Goal: Task Accomplishment & Management: Complete application form

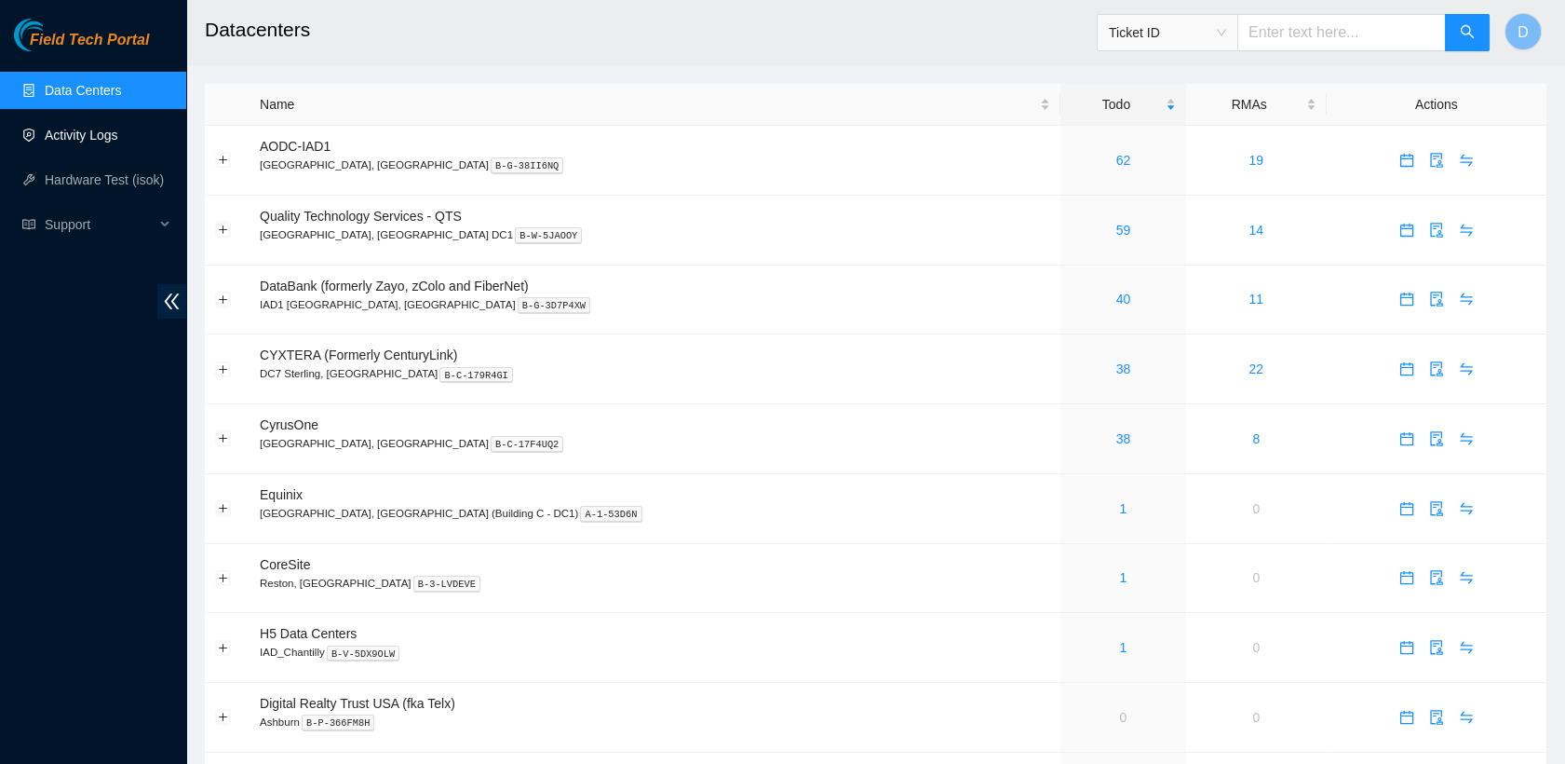
click at [118, 130] on link "Activity Logs" at bounding box center [82, 135] width 74 height 15
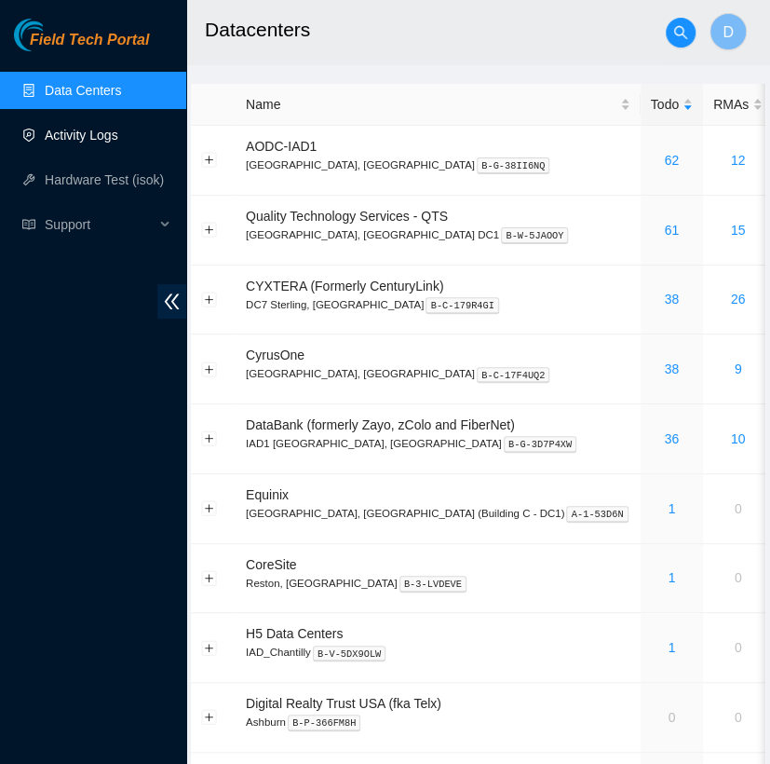
click at [74, 142] on link "Activity Logs" at bounding box center [82, 135] width 74 height 15
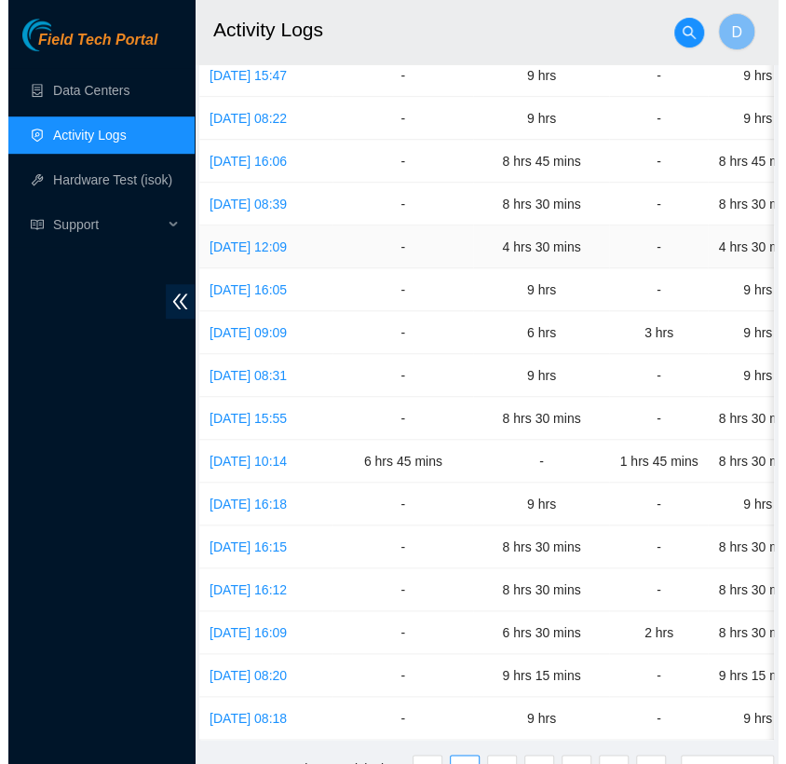
scroll to position [365, 0]
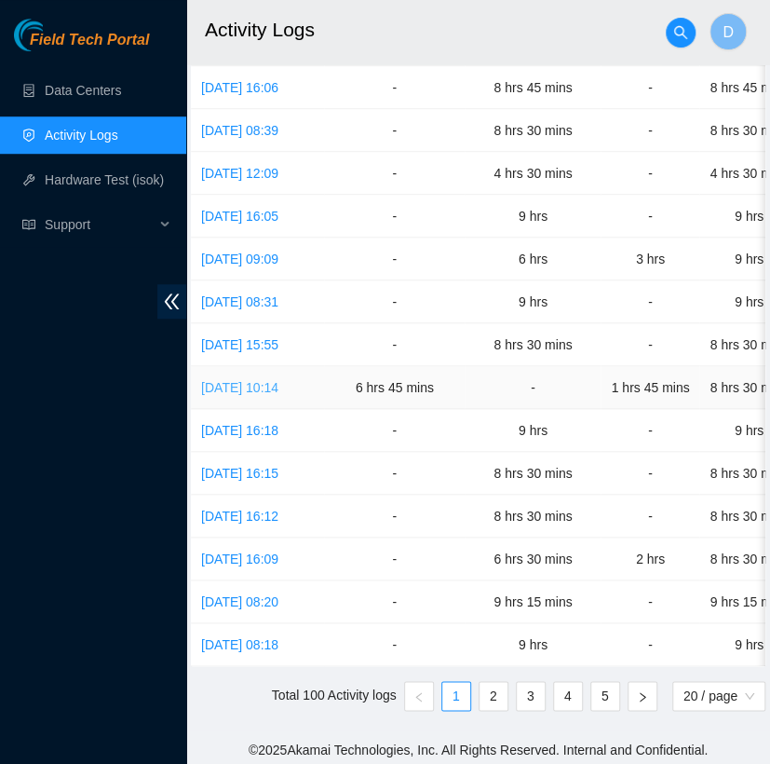
click at [273, 380] on link "[DATE] 10:14" at bounding box center [239, 387] width 77 height 15
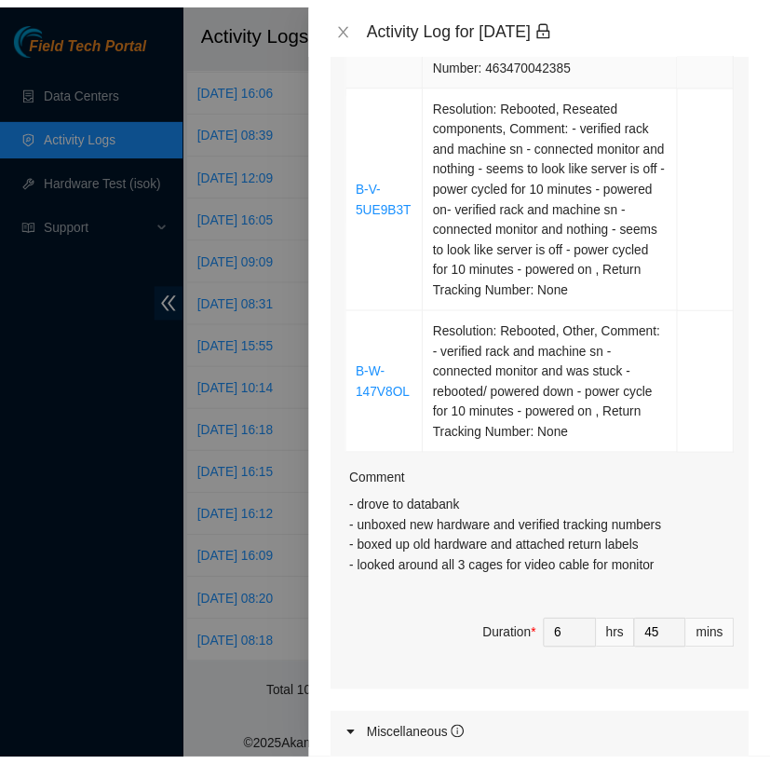
scroll to position [944, 0]
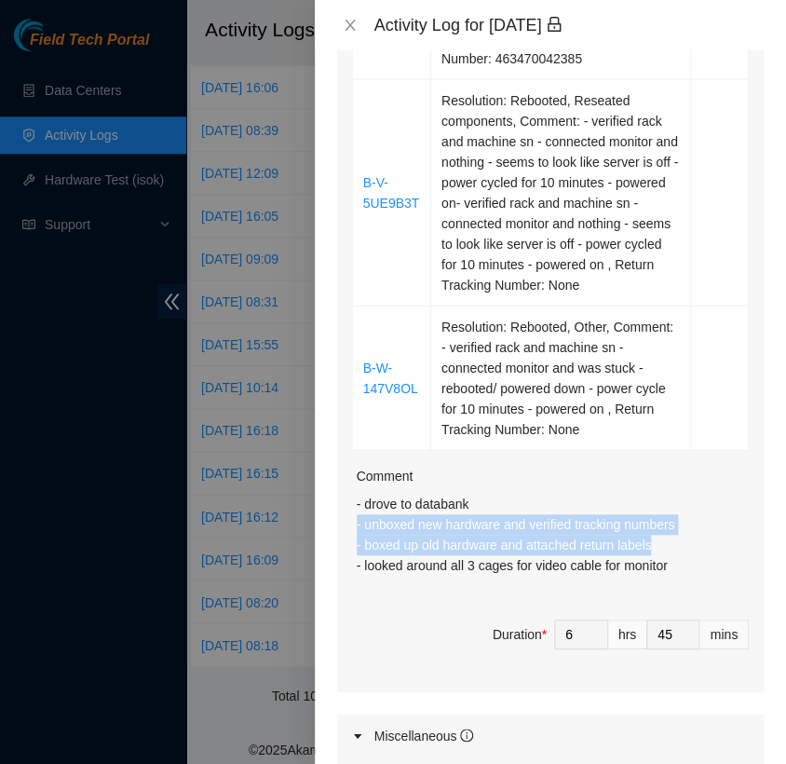
drag, startPoint x: 654, startPoint y: 545, endPoint x: 352, endPoint y: 522, distance: 302.6
click at [352, 522] on div "Ticket Number Resolution Action B-V-5T1GL9P Resolution: Rebooted, Replaced disk…" at bounding box center [550, 54] width 427 height 1275
copy p "- unboxed new hardware and verified tracking numbers - boxed up old hardware an…"
click at [347, 27] on icon "close" at bounding box center [350, 25] width 10 height 11
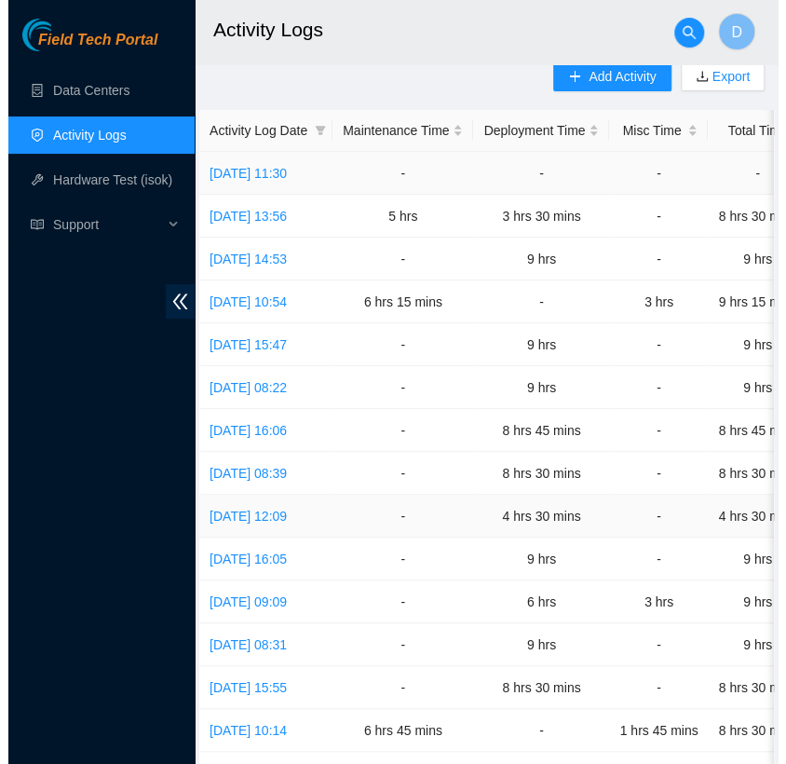
scroll to position [0, 0]
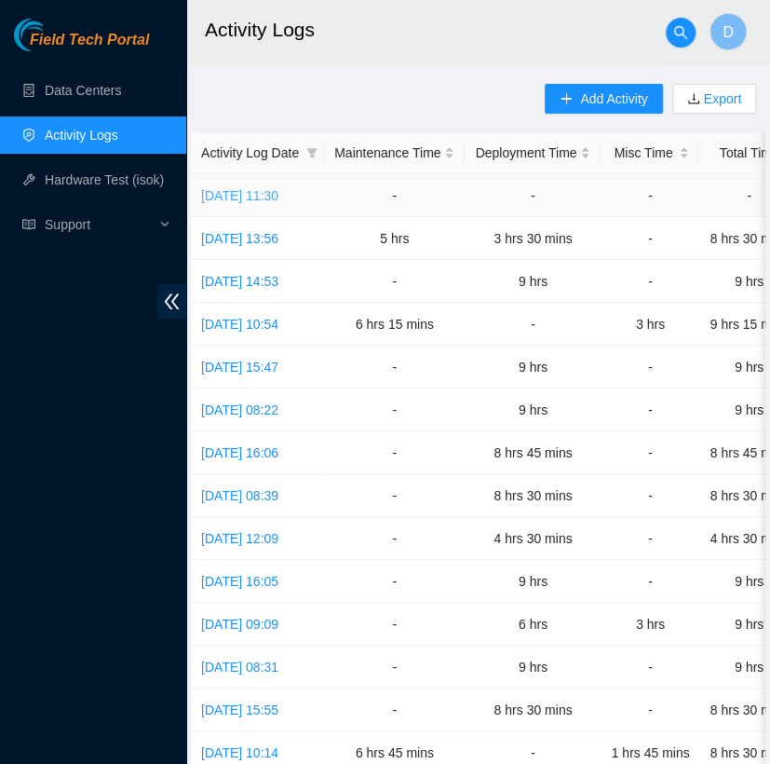
click at [278, 194] on link "[DATE] 11:30" at bounding box center [239, 195] width 77 height 15
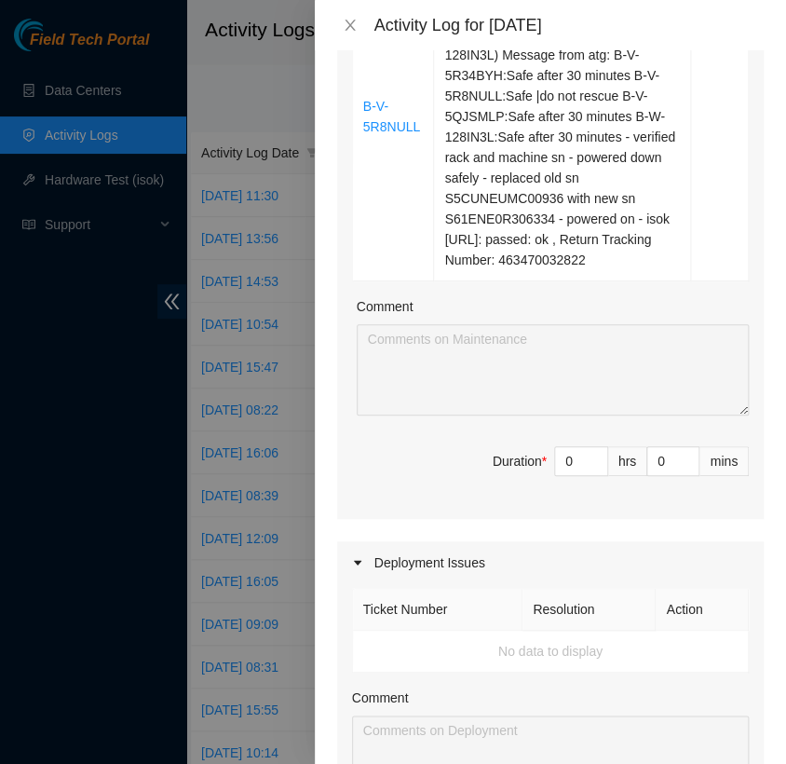
scroll to position [1483, 0]
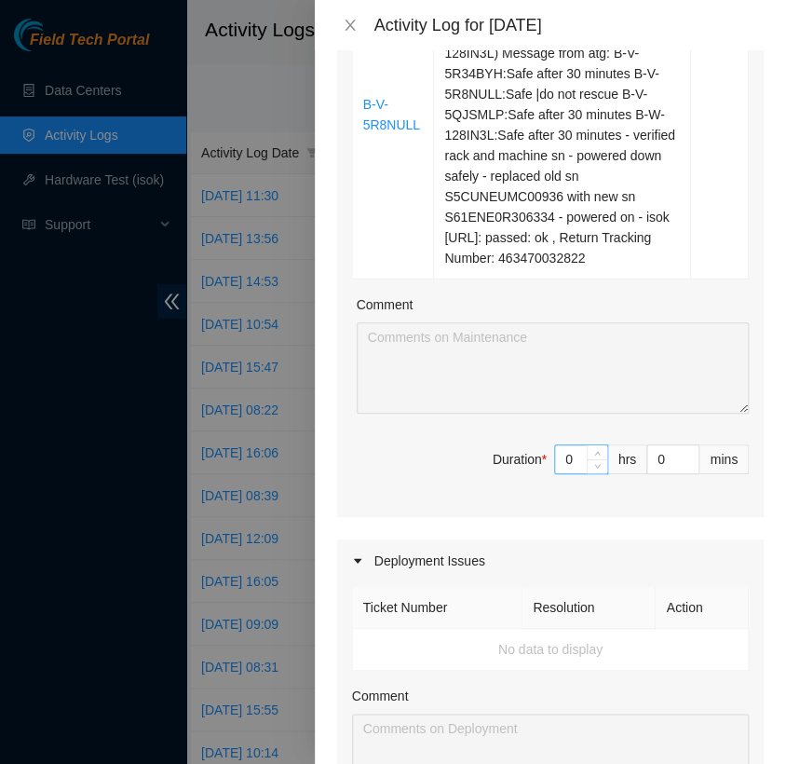
click at [565, 473] on input "0" at bounding box center [581, 459] width 52 height 28
type input "5"
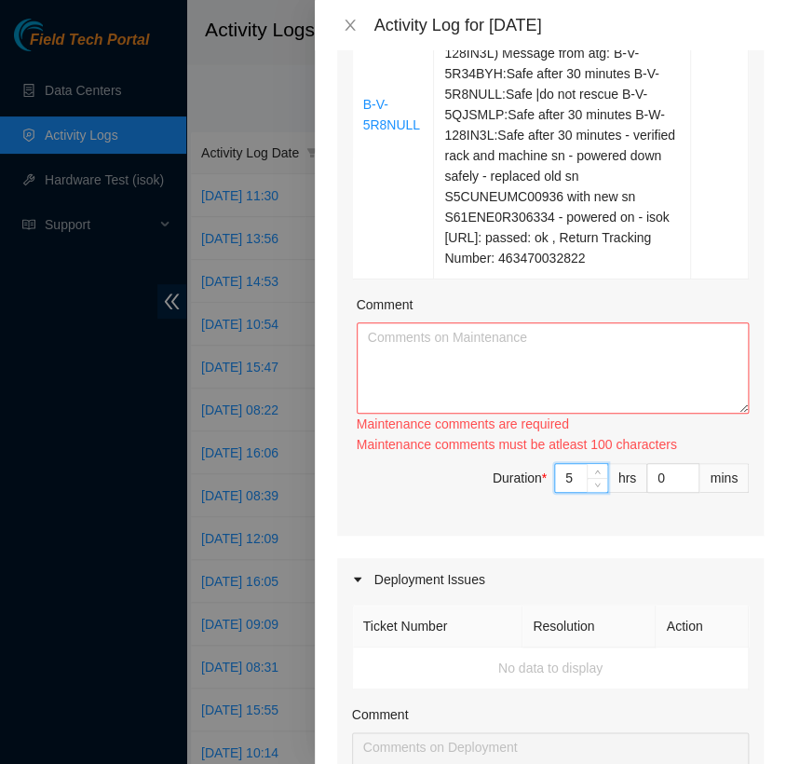
type input "5"
type input "3"
type input "30"
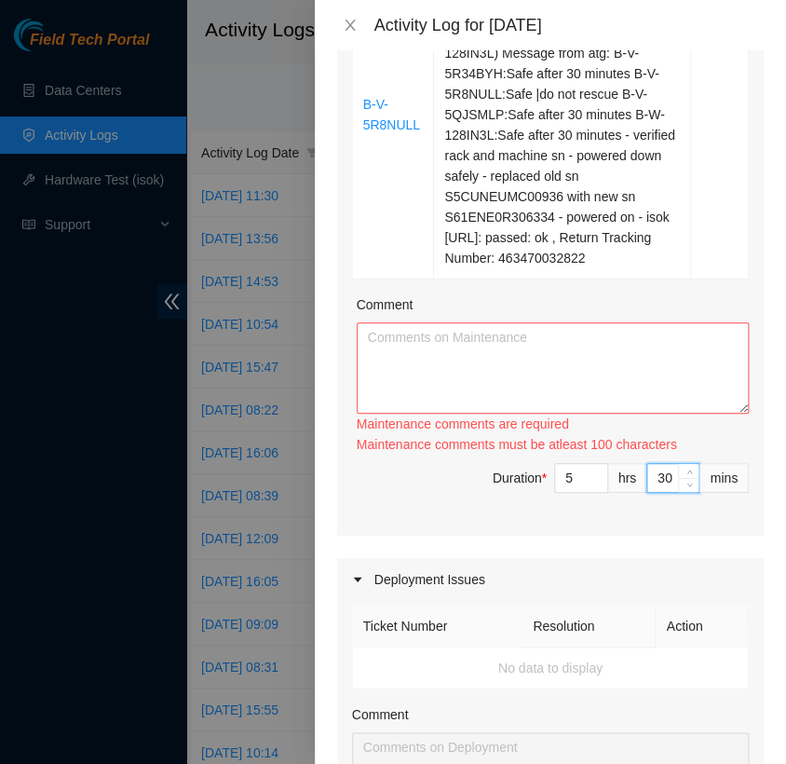
type input "30"
click at [470, 354] on textarea "Comment" at bounding box center [553, 367] width 392 height 91
paste textarea "- unboxed new hardware and verified tracking numbers - boxed up old hardware an…"
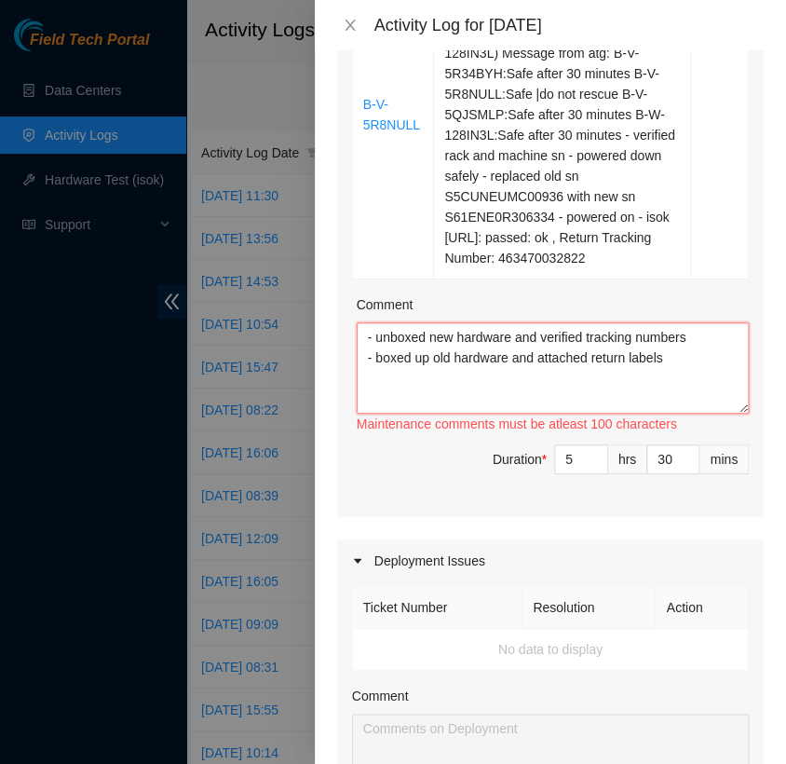
click at [360, 354] on textarea "- unboxed new hardware and verified tracking numbers - boxed up old hardware an…" at bounding box center [553, 367] width 392 height 91
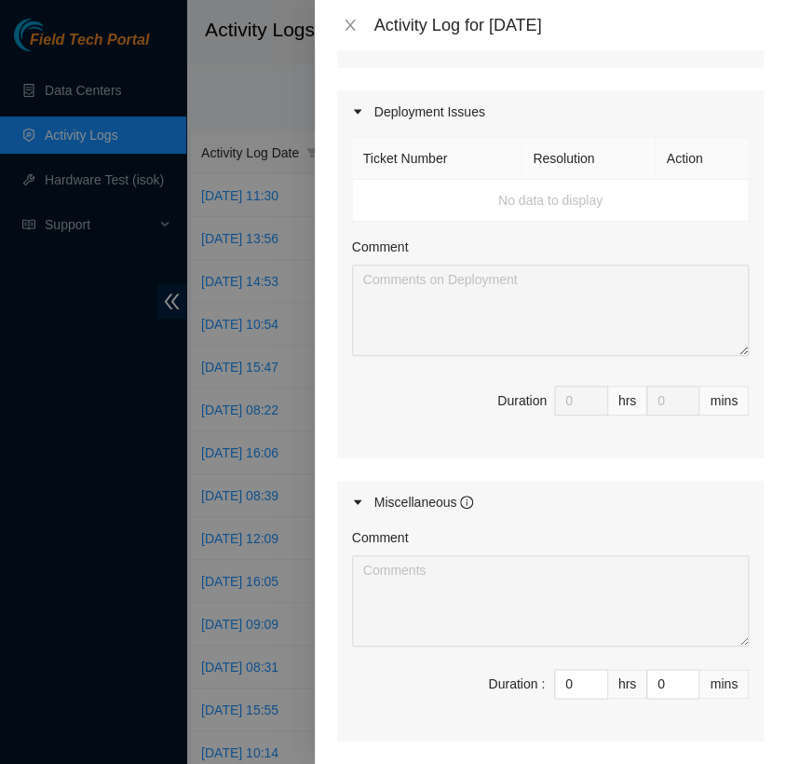
scroll to position [1931, 0]
type textarea "- checked emails and FT portal - unboxed new hardware and verified tracking num…"
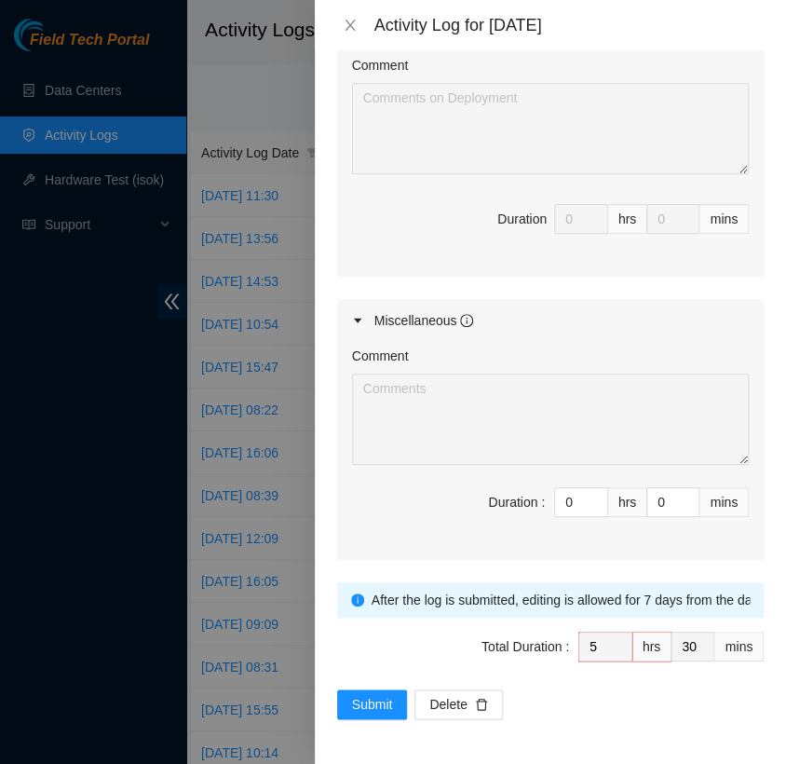
scroll to position [2125, 0]
click at [555, 511] on input "0" at bounding box center [581, 502] width 52 height 28
type input "3"
type input "8"
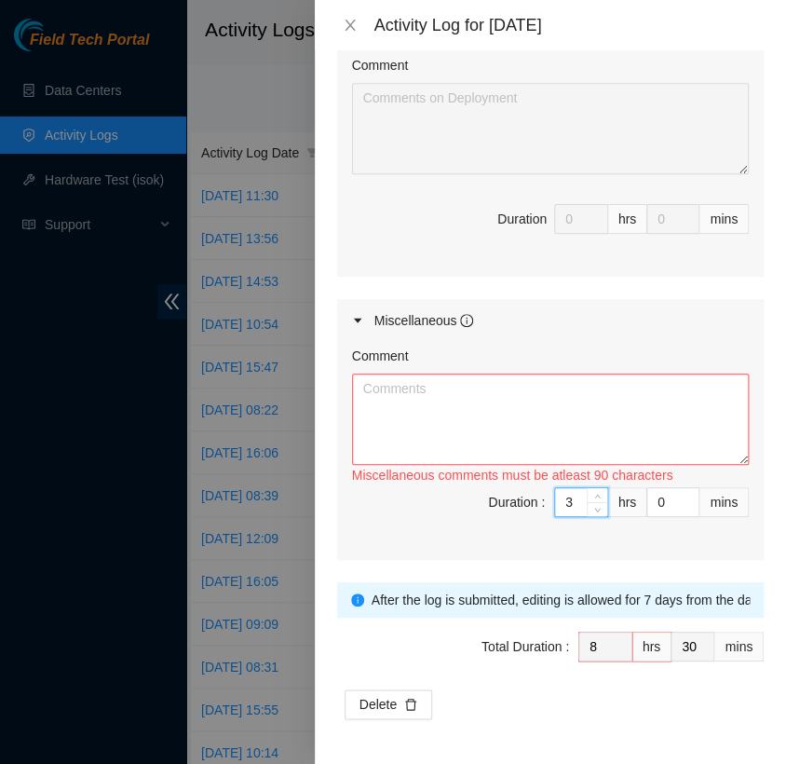
type input "3"
type input "33"
type input "30"
type input "9"
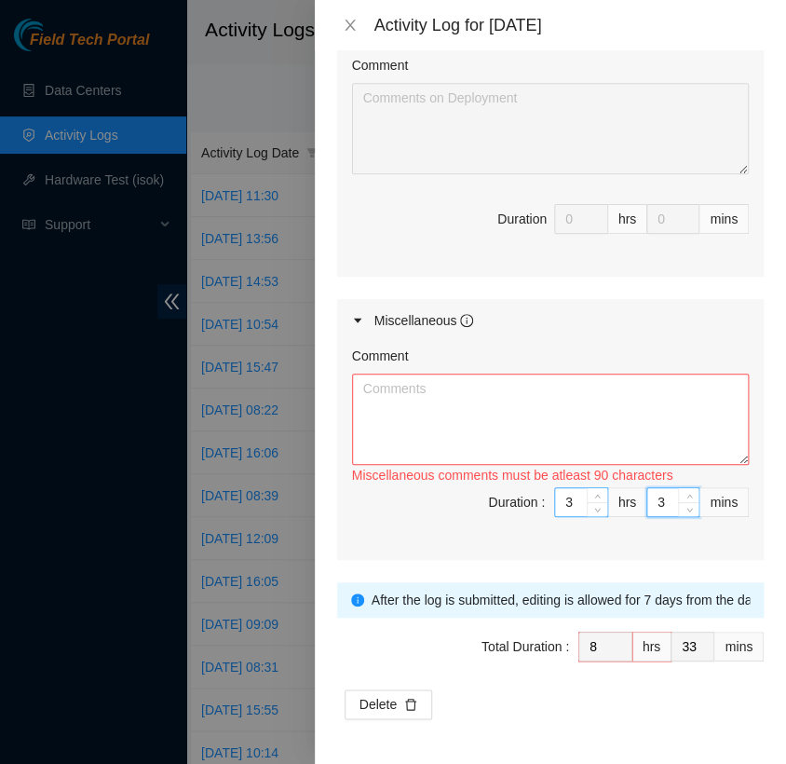
type input "0"
type input "30"
click at [458, 397] on textarea "Comment" at bounding box center [550, 418] width 397 height 91
paste textarea "Border/Stem/Spine Racks tab"
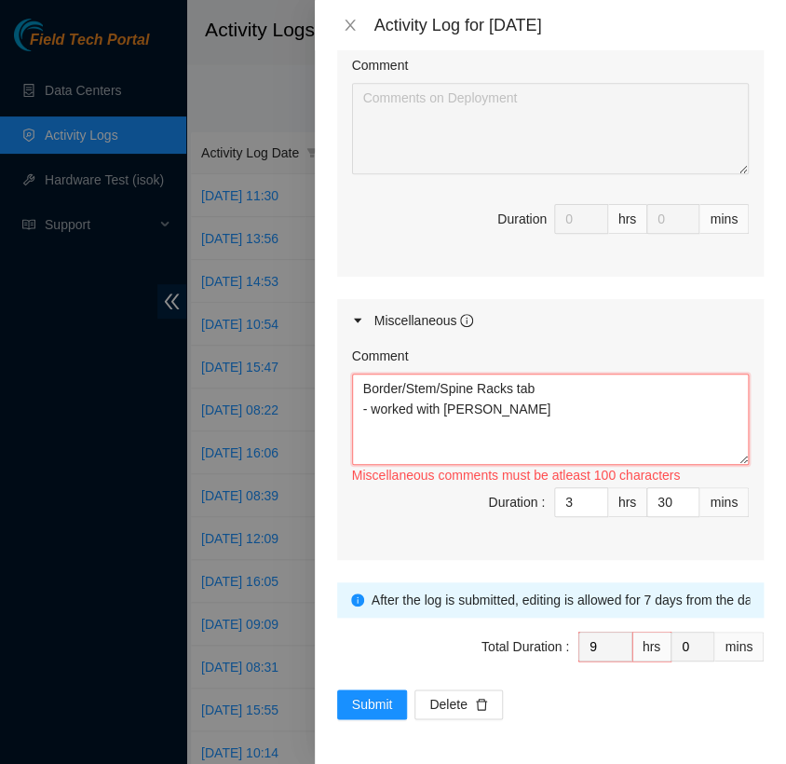
paste textarea "if one of you is at H5 [DATE], please configure the servers at the bottom of C-…"
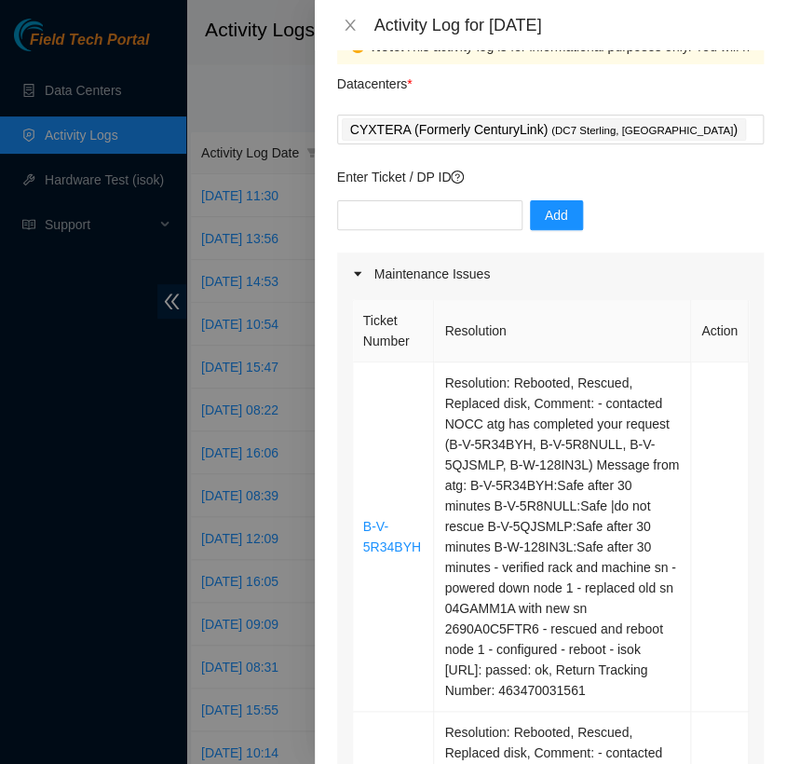
scroll to position [0, 0]
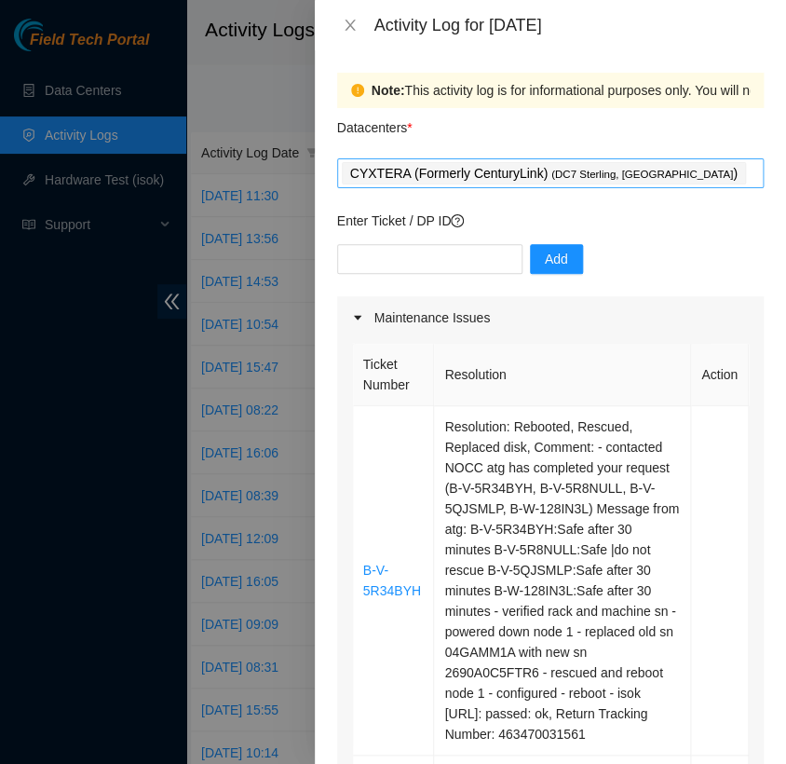
click at [669, 175] on div "CYXTERA (Formerly CenturyLink) ( DC7 Sterling, [GEOGRAPHIC_DATA] )" at bounding box center [550, 173] width 417 height 26
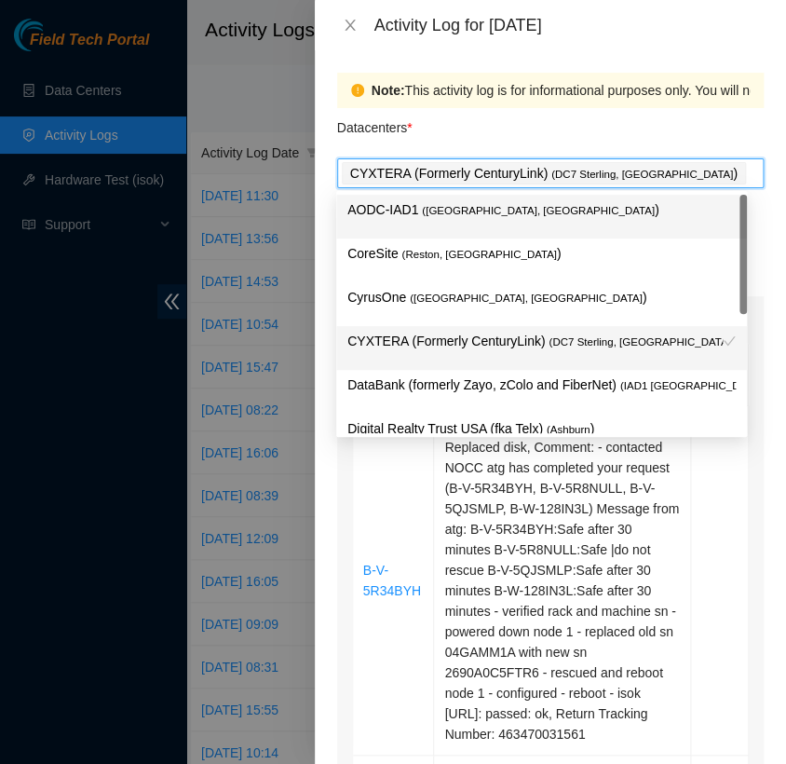
click at [565, 225] on div "AODC-IAD1 ( [GEOGRAPHIC_DATA], [GEOGRAPHIC_DATA] )" at bounding box center [541, 216] width 388 height 34
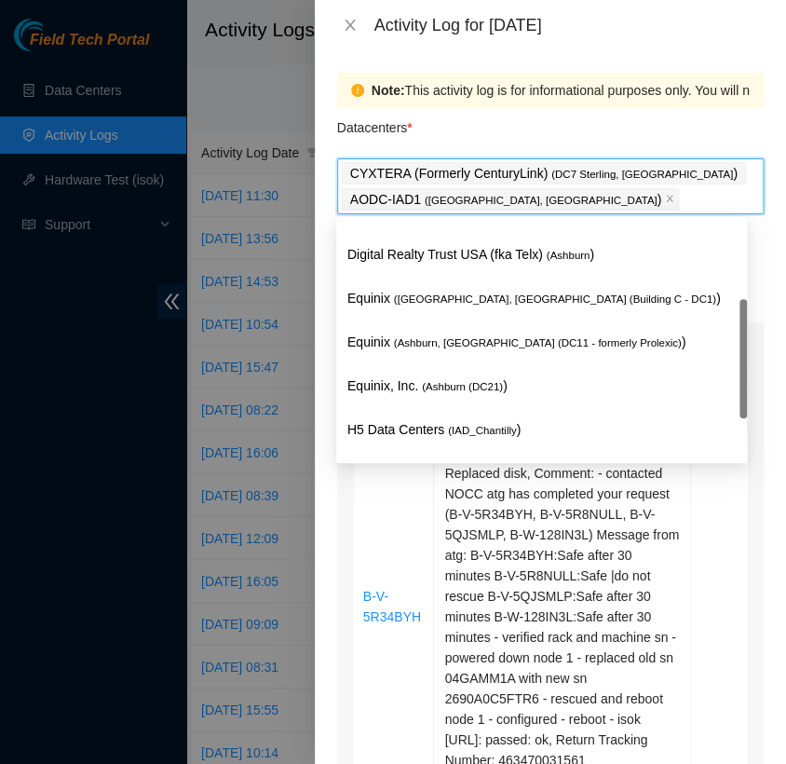
scroll to position [201, 0]
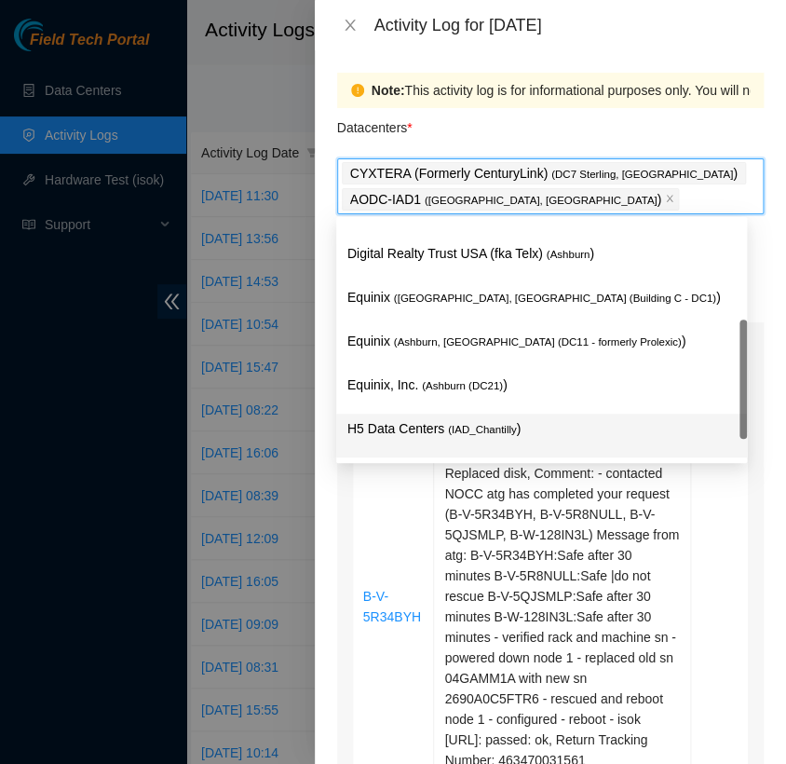
click at [506, 435] on p "H5 Data Centers ( IAD_Chantilly )" at bounding box center [541, 428] width 388 height 21
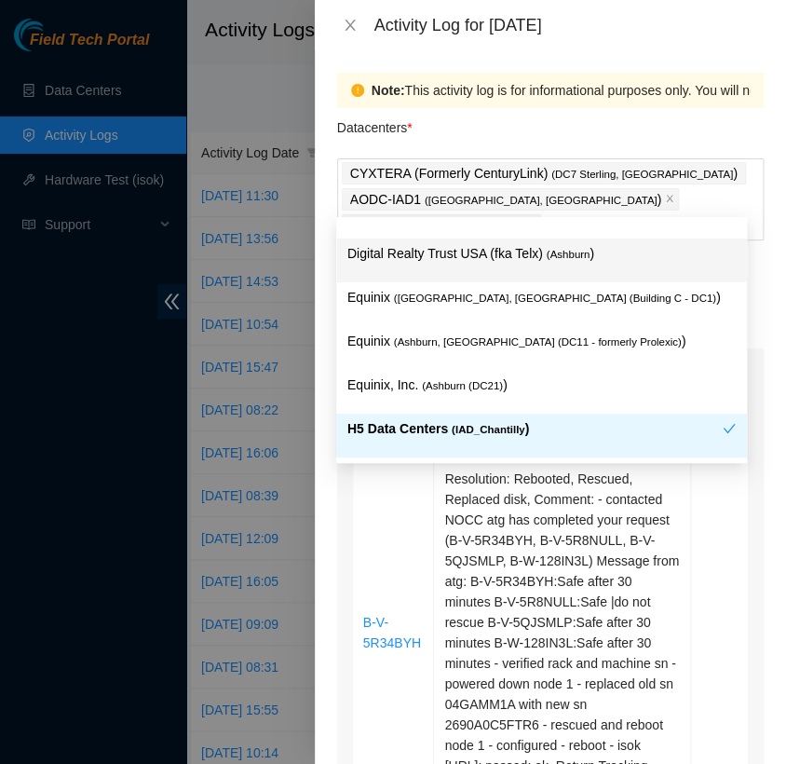
click at [633, 134] on div "Datacenters *" at bounding box center [550, 133] width 427 height 50
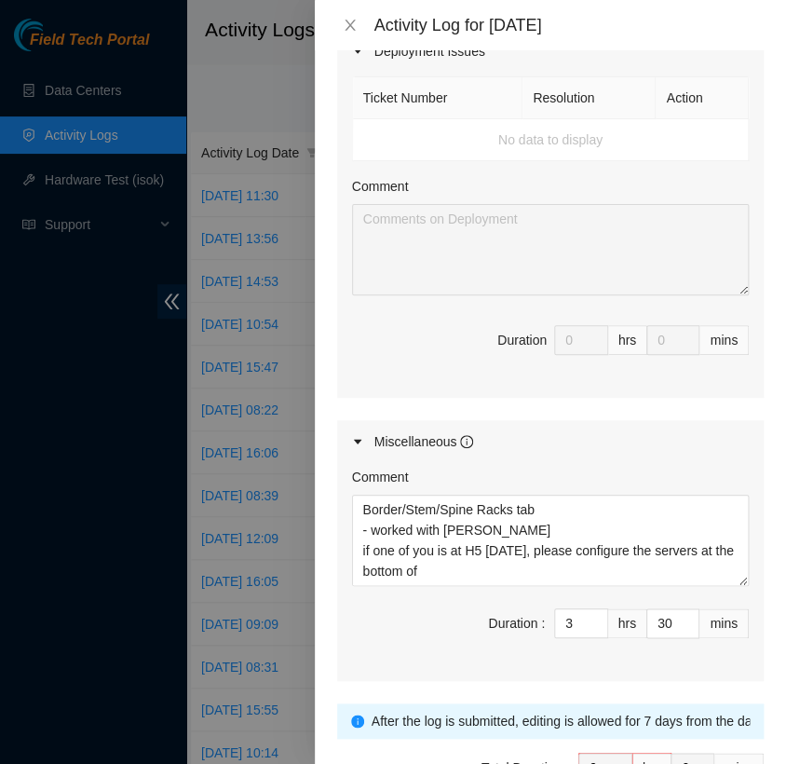
scroll to position [2025, 0]
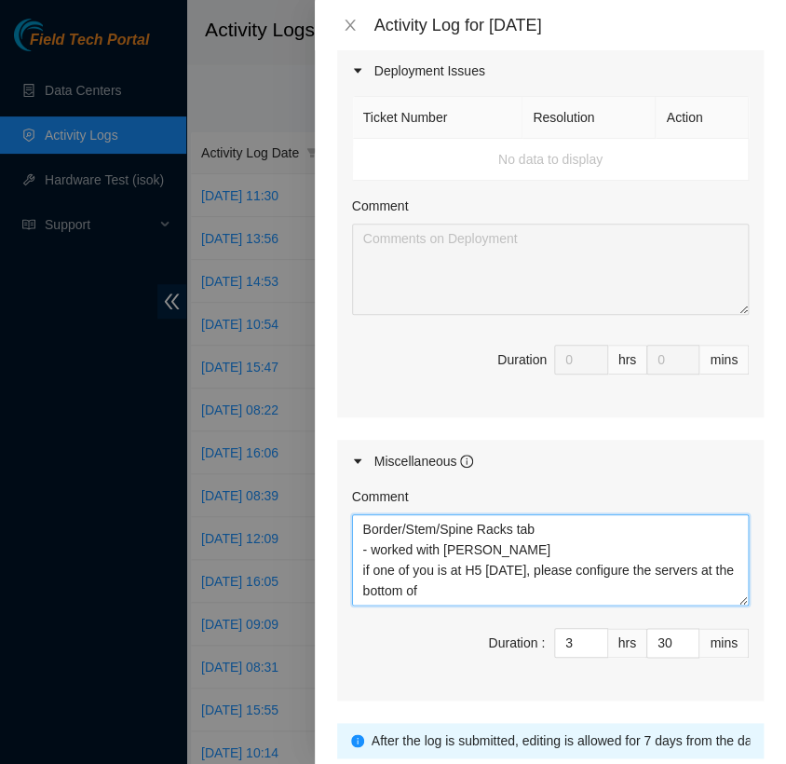
click at [543, 515] on textarea "Border/Stem/Spine Racks tab - worked with [PERSON_NAME] if one of you is at H5 …" at bounding box center [550, 559] width 397 height 91
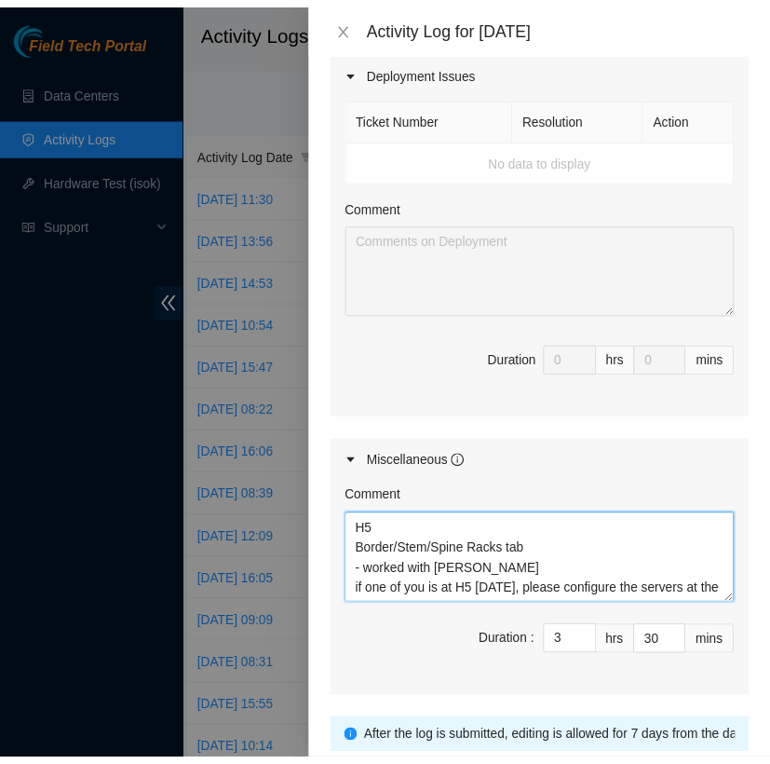
scroll to position [2157, 0]
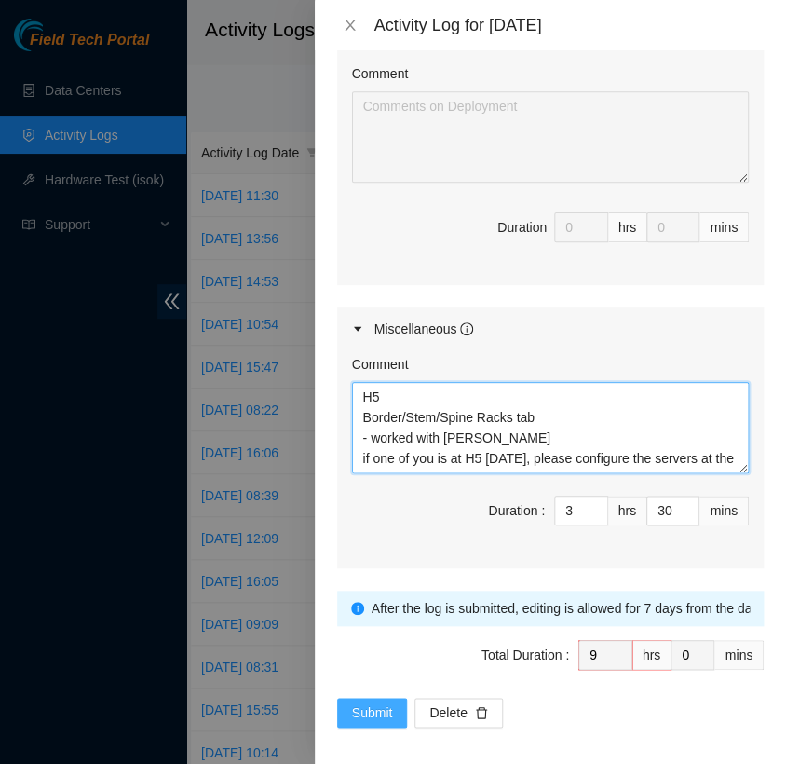
type textarea "H5 Border/Stem/Spine Racks tab - worked with [PERSON_NAME] if one of you is at …"
click at [384, 702] on span "Submit" at bounding box center [372, 712] width 41 height 20
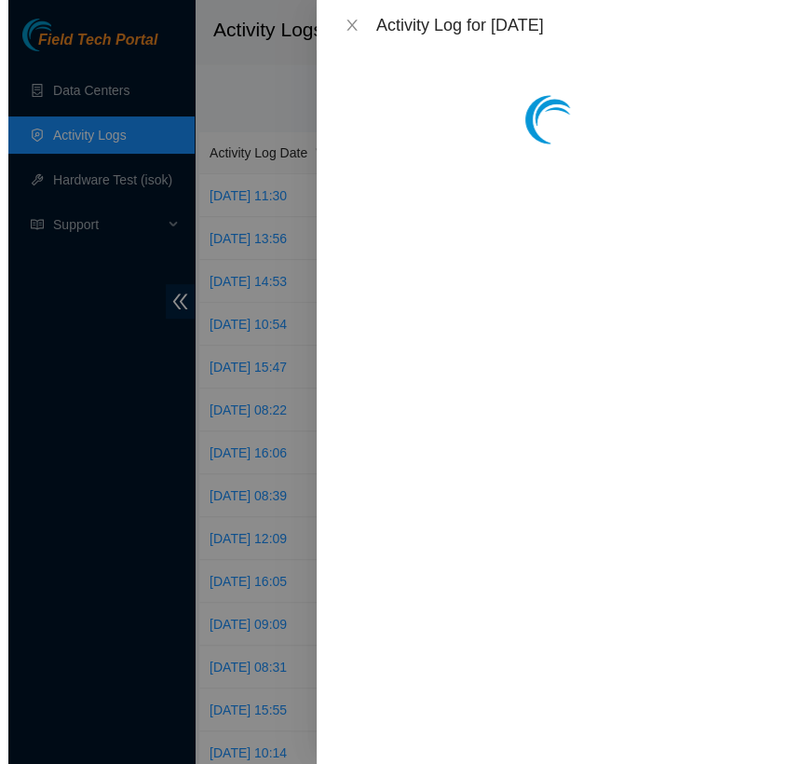
scroll to position [0, 0]
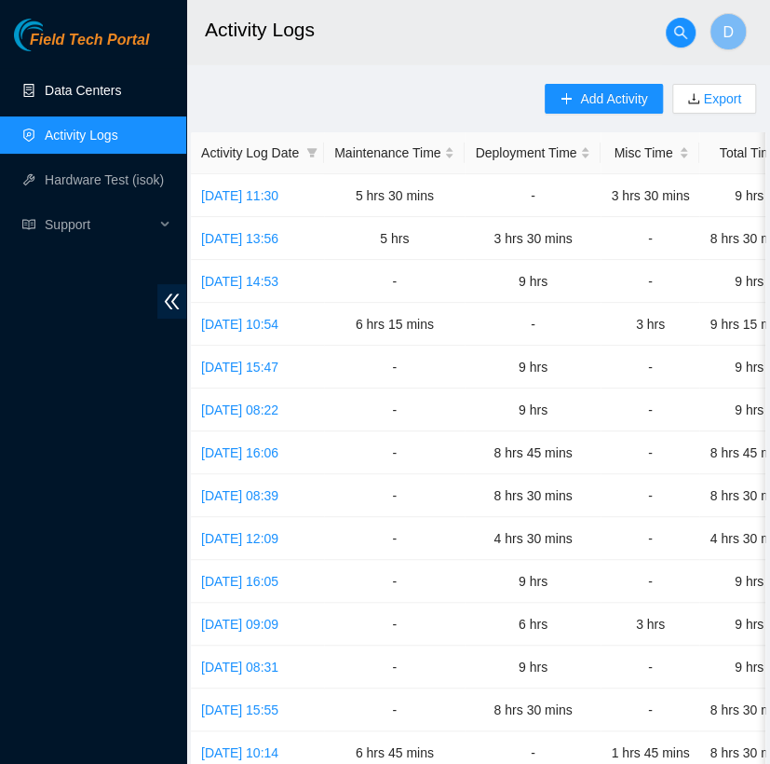
click at [121, 84] on link "Data Centers" at bounding box center [83, 90] width 76 height 15
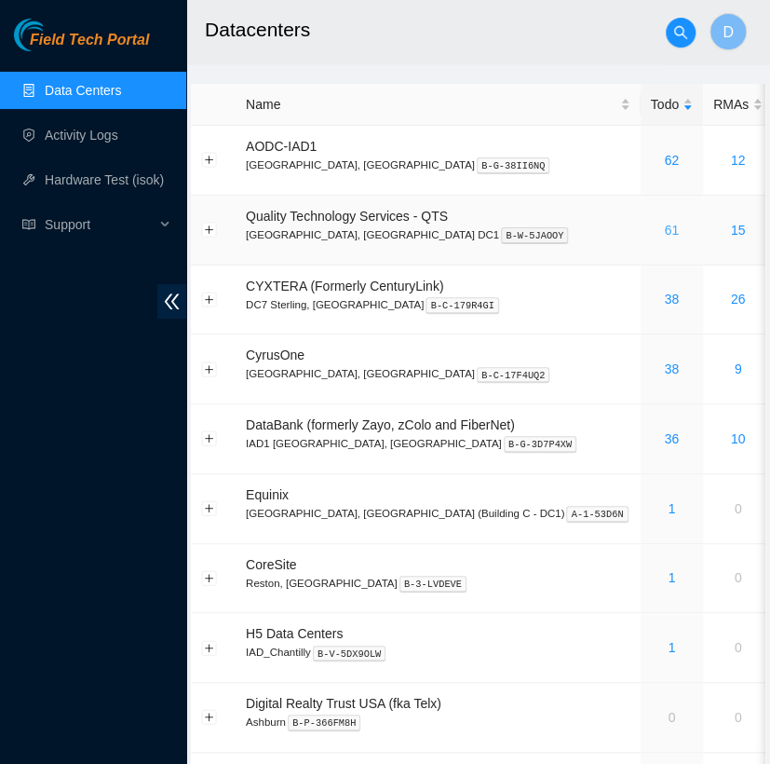
click at [664, 232] on link "61" at bounding box center [671, 230] width 15 height 15
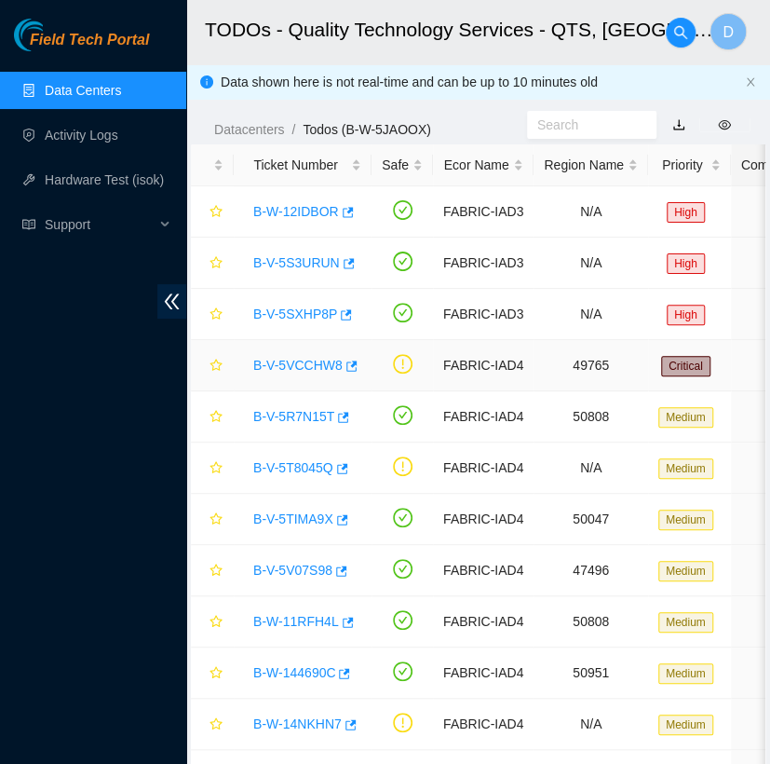
click at [290, 363] on link "B-V-5VCCHW8" at bounding box center [297, 365] width 89 height 15
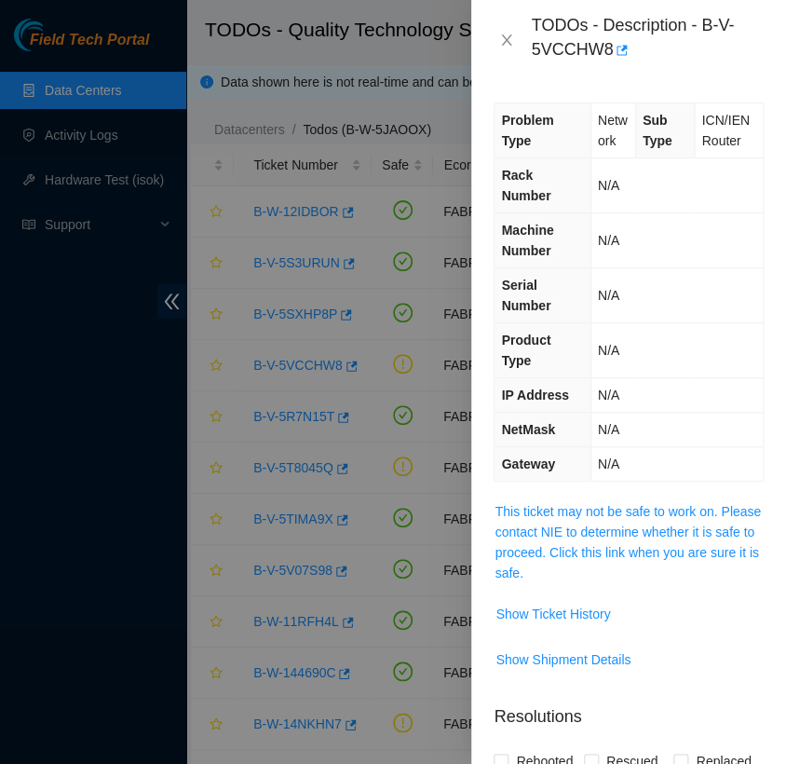
click at [617, 488] on div "Problem Type Network Sub Type ICN/IEN Router Rack Number N/A Machine Number N/A…" at bounding box center [628, 422] width 315 height 684
click at [621, 520] on span "This ticket may not be safe to work on. Please contact NIE to determine whether…" at bounding box center [629, 542] width 268 height 82
click at [622, 539] on span "This ticket may not be safe to work on. Please contact NIE to determine whether…" at bounding box center [629, 542] width 268 height 82
click at [630, 532] on link "This ticket may not be safe to work on. Please contact NIE to determine whether…" at bounding box center [628, 542] width 266 height 76
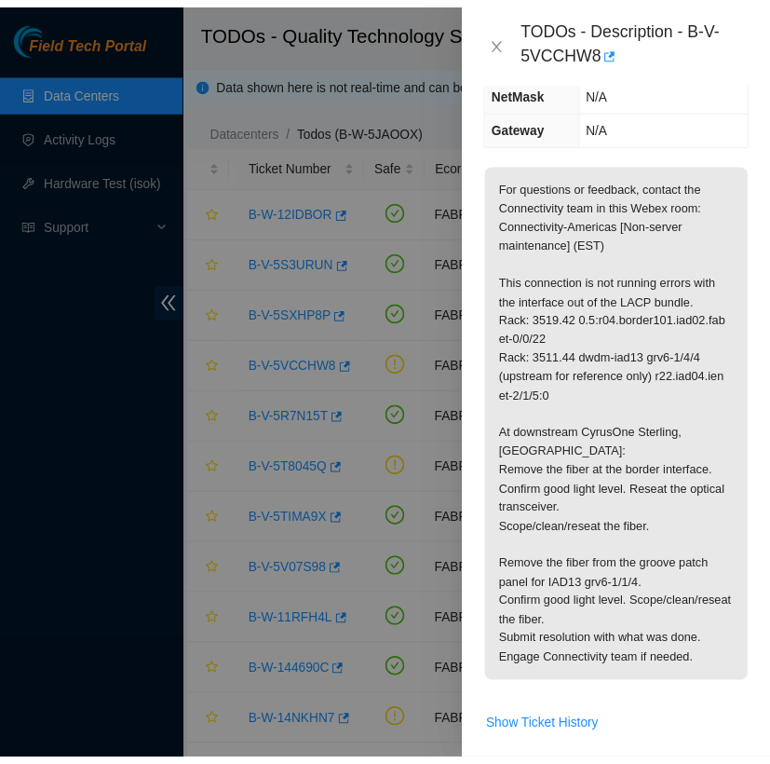
scroll to position [343, 0]
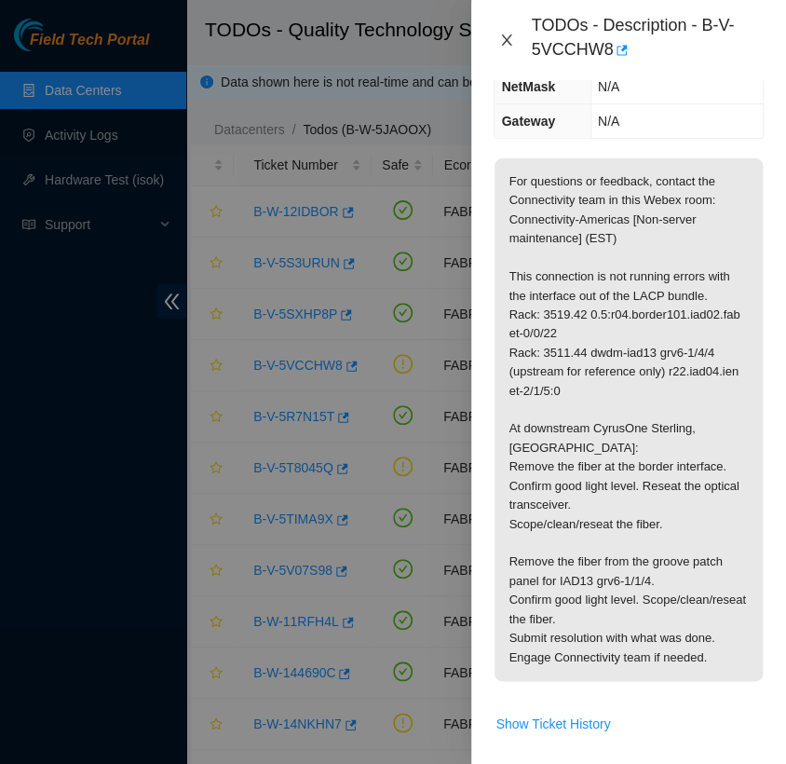
click at [504, 35] on icon "close" at bounding box center [507, 39] width 10 height 11
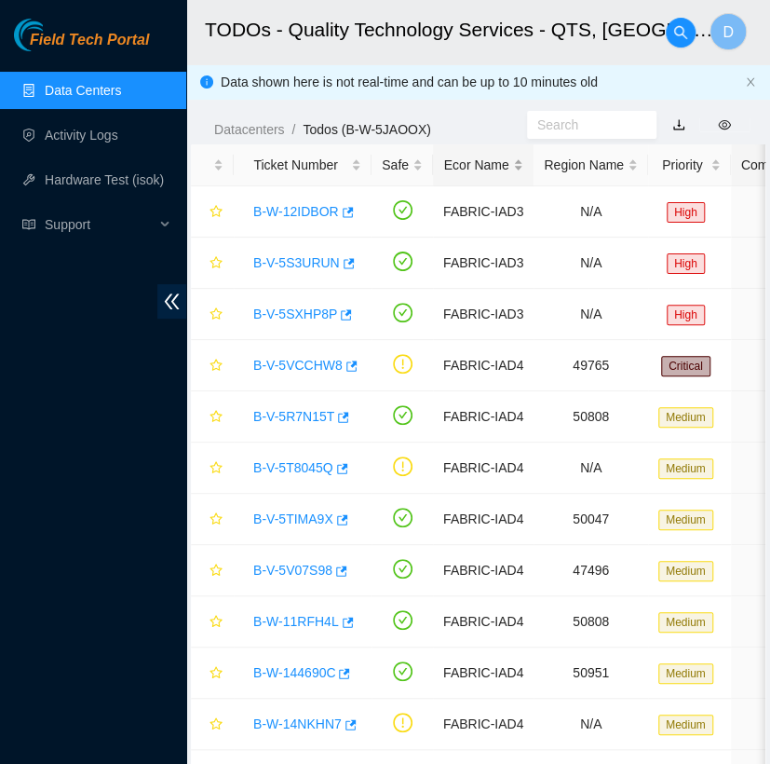
scroll to position [321, 0]
click at [118, 92] on link "Data Centers" at bounding box center [83, 90] width 76 height 15
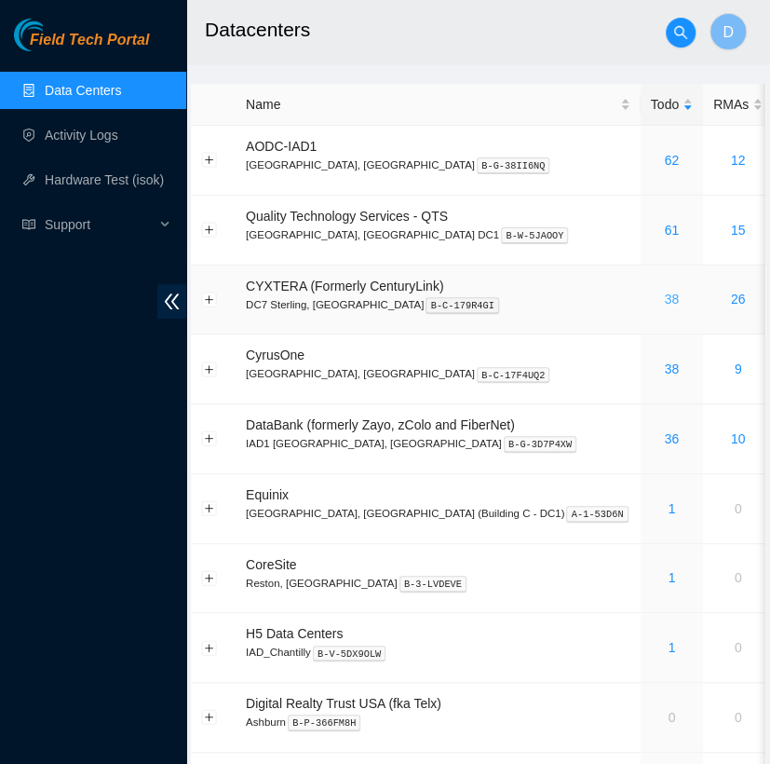
click at [664, 291] on link "38" at bounding box center [671, 298] width 15 height 15
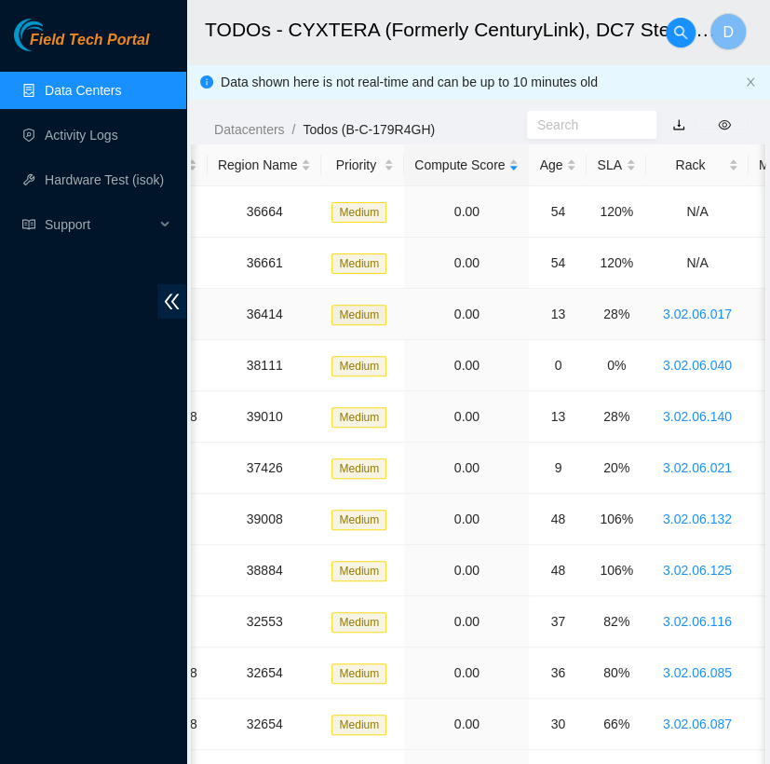
scroll to position [0, 335]
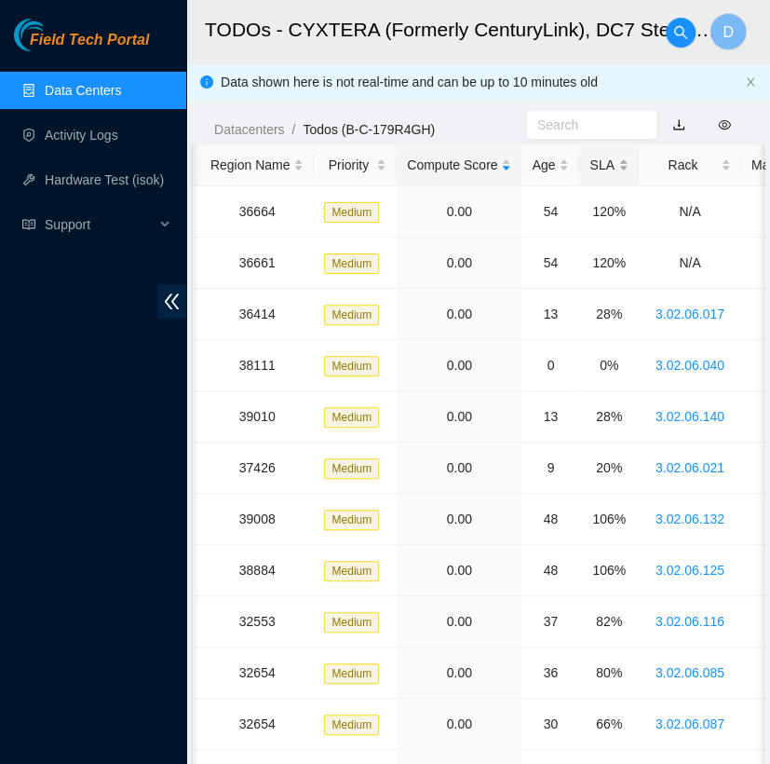
click at [602, 159] on div "SLA" at bounding box center [609, 165] width 38 height 20
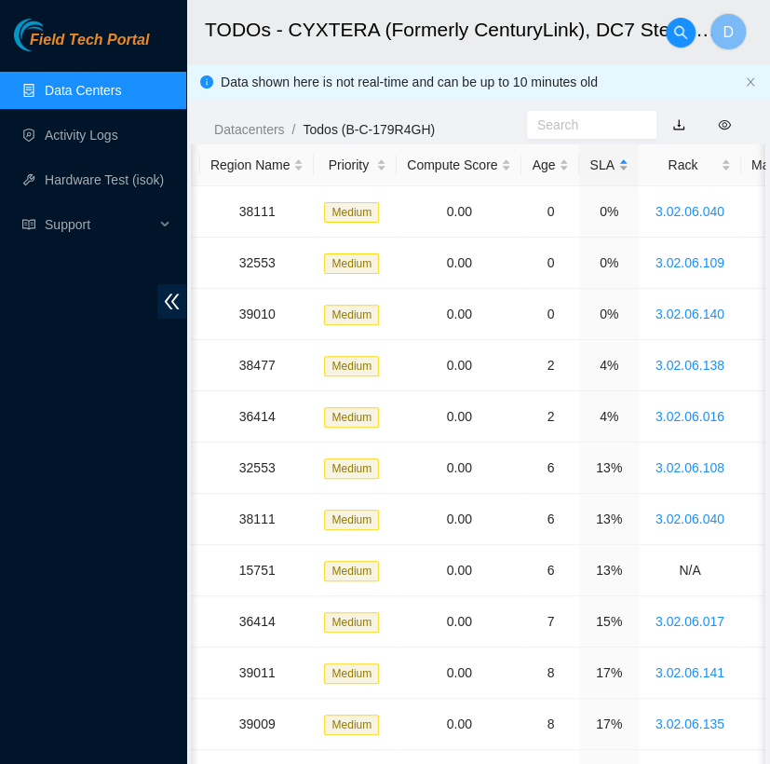
click at [602, 159] on div "SLA" at bounding box center [609, 165] width 38 height 20
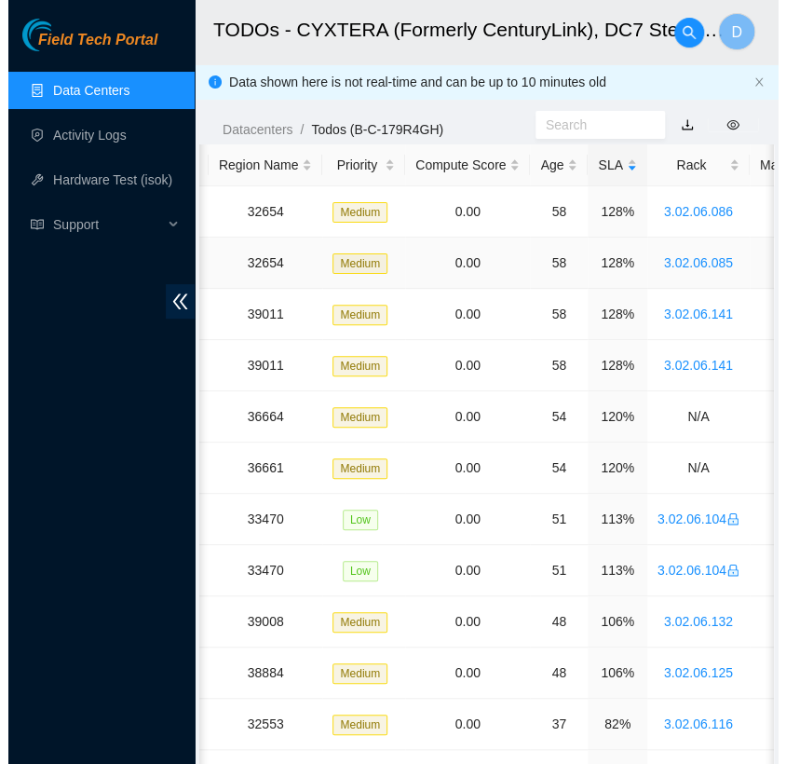
scroll to position [0, 0]
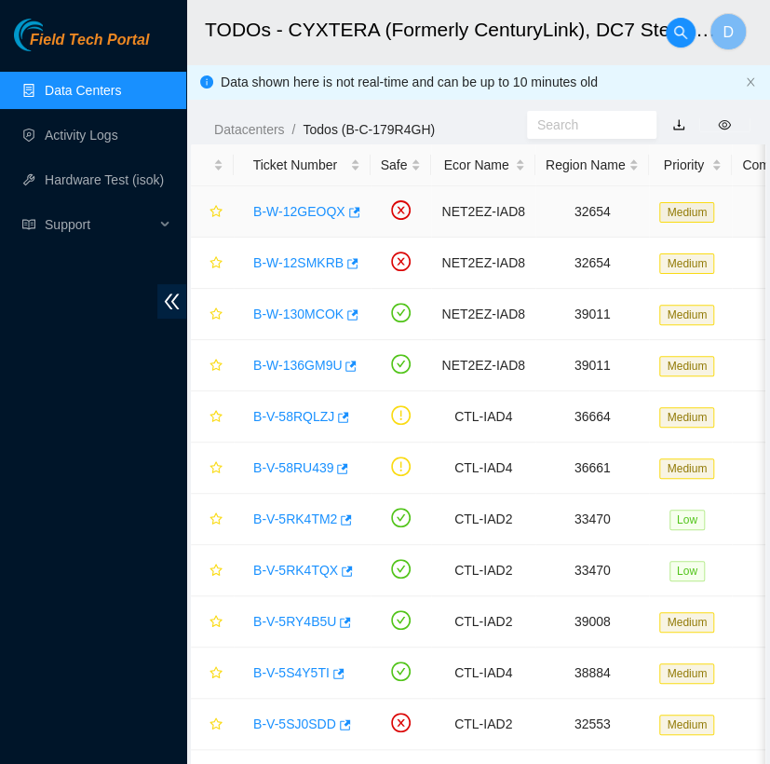
click at [311, 205] on link "B-W-12GEOQX" at bounding box center [299, 211] width 92 height 15
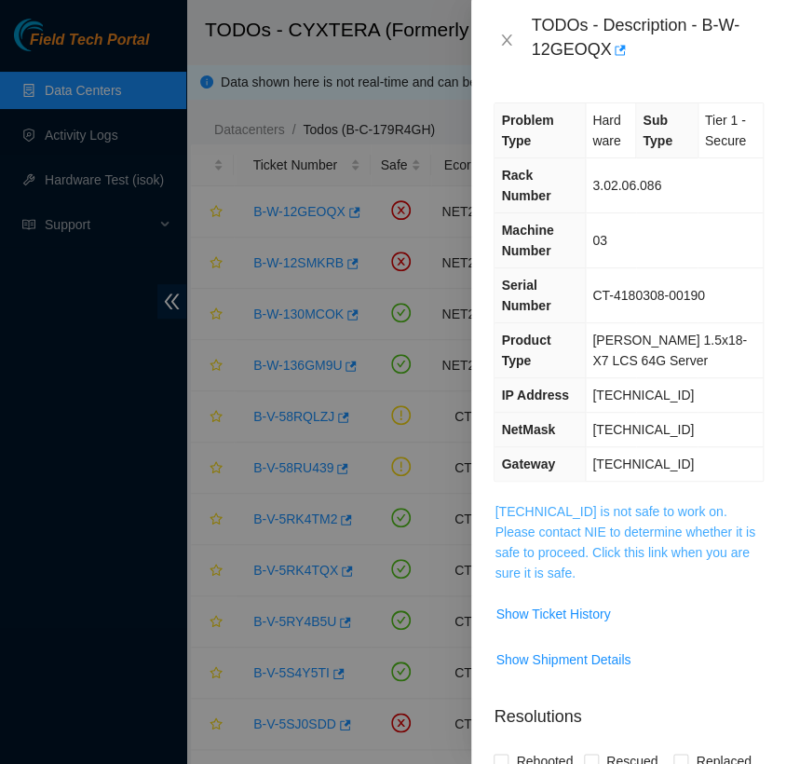
click at [655, 518] on link "[TECHNICAL_ID] is not safe to work on. Please contact NIE to determine whether …" at bounding box center [625, 542] width 260 height 76
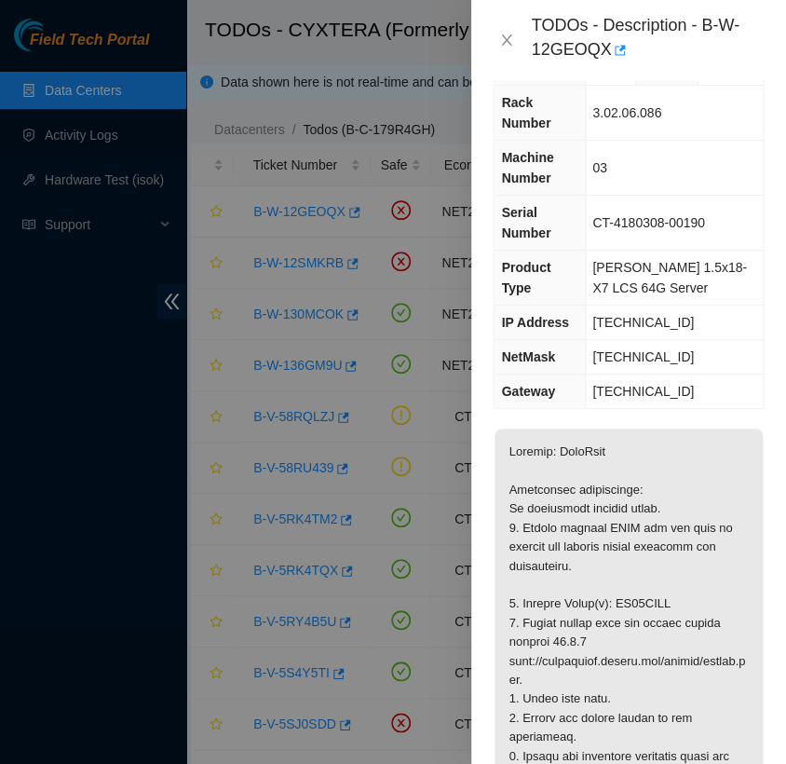
scroll to position [74, 0]
click at [508, 41] on icon "close" at bounding box center [507, 39] width 10 height 11
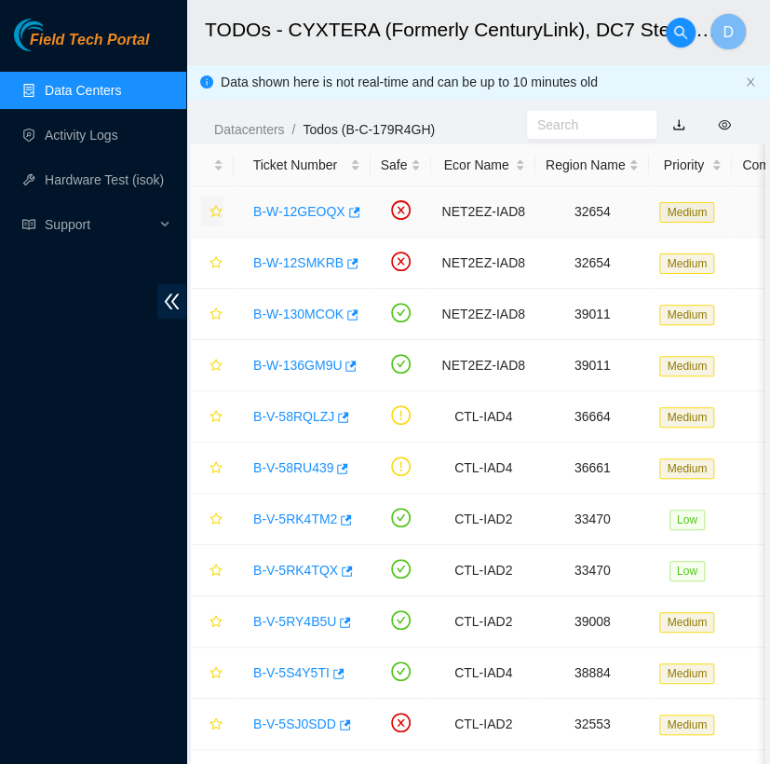
click at [217, 208] on icon "star" at bounding box center [216, 211] width 12 height 12
click at [216, 259] on icon "star" at bounding box center [216, 262] width 13 height 13
click at [296, 269] on link "B-W-12SMKRB" at bounding box center [298, 262] width 90 height 15
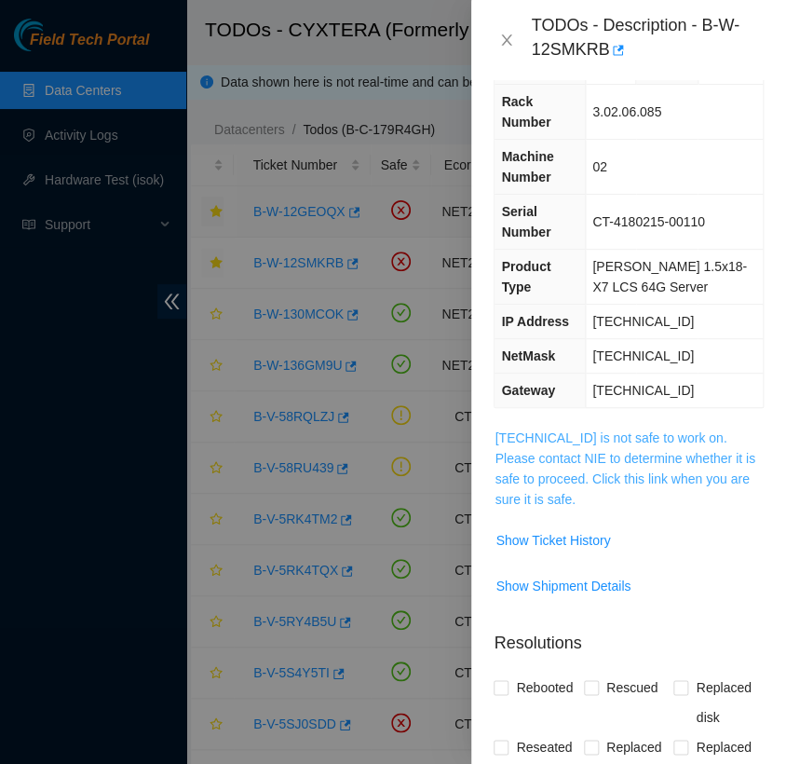
click at [623, 459] on link "[TECHNICAL_ID] is not safe to work on. Please contact NIE to determine whether …" at bounding box center [625, 468] width 260 height 76
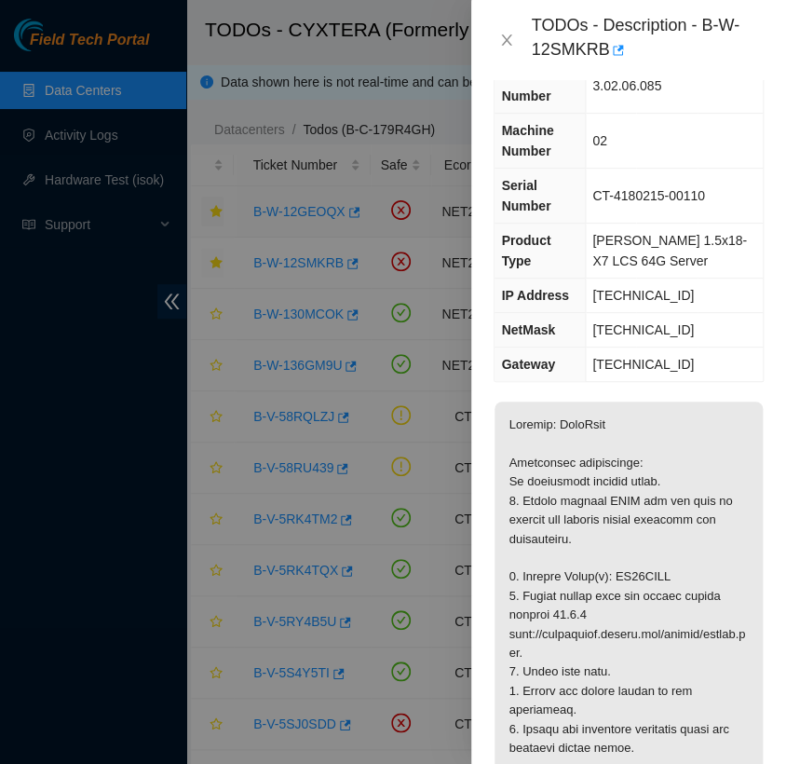
scroll to position [102, 0]
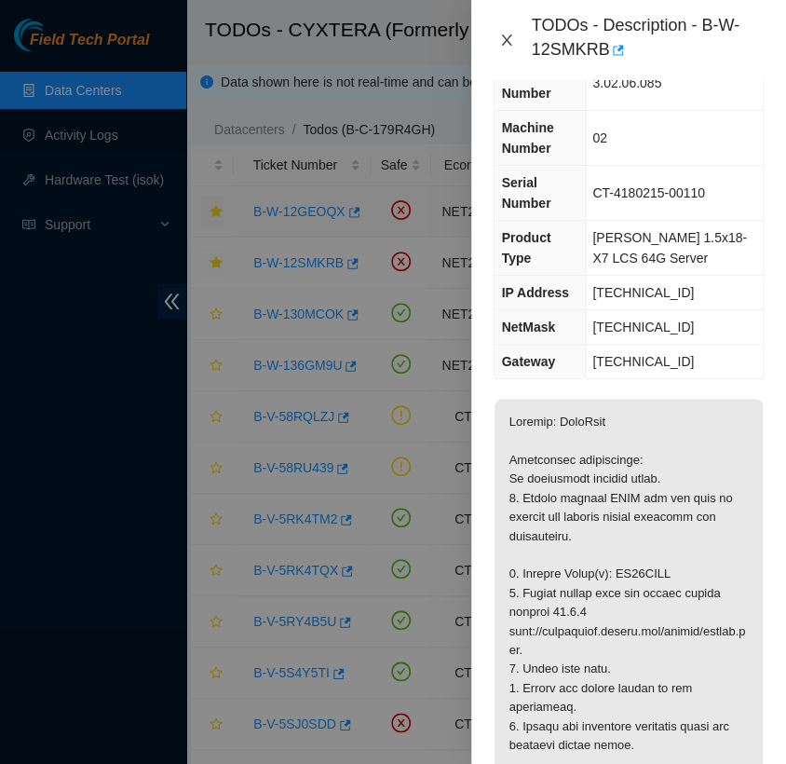
click at [510, 36] on icon "close" at bounding box center [506, 40] width 15 height 15
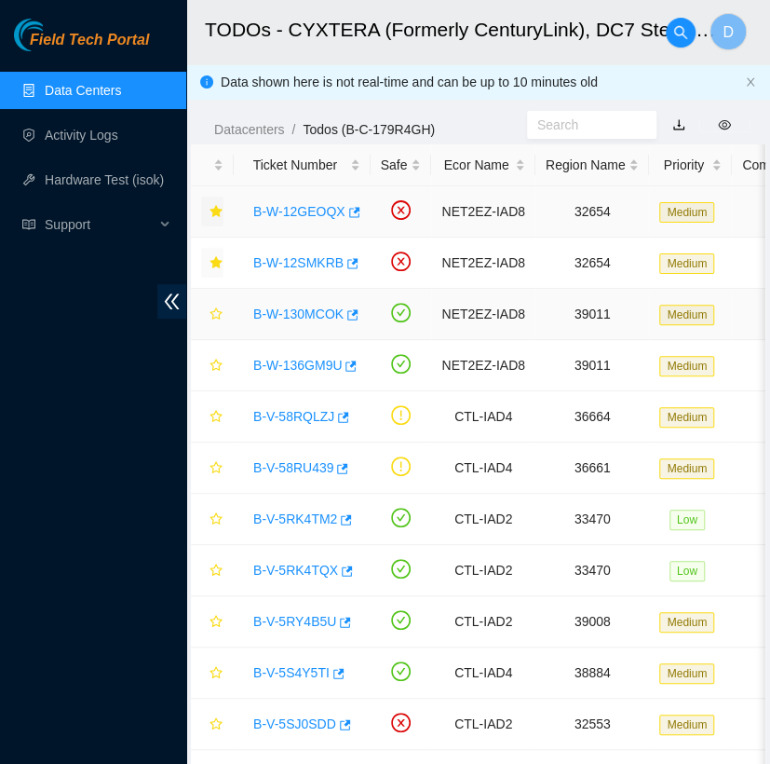
click at [308, 310] on link "B-W-130MCOK" at bounding box center [298, 313] width 90 height 15
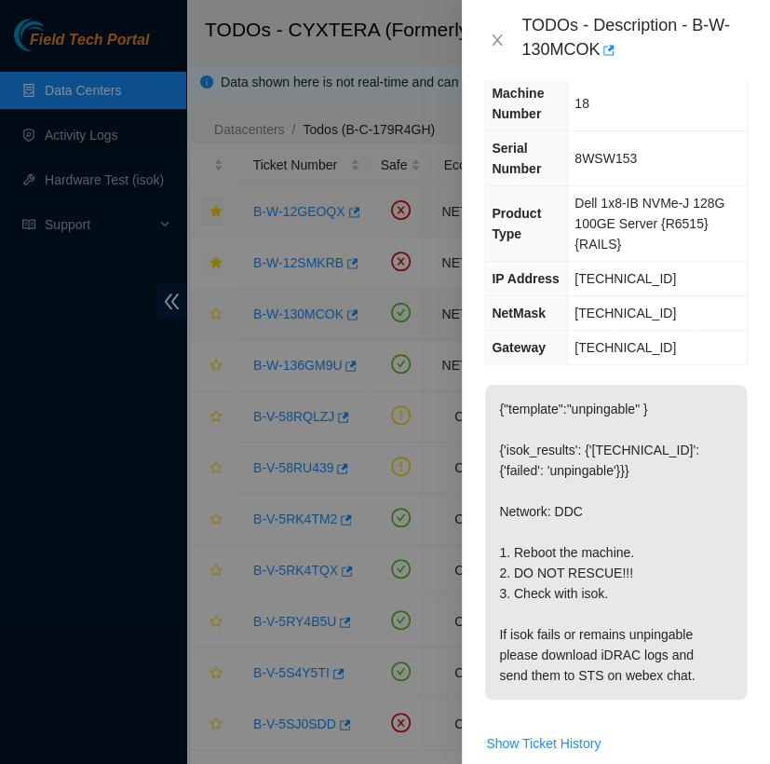
scroll to position [123, 0]
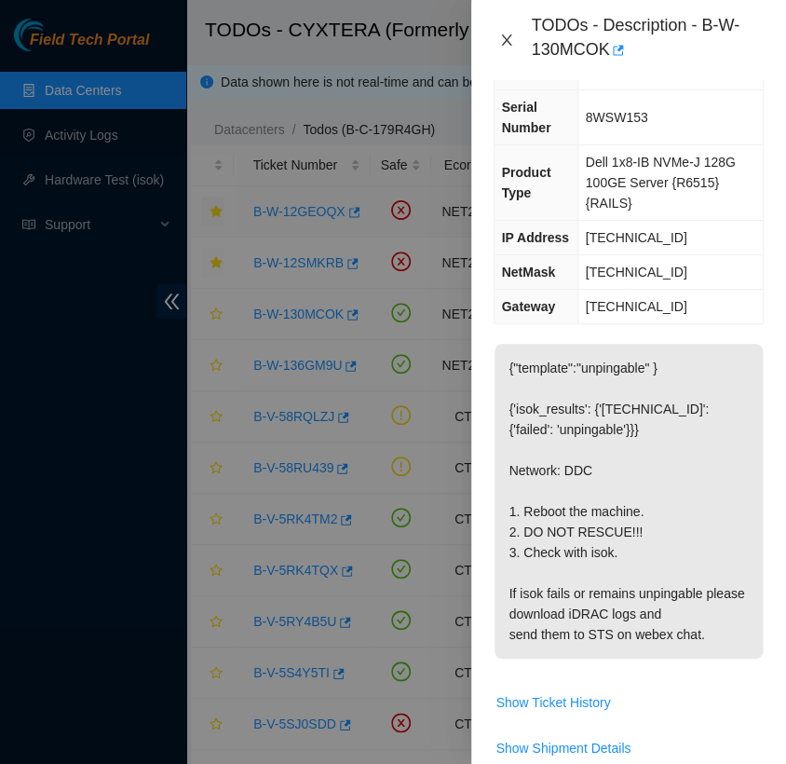
click at [505, 35] on icon "close" at bounding box center [506, 40] width 15 height 15
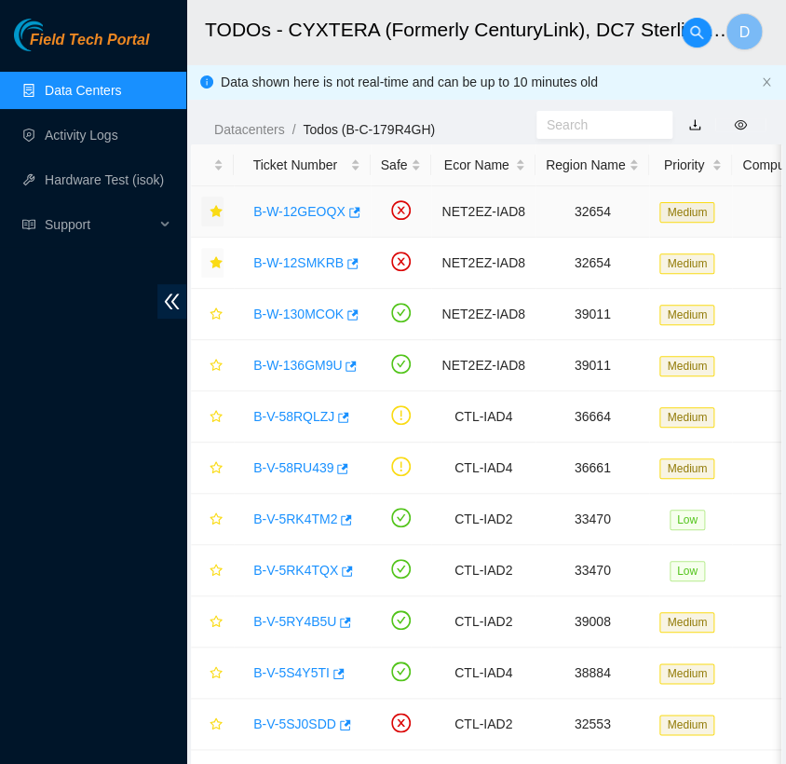
scroll to position [102, 0]
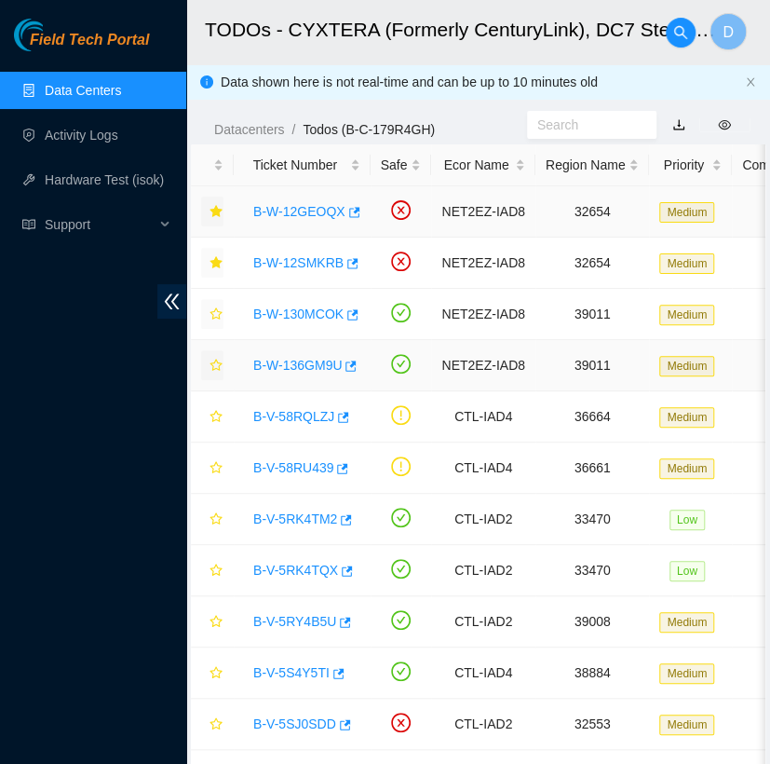
drag, startPoint x: 212, startPoint y: 316, endPoint x: 216, endPoint y: 366, distance: 50.4
click at [216, 366] on icon "star" at bounding box center [216, 365] width 13 height 13
click at [218, 315] on icon "star" at bounding box center [216, 313] width 12 height 12
click at [291, 359] on link "B-W-136GM9U" at bounding box center [297, 365] width 88 height 15
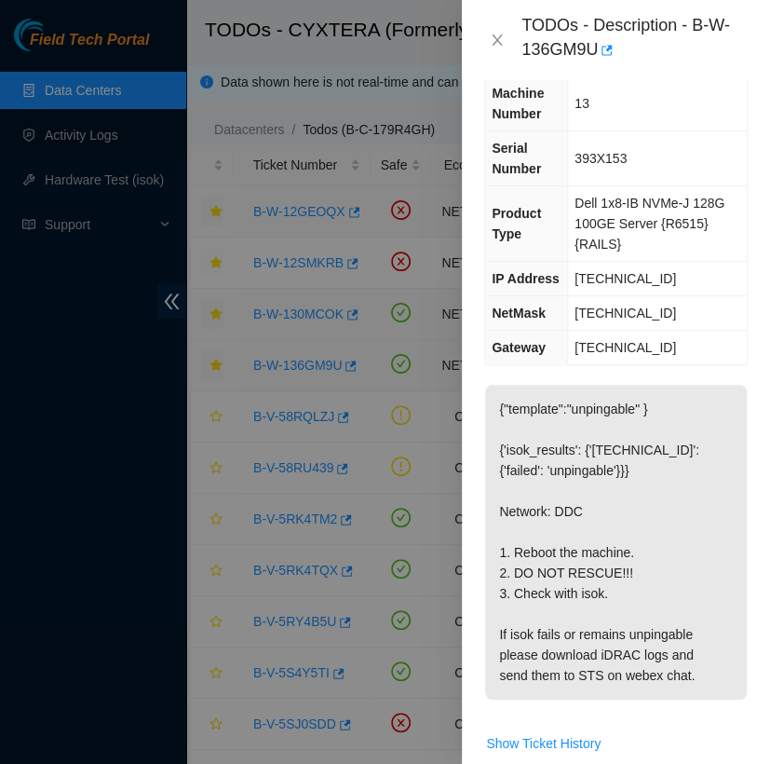
scroll to position [123, 0]
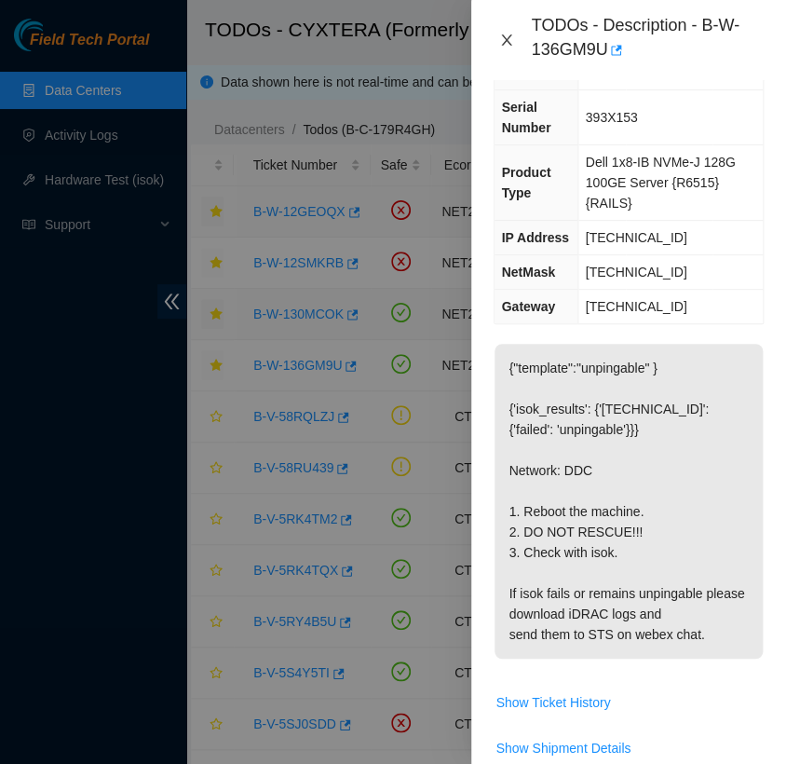
click at [507, 34] on icon "close" at bounding box center [506, 40] width 15 height 15
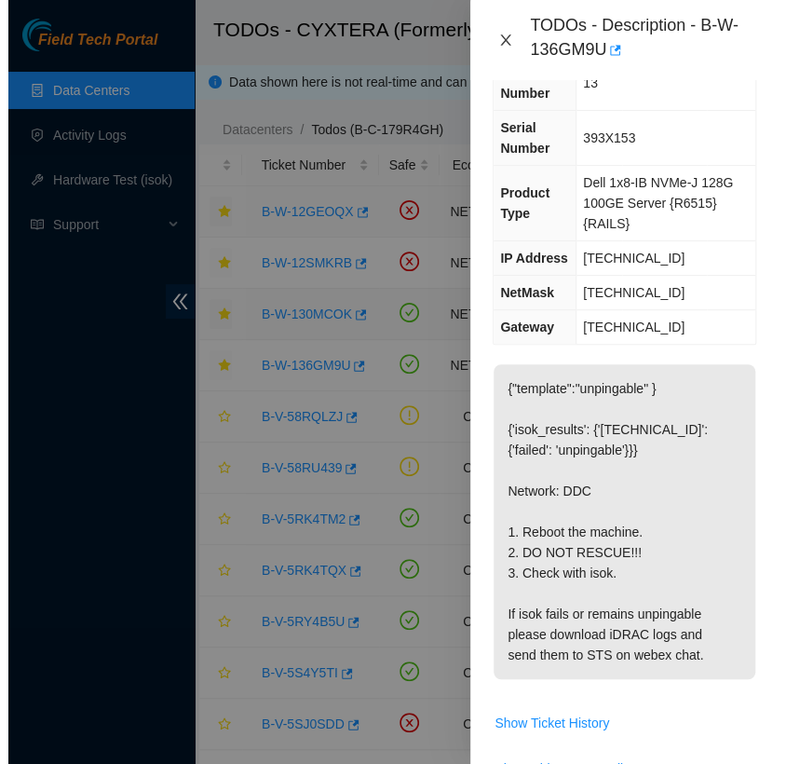
scroll to position [102, 0]
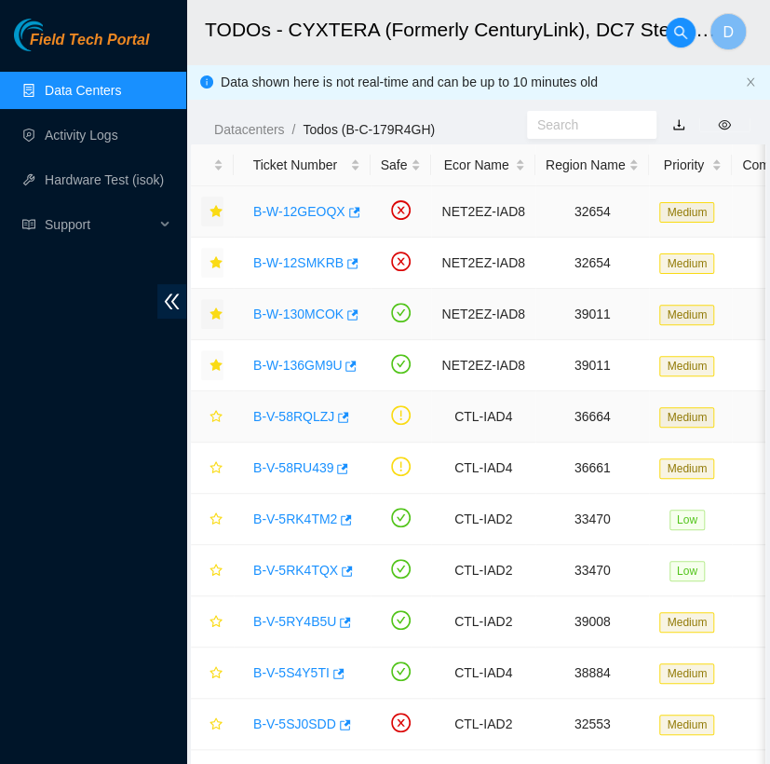
click at [287, 419] on link "B-V-58RQLZJ" at bounding box center [293, 416] width 81 height 15
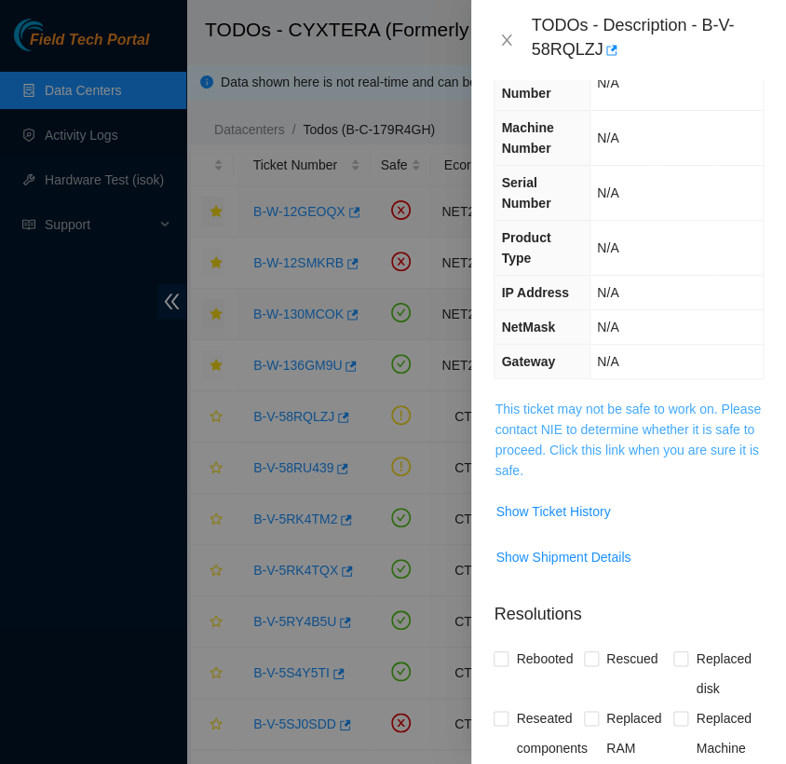
click at [554, 413] on link "This ticket may not be safe to work on. Please contact NIE to determine whether…" at bounding box center [628, 439] width 266 height 76
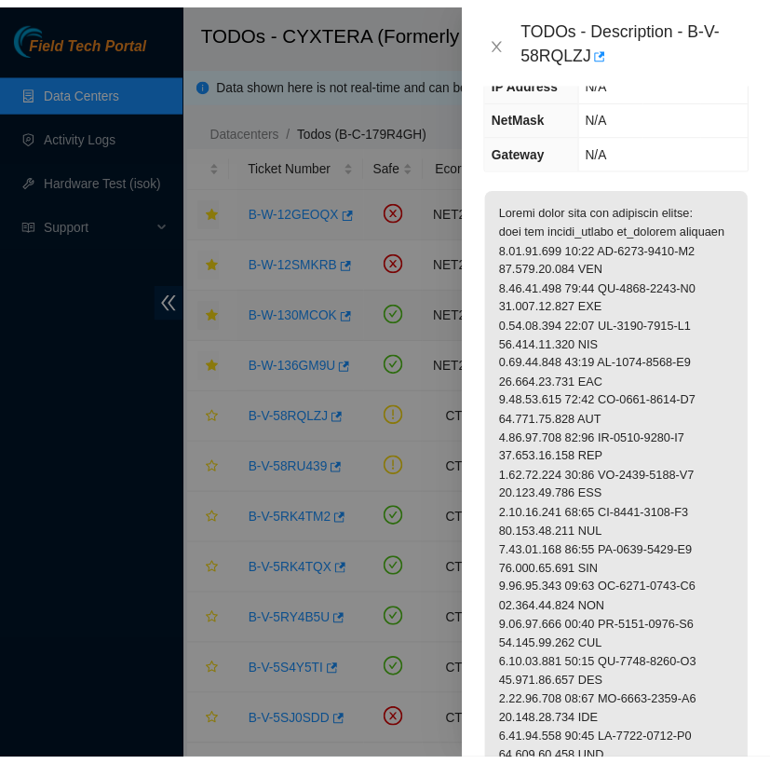
scroll to position [318, 0]
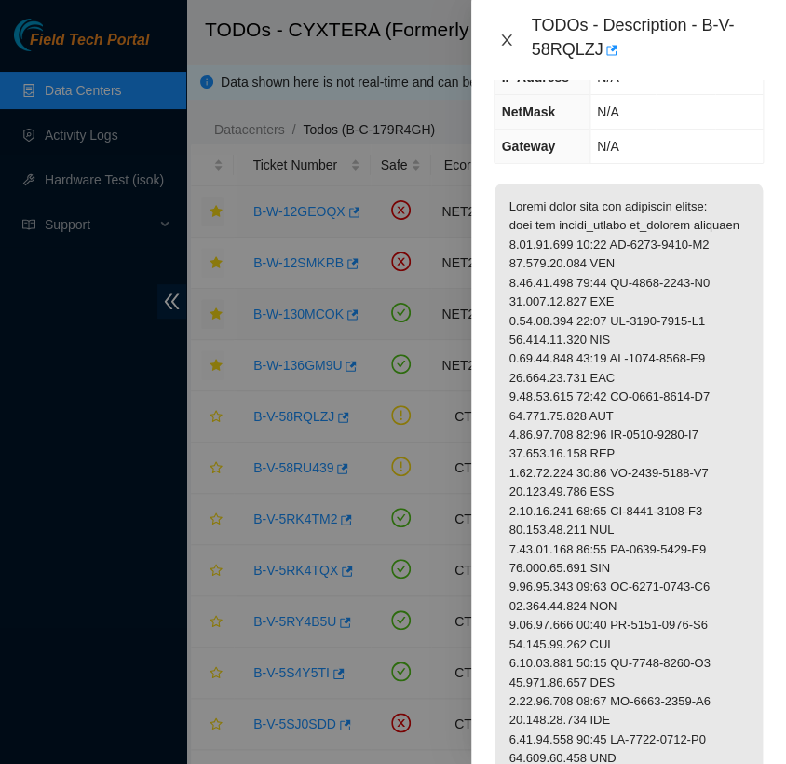
click at [511, 36] on icon "close" at bounding box center [506, 40] width 15 height 15
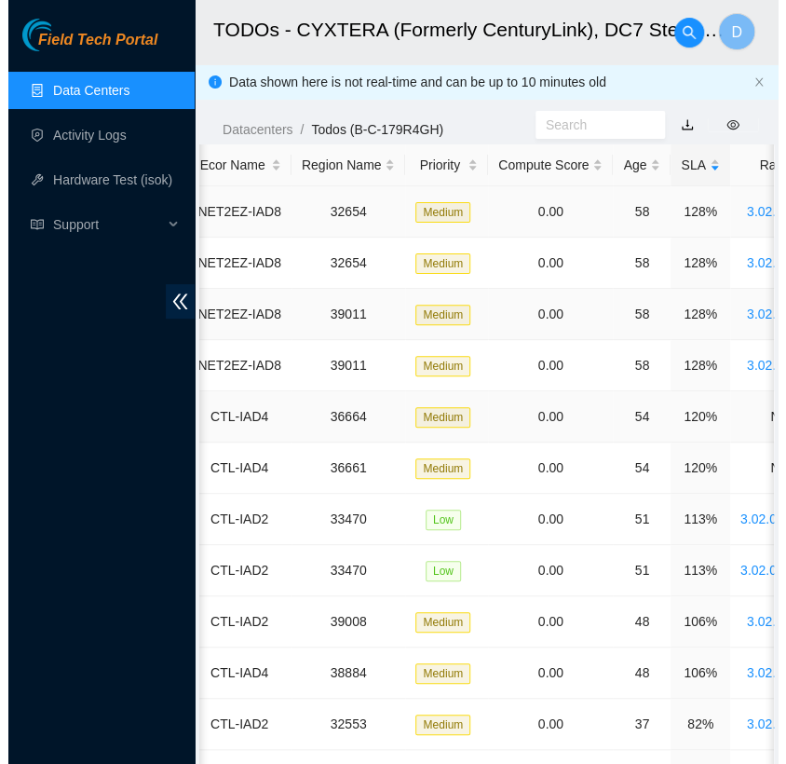
scroll to position [0, 0]
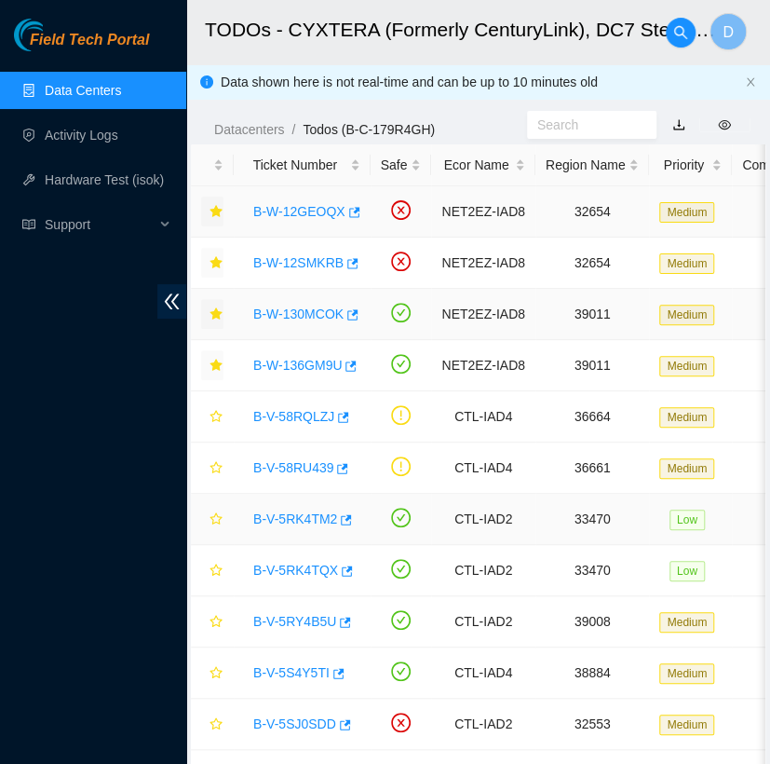
click at [278, 522] on link "B-V-5RK4TM2" at bounding box center [295, 518] width 84 height 15
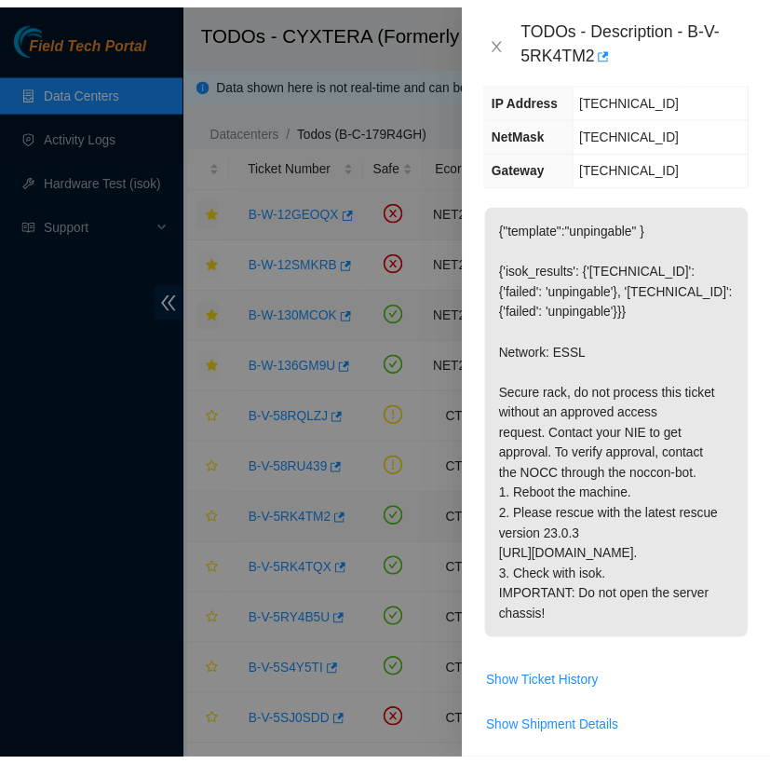
scroll to position [318, 0]
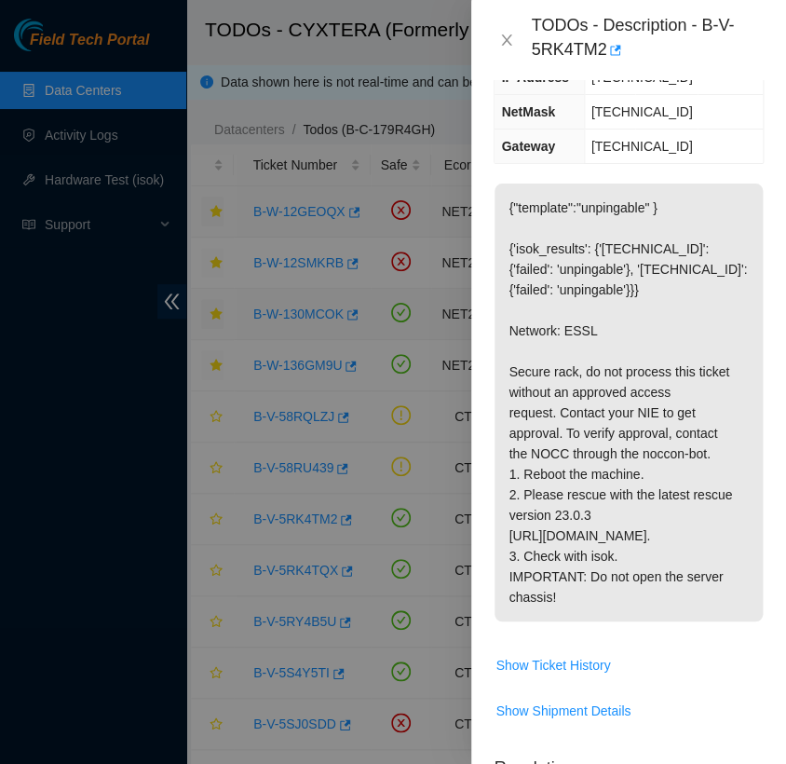
click at [278, 522] on div at bounding box center [393, 382] width 786 height 764
click at [508, 42] on icon "close" at bounding box center [507, 39] width 10 height 11
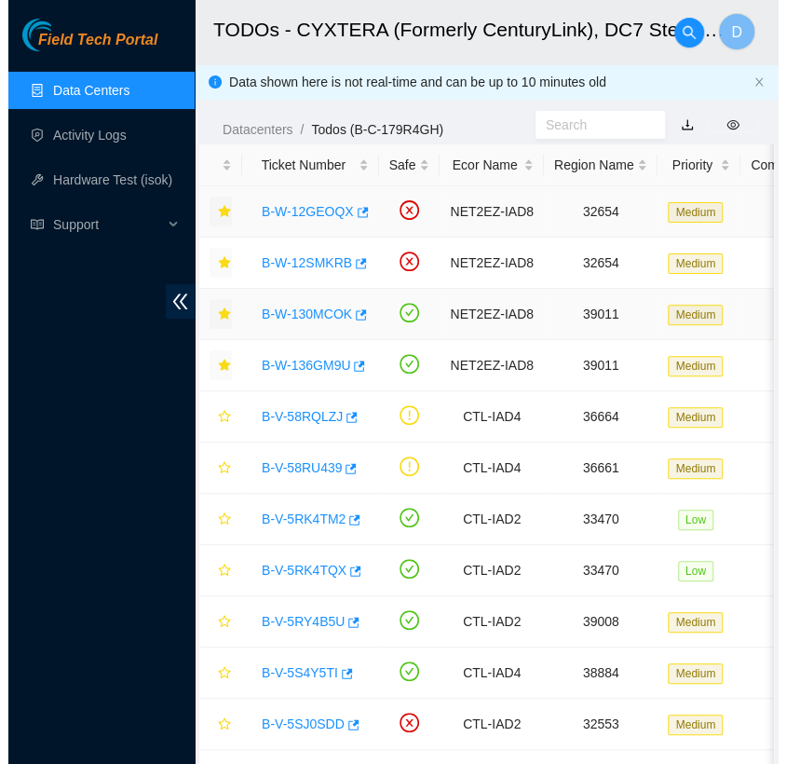
scroll to position [297, 0]
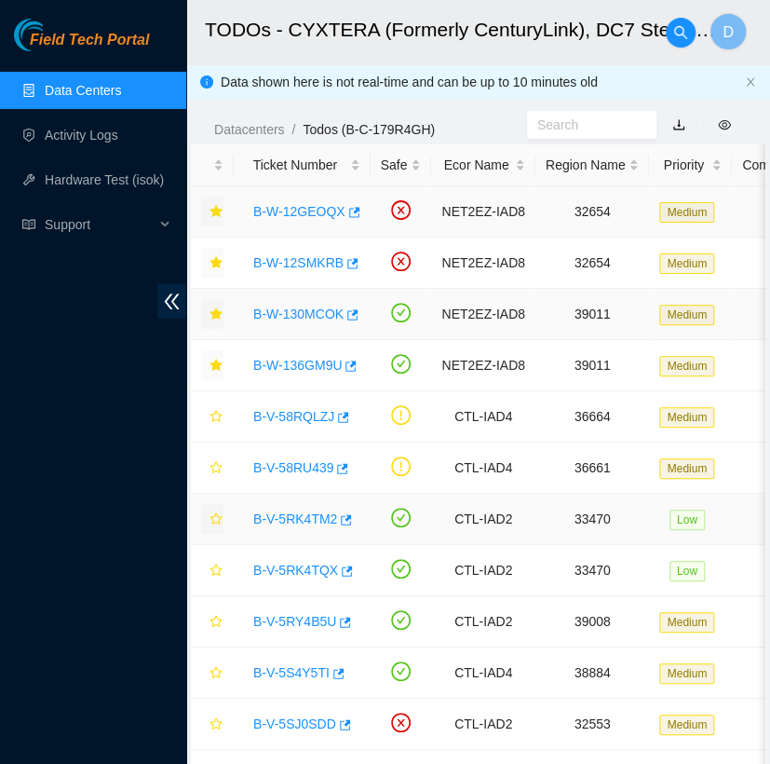
click at [219, 520] on icon "star" at bounding box center [216, 518] width 12 height 12
click at [280, 565] on link "B-V-5RK4TQX" at bounding box center [295, 569] width 85 height 15
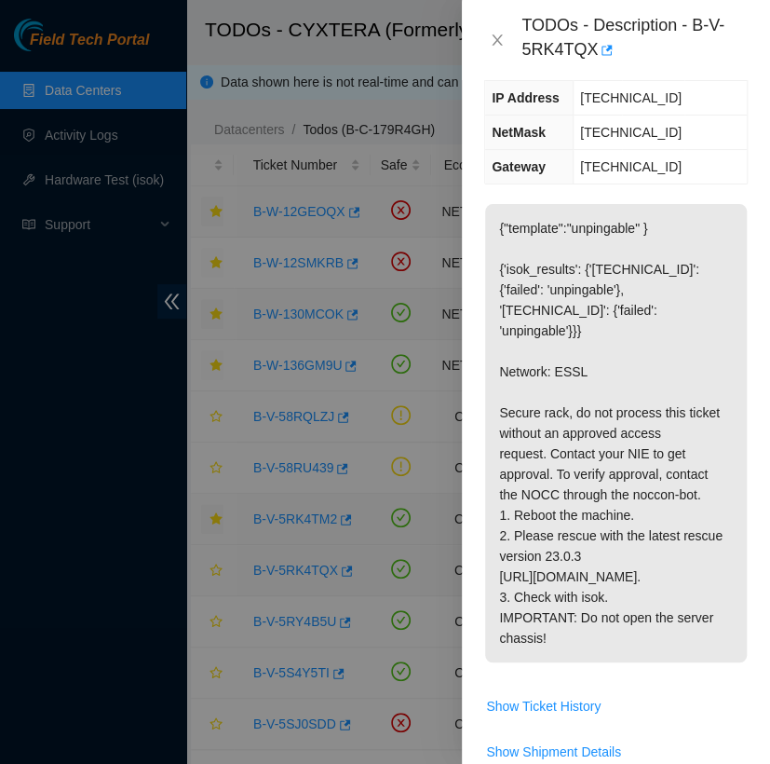
scroll to position [318, 0]
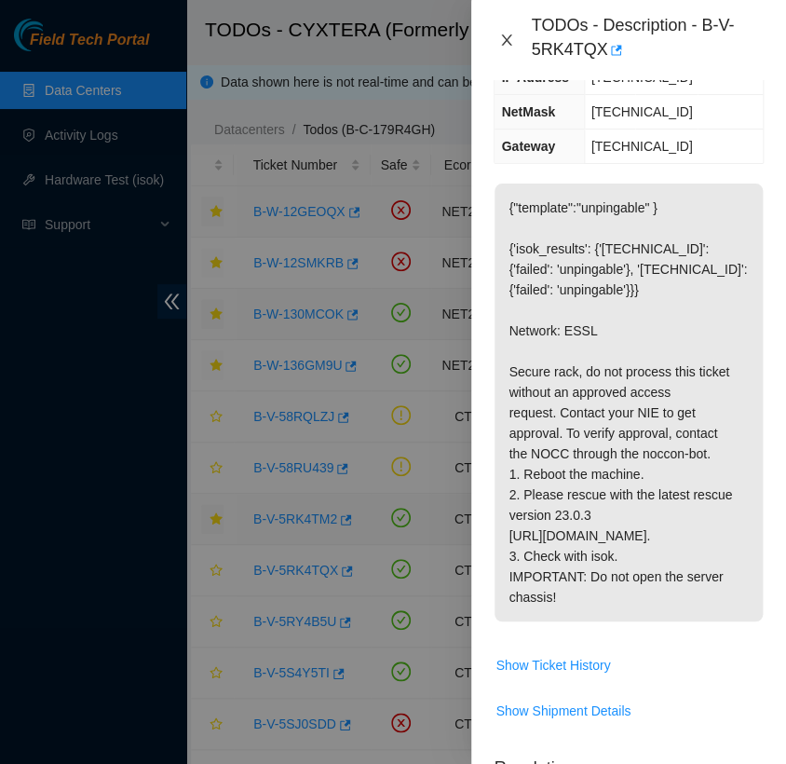
click at [499, 42] on icon "close" at bounding box center [506, 40] width 15 height 15
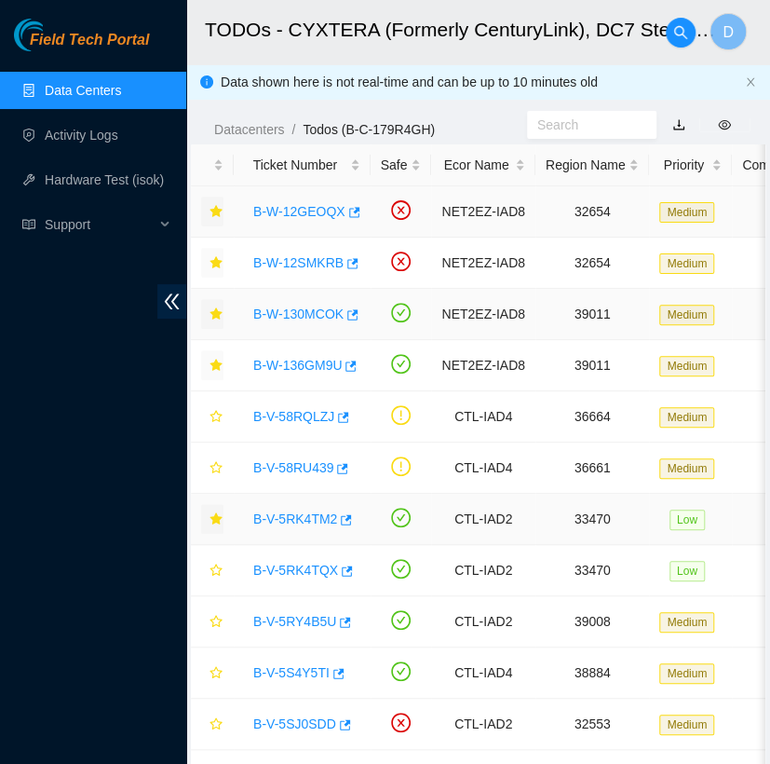
scroll to position [297, 0]
click at [215, 564] on icon "star" at bounding box center [216, 569] width 12 height 12
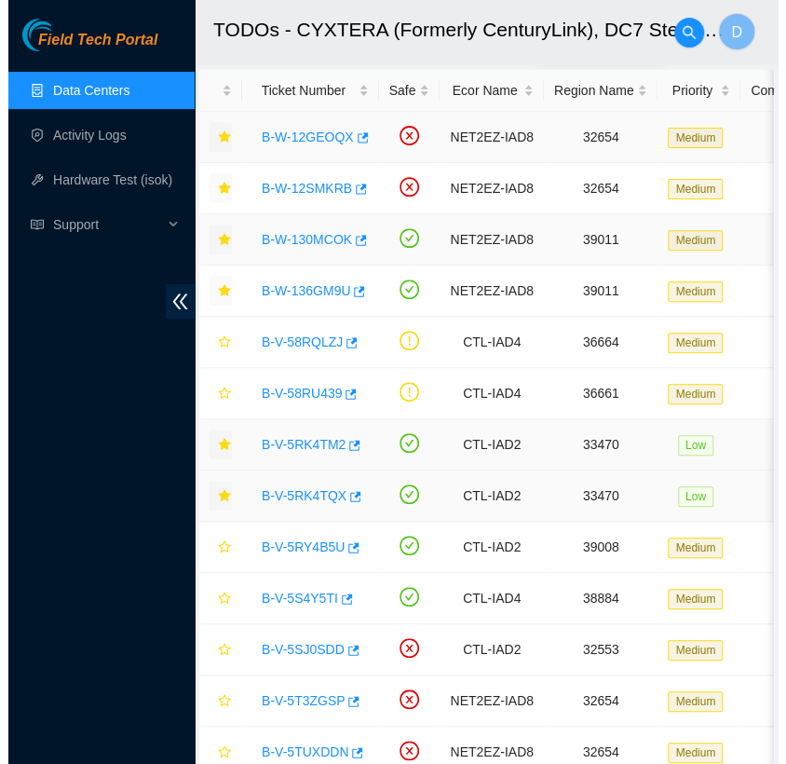
scroll to position [76, 0]
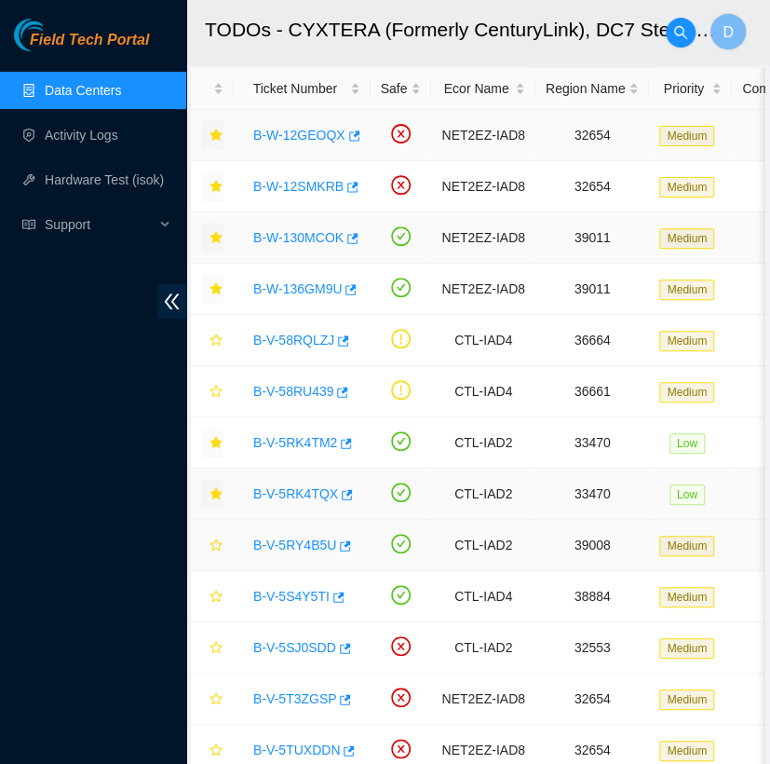
click at [305, 543] on link "B-V-5RY4B5U" at bounding box center [294, 544] width 83 height 15
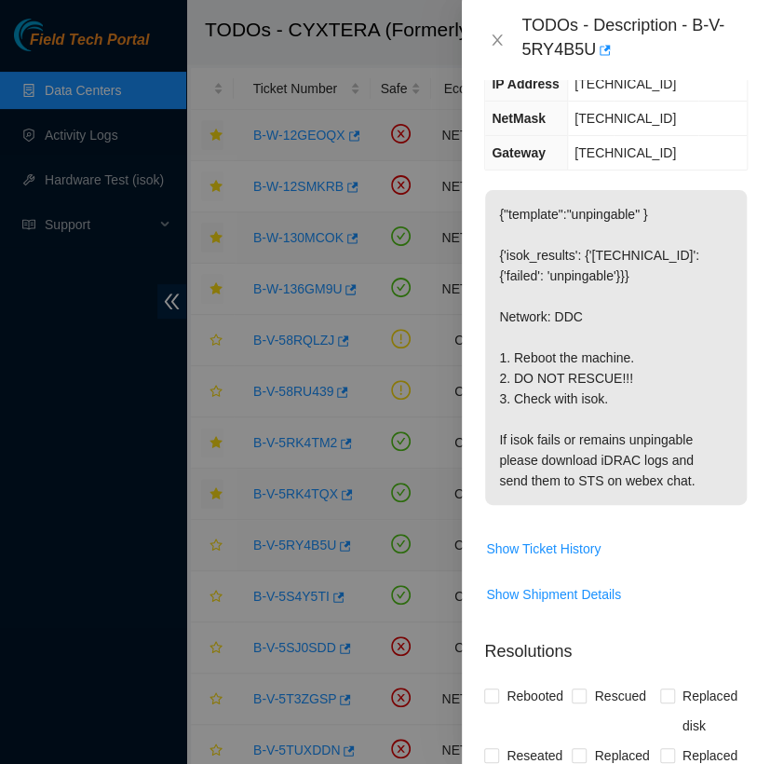
scroll to position [338, 0]
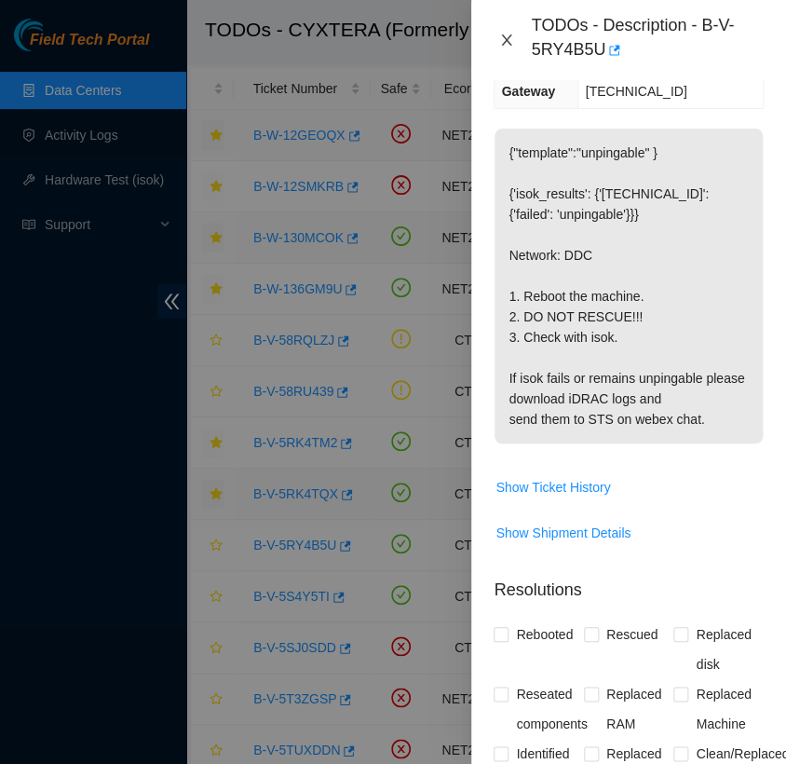
click at [499, 47] on icon "close" at bounding box center [506, 40] width 15 height 15
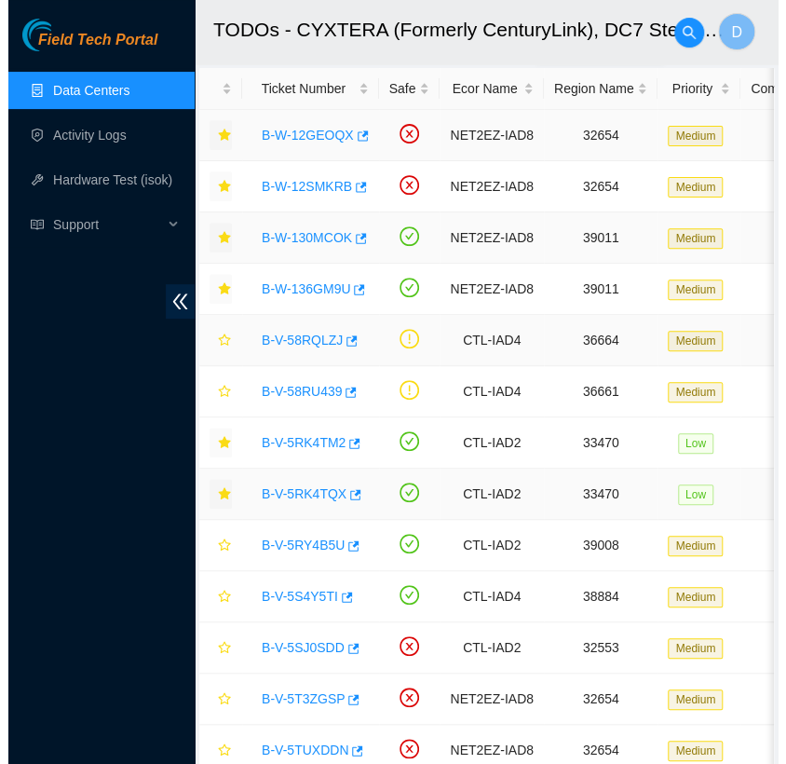
scroll to position [297, 0]
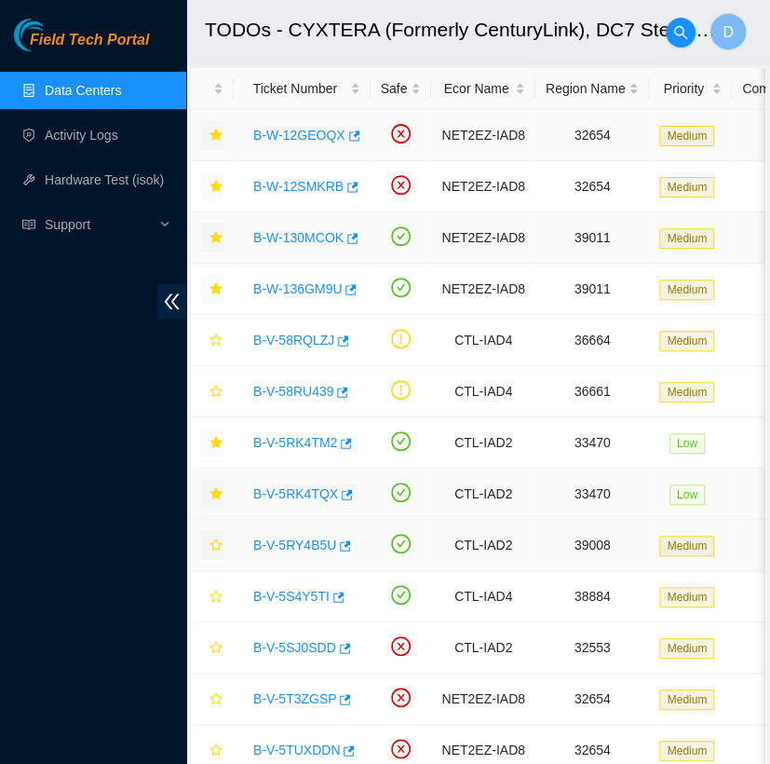
click at [215, 542] on icon "star" at bounding box center [216, 544] width 13 height 13
click at [216, 600] on icon "star" at bounding box center [216, 596] width 13 height 13
click at [303, 545] on link "B-V-5RY4B5U" at bounding box center [294, 544] width 83 height 15
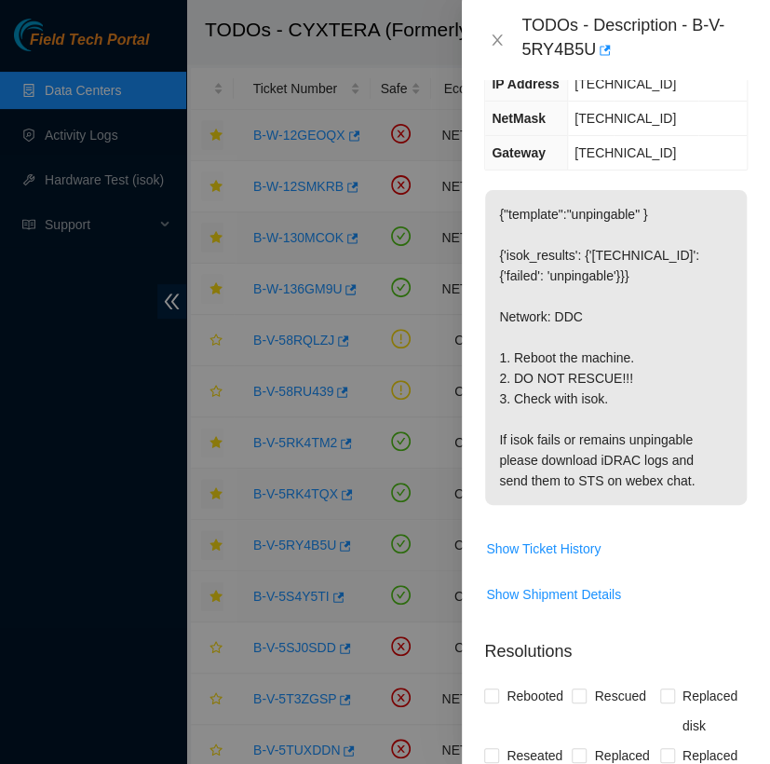
scroll to position [338, 0]
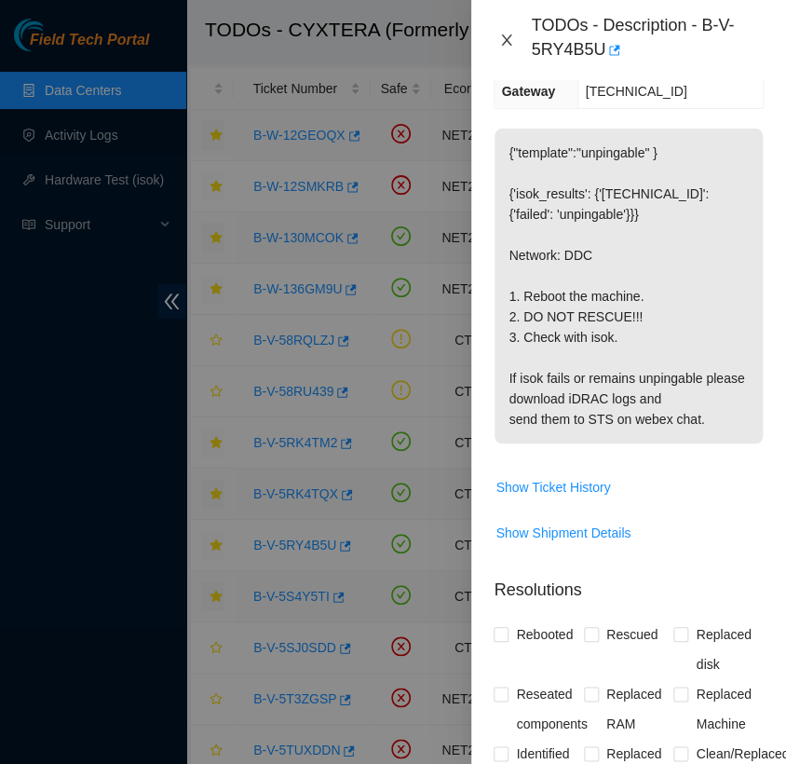
click at [507, 34] on icon "close" at bounding box center [506, 40] width 15 height 15
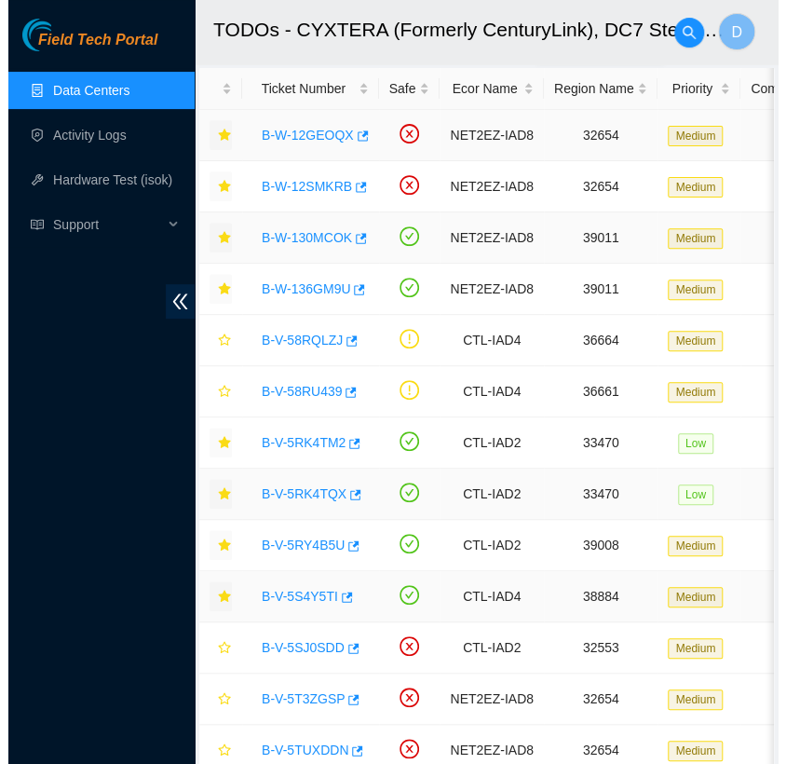
scroll to position [297, 0]
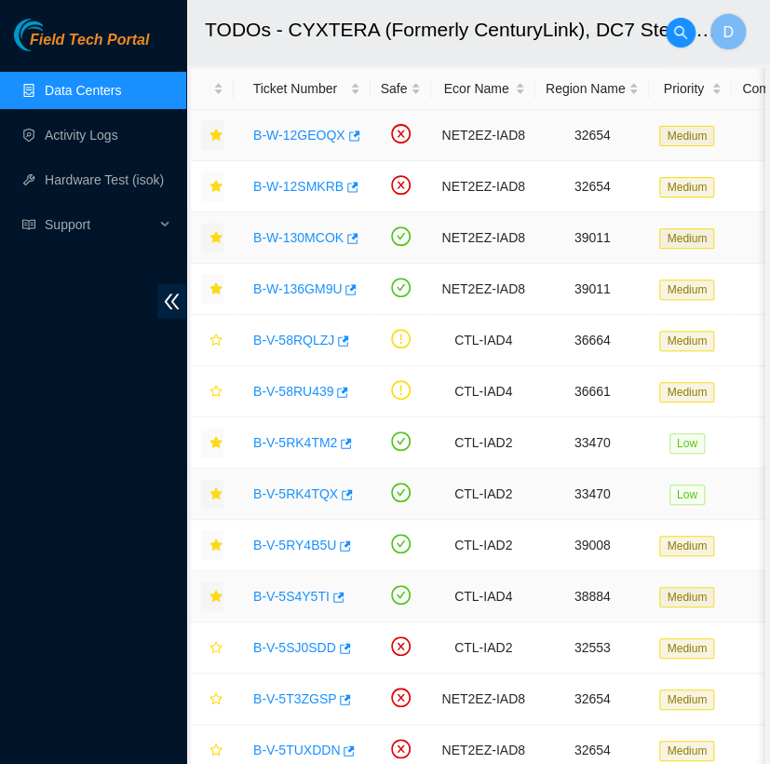
click at [287, 592] on link "B-V-5S4Y5TI" at bounding box center [291, 596] width 76 height 15
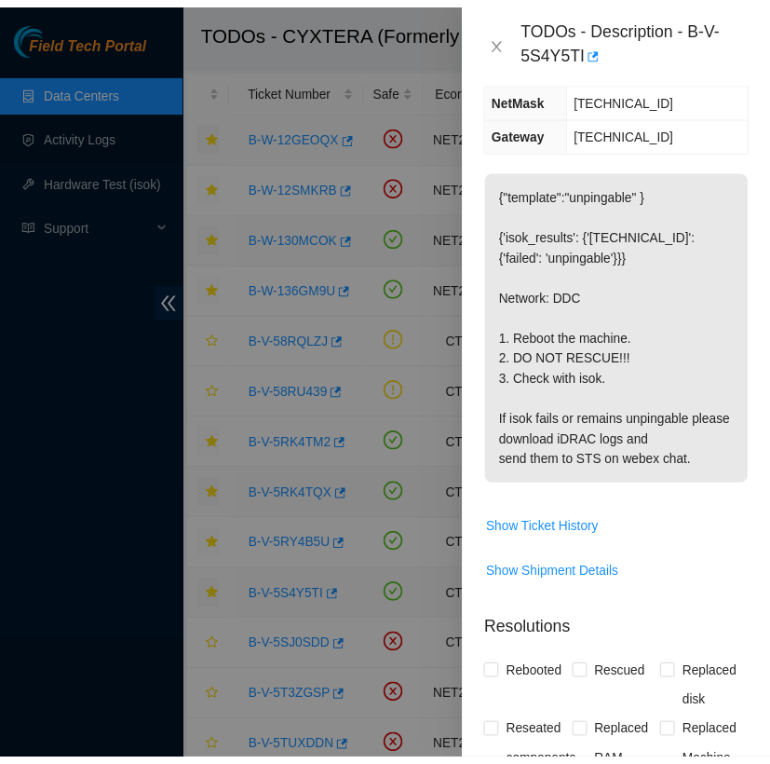
scroll to position [338, 0]
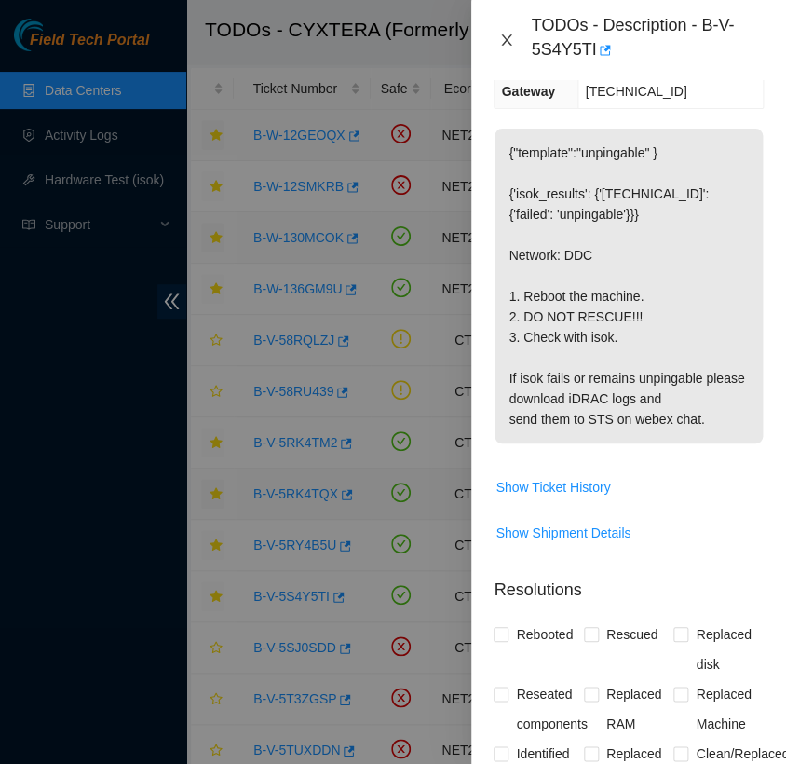
click at [507, 43] on icon "close" at bounding box center [506, 40] width 15 height 15
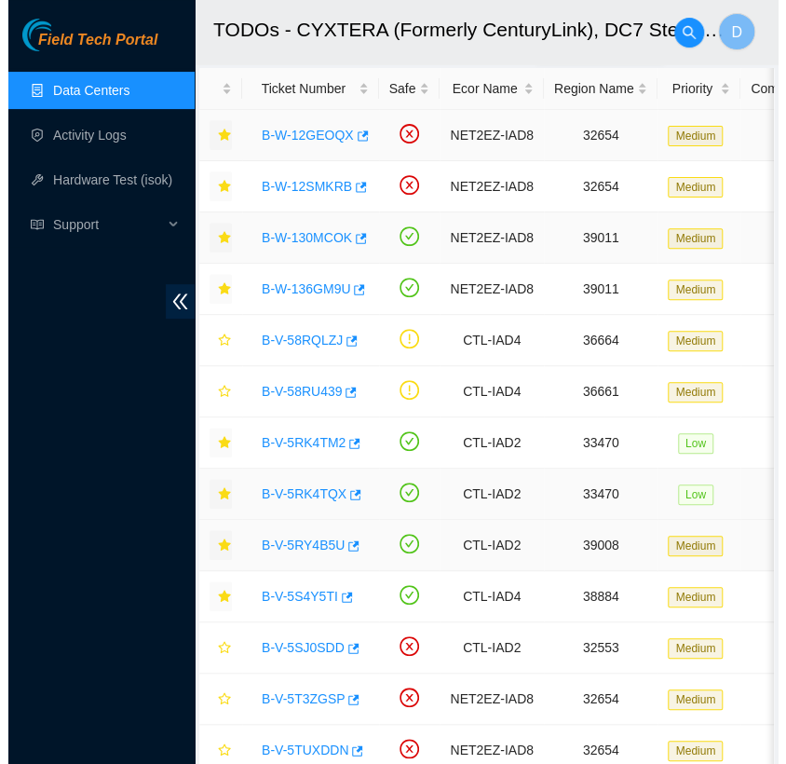
scroll to position [0, 0]
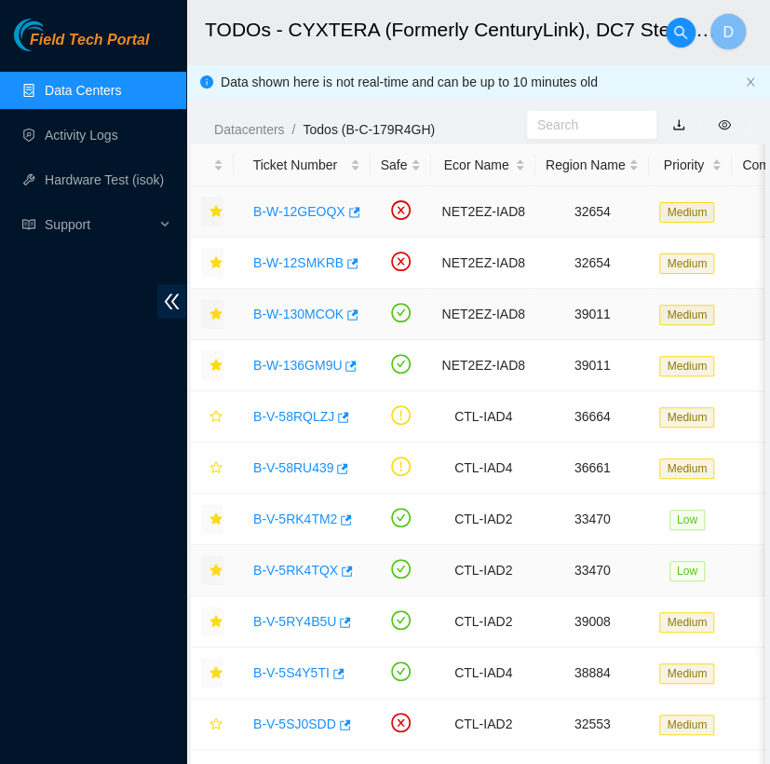
click at [121, 96] on link "Data Centers" at bounding box center [83, 90] width 76 height 15
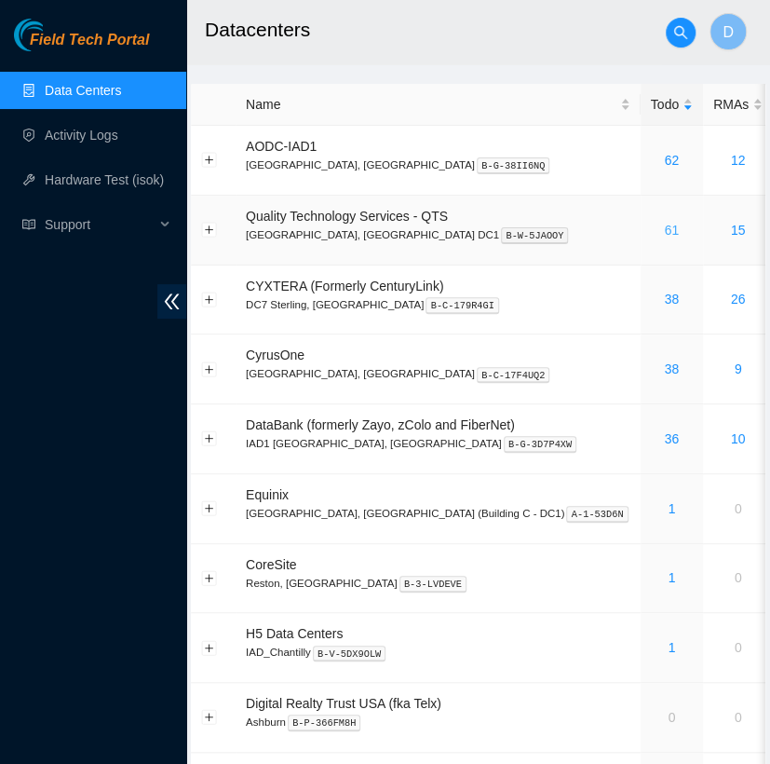
click at [664, 225] on link "61" at bounding box center [671, 230] width 15 height 15
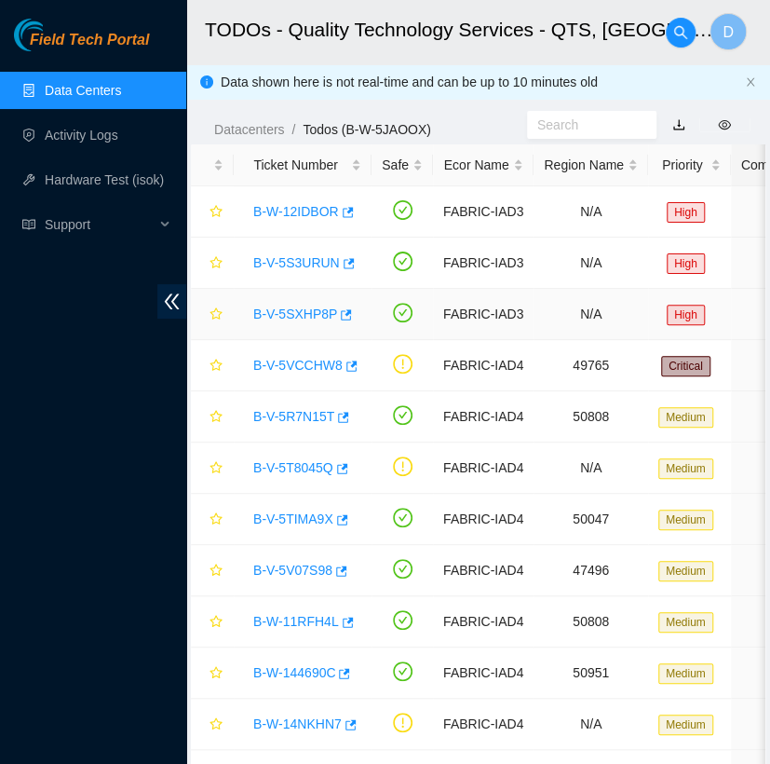
click at [298, 309] on link "B-V-5SXHP8P" at bounding box center [295, 313] width 84 height 15
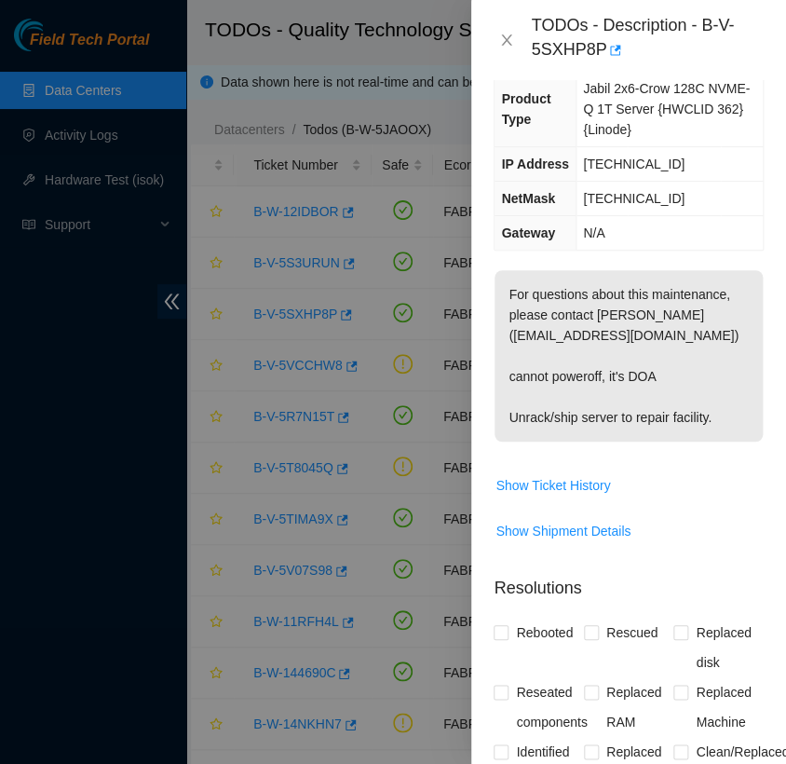
scroll to position [207, 0]
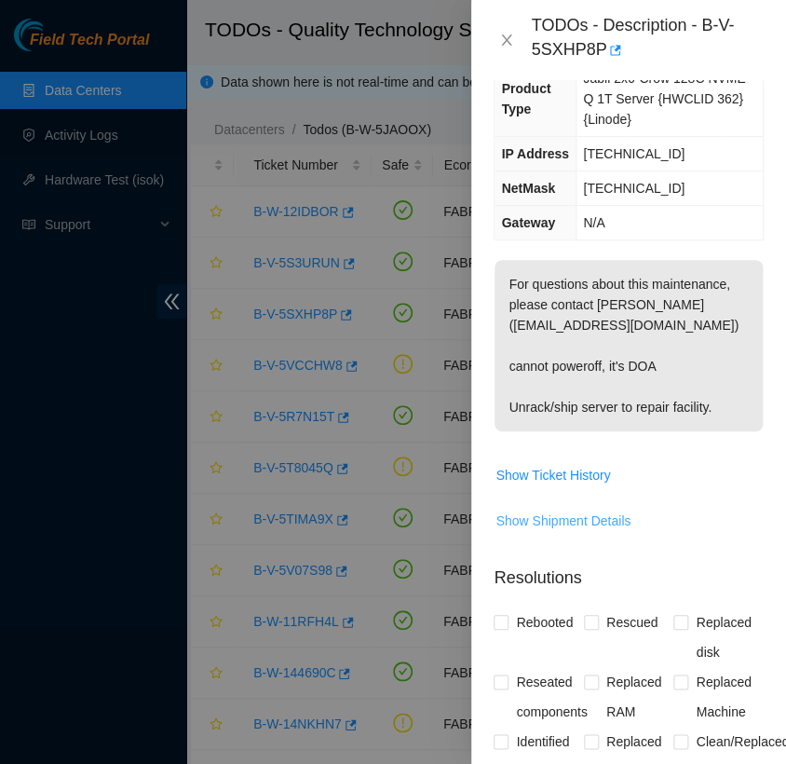
click at [552, 514] on span "Show Shipment Details" at bounding box center [562, 520] width 135 height 20
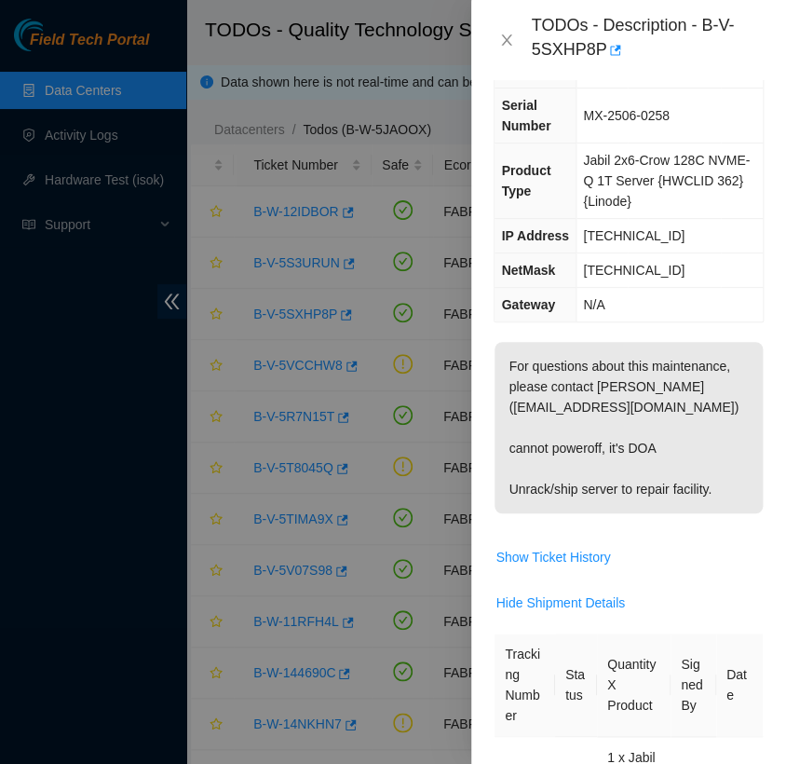
scroll to position [75, 0]
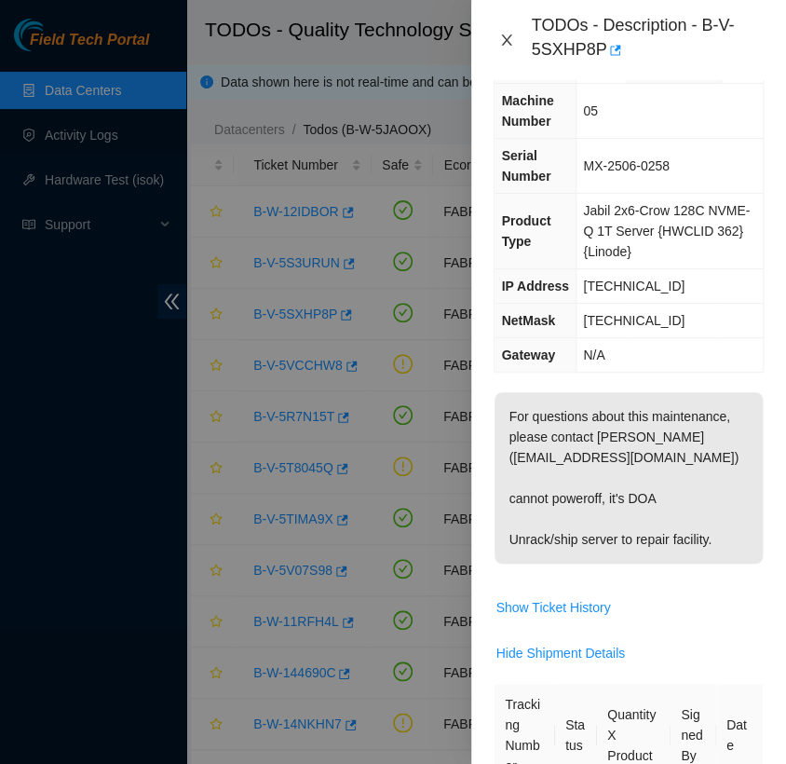
click at [507, 41] on icon "close" at bounding box center [507, 39] width 10 height 11
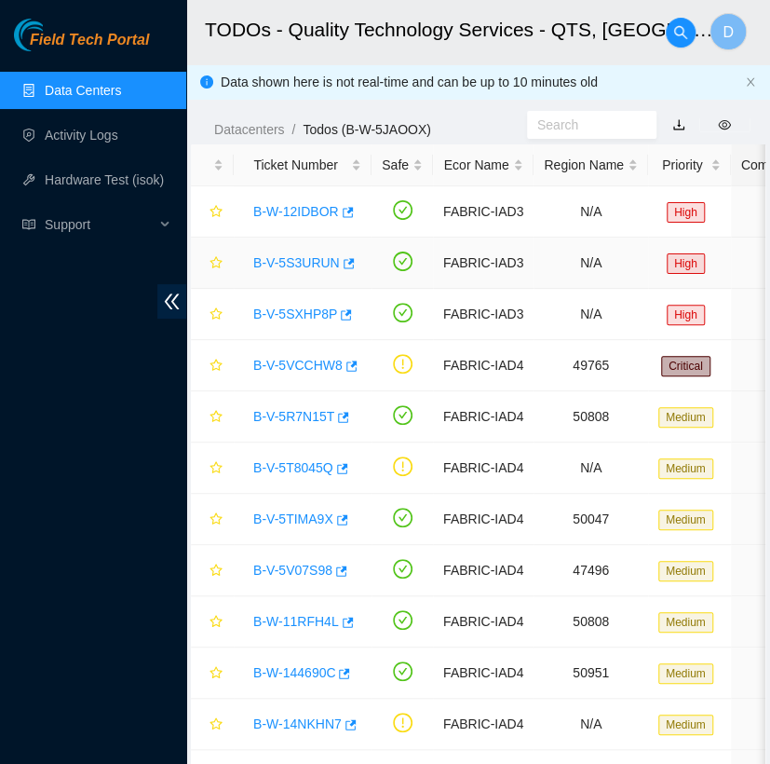
click at [313, 264] on link "B-V-5S3URUN" at bounding box center [296, 262] width 87 height 15
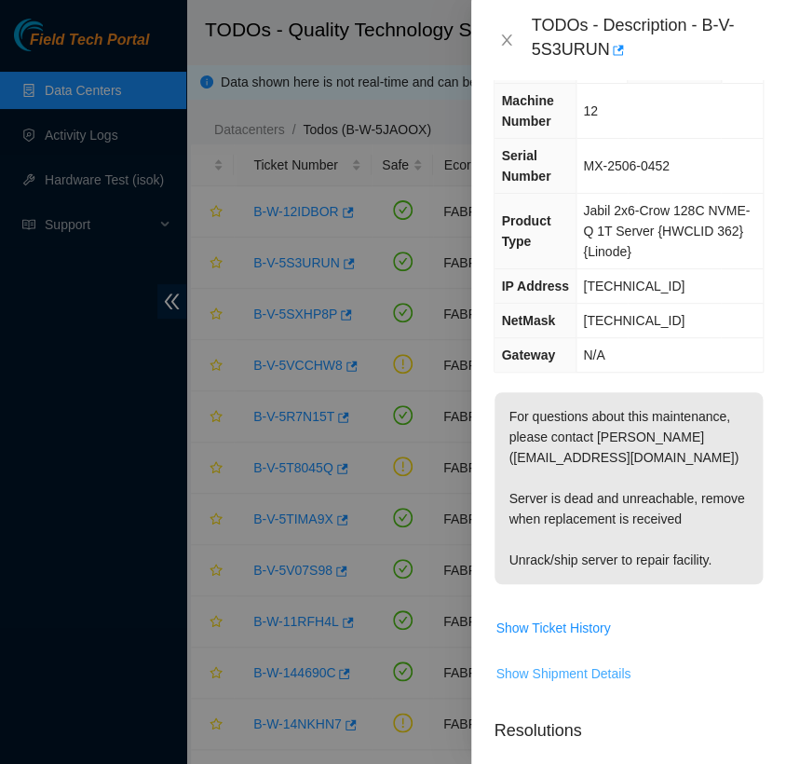
click at [573, 677] on span "Show Shipment Details" at bounding box center [562, 673] width 135 height 20
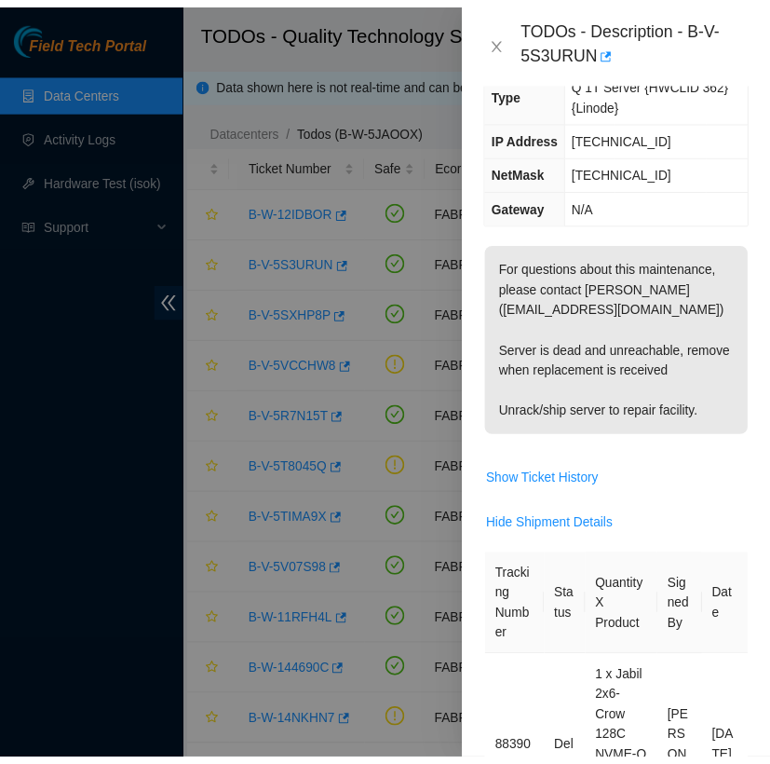
scroll to position [333, 0]
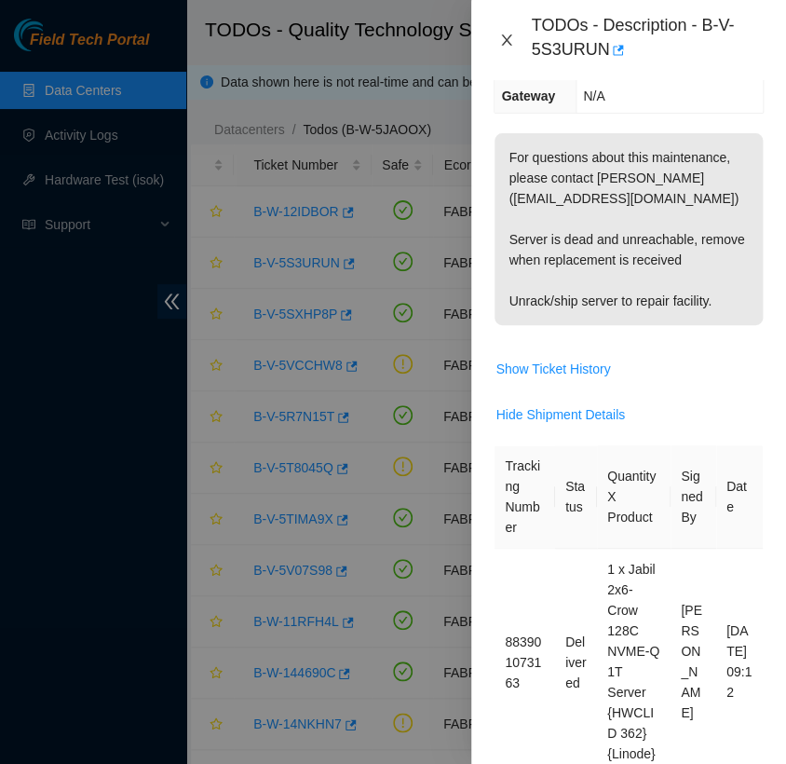
click at [507, 33] on icon "close" at bounding box center [506, 40] width 15 height 15
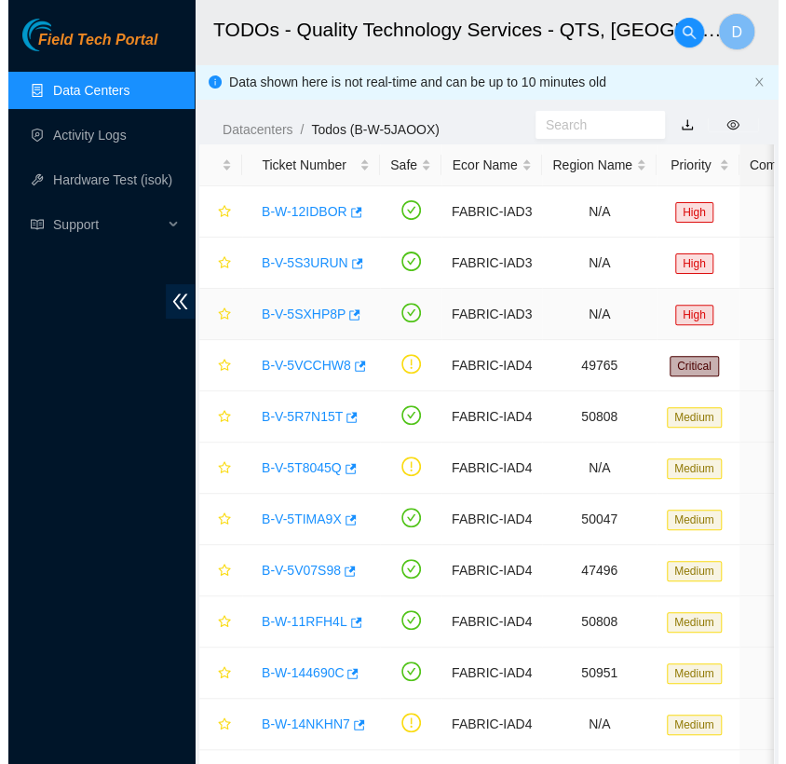
scroll to position [313, 0]
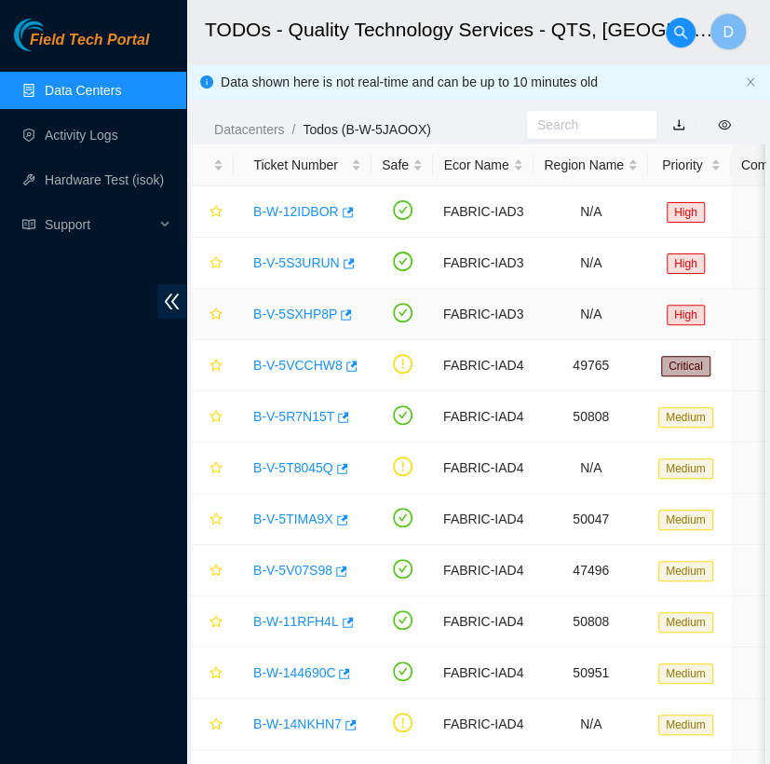
click at [304, 311] on link "B-V-5SXHP8P" at bounding box center [295, 313] width 84 height 15
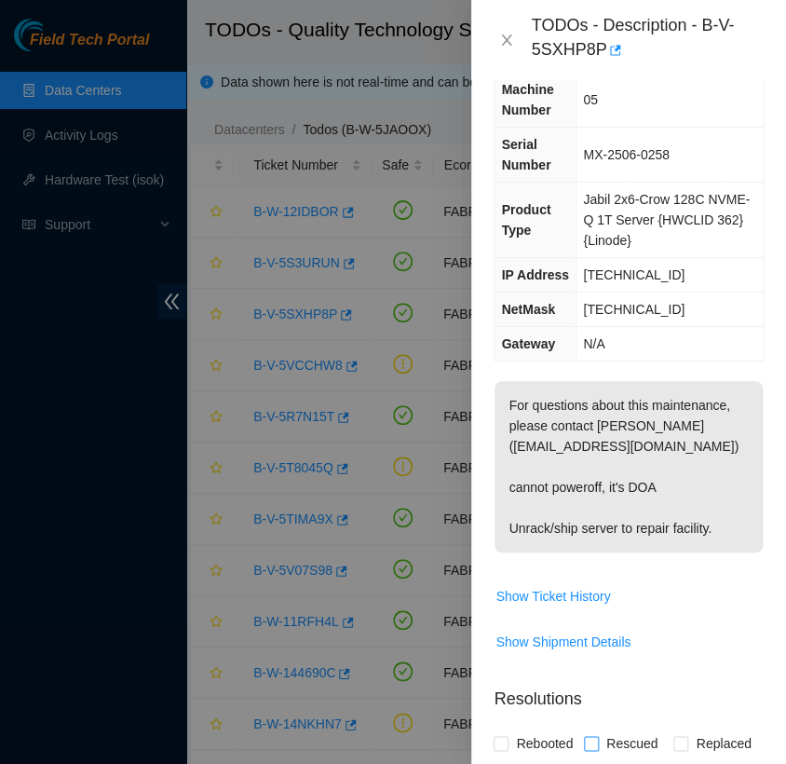
scroll to position [0, 0]
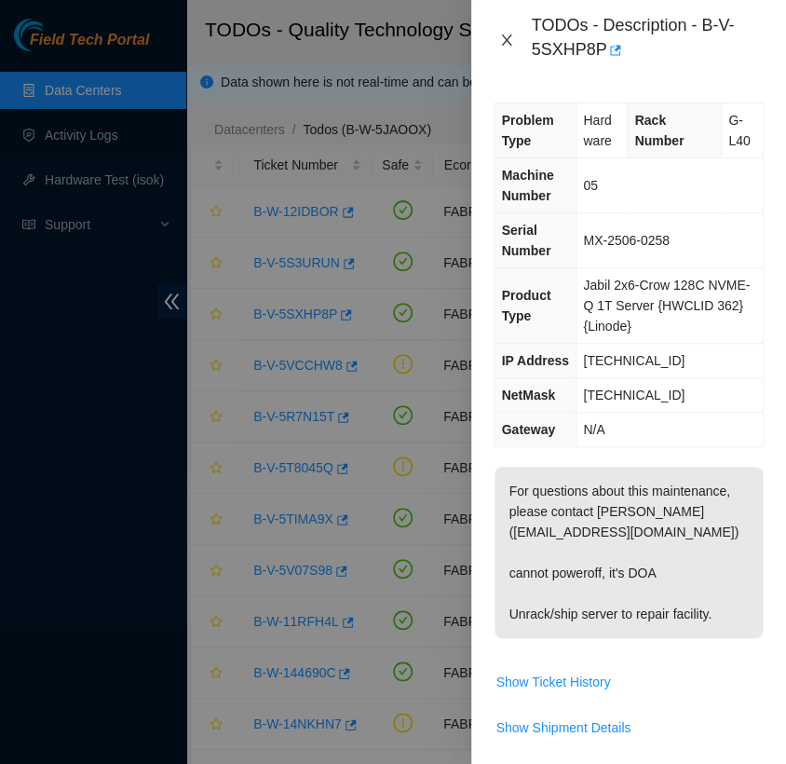
click at [505, 38] on icon "close" at bounding box center [507, 39] width 10 height 11
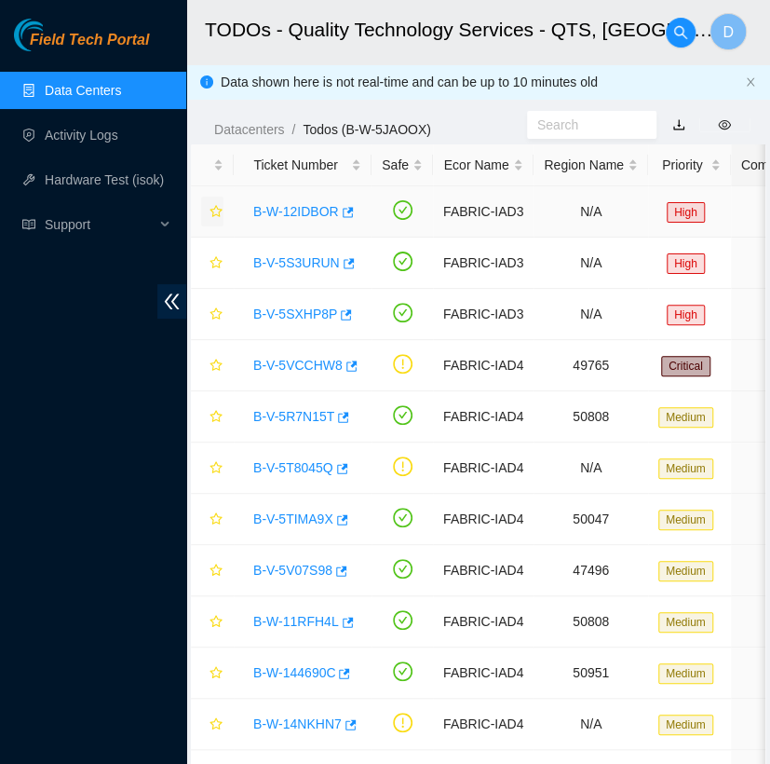
click at [218, 215] on icon "star" at bounding box center [216, 211] width 12 height 12
click at [212, 265] on icon "star" at bounding box center [216, 262] width 12 height 12
click at [216, 327] on button "button" at bounding box center [212, 314] width 22 height 30
click at [274, 366] on link "B-V-5VCCHW8" at bounding box center [297, 365] width 89 height 15
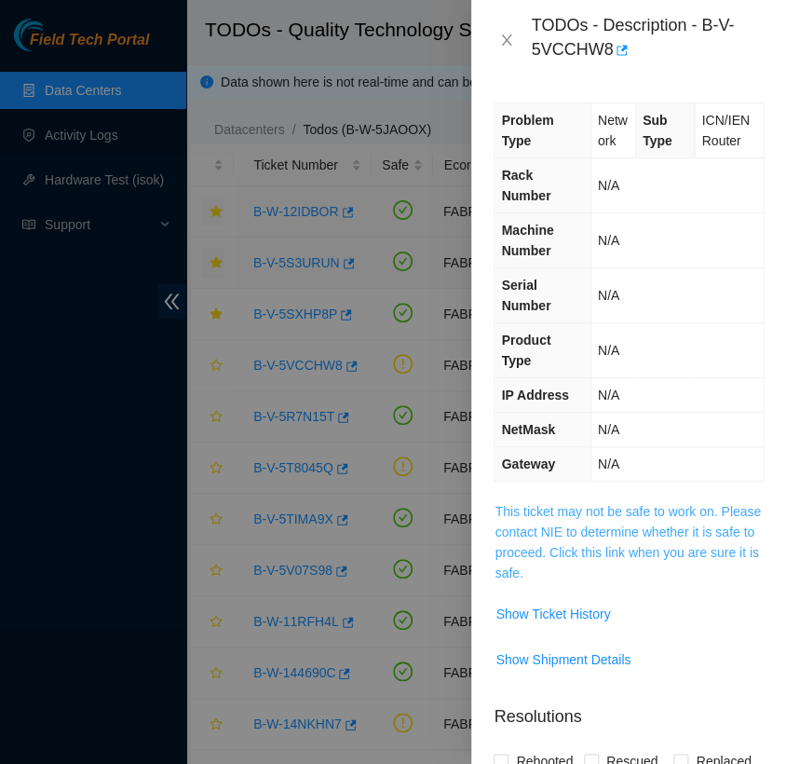
click at [573, 535] on link "This ticket may not be safe to work on. Please contact NIE to determine whether…" at bounding box center [628, 542] width 266 height 76
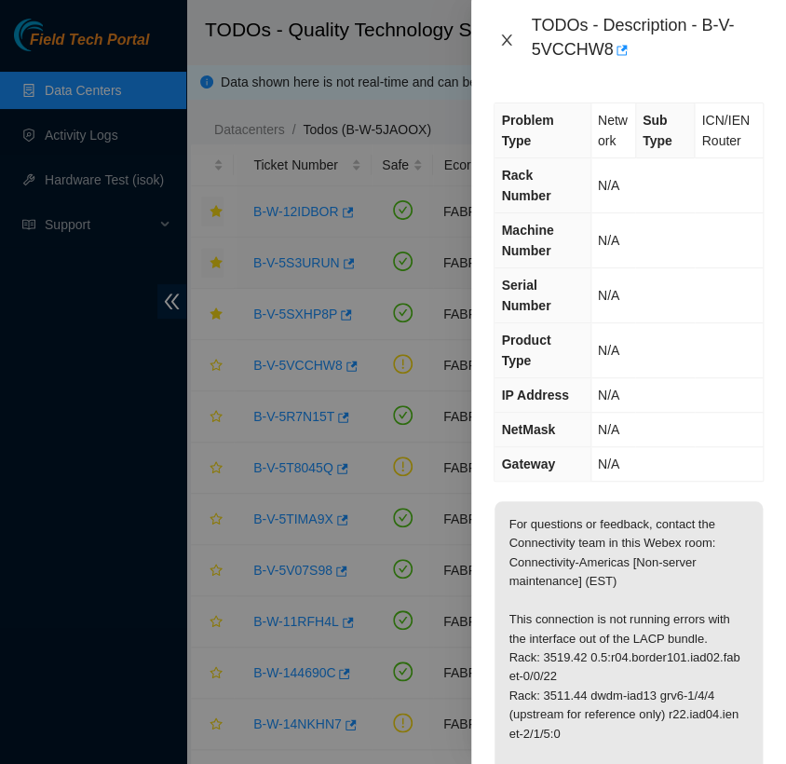
click at [508, 41] on icon "close" at bounding box center [507, 39] width 10 height 11
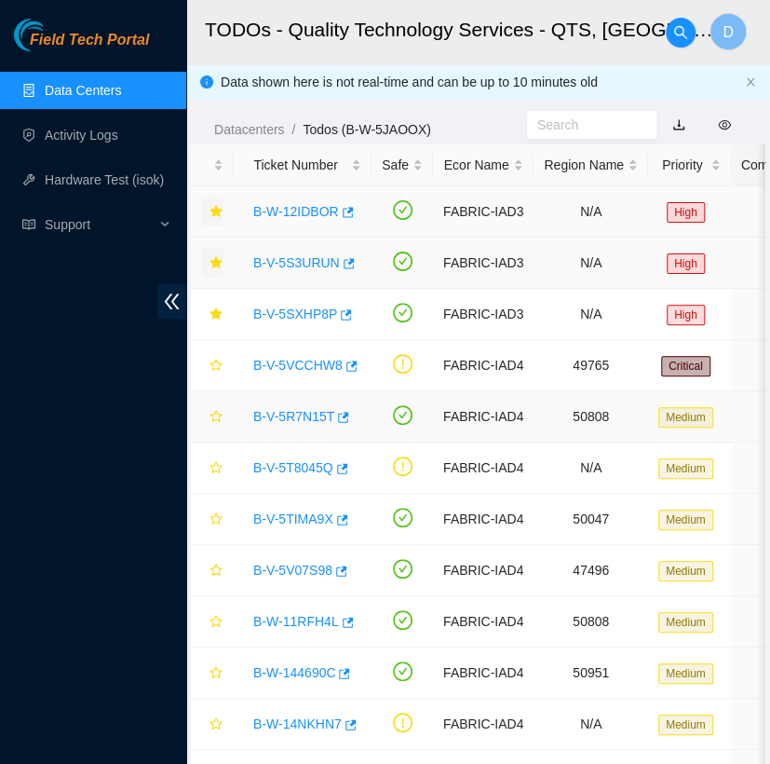
click at [294, 409] on link "B-V-5R7N15T" at bounding box center [293, 416] width 81 height 15
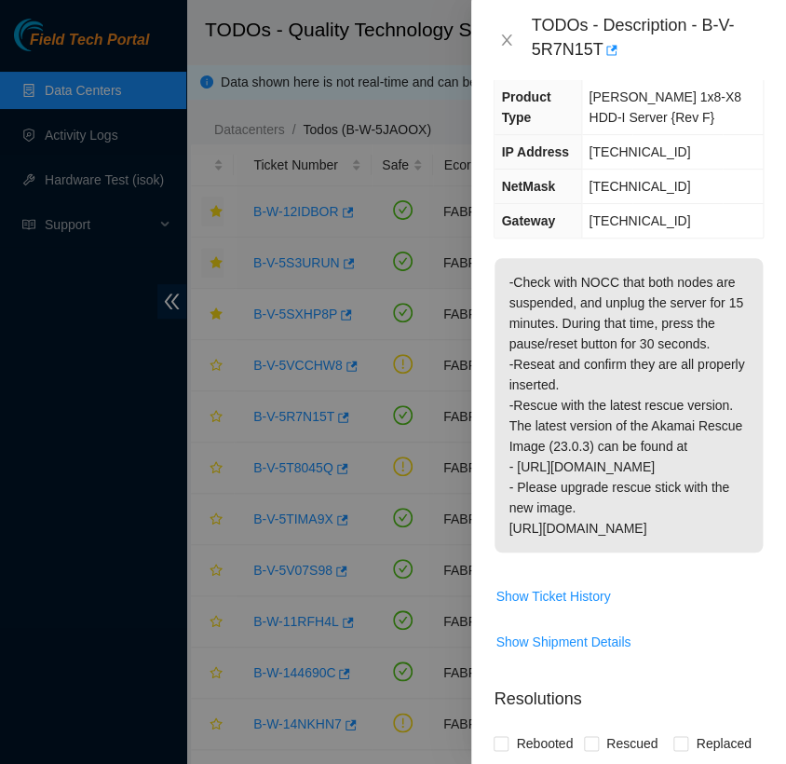
scroll to position [190, 0]
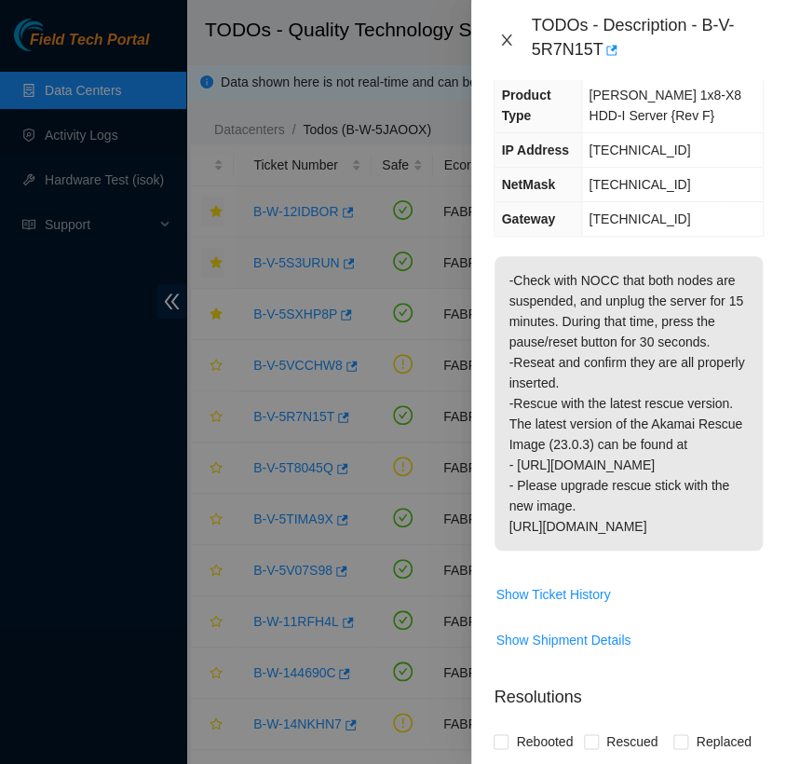
click at [503, 39] on icon "close" at bounding box center [506, 40] width 15 height 15
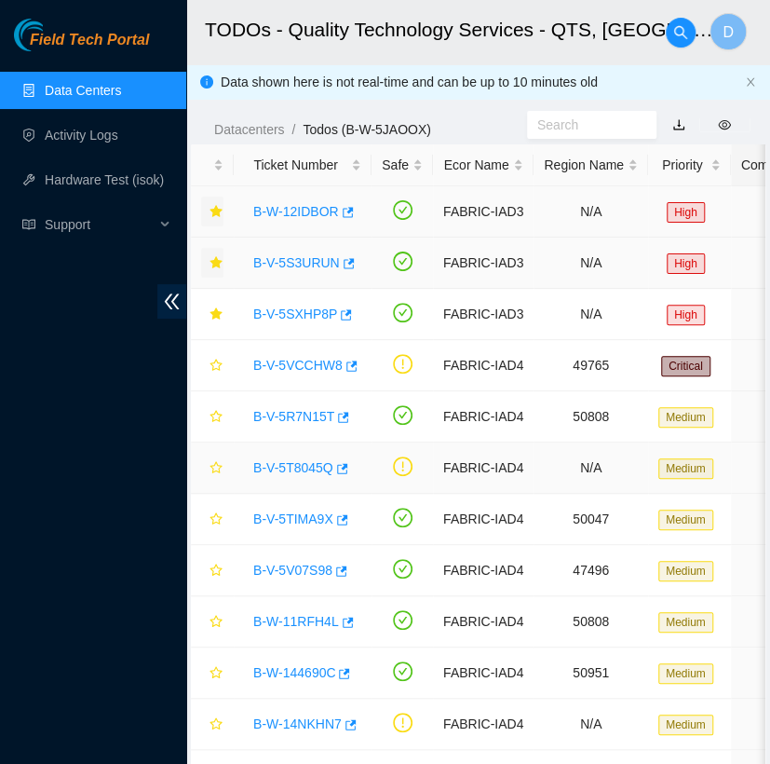
click at [294, 461] on link "B-V-5T8045Q" at bounding box center [293, 467] width 80 height 15
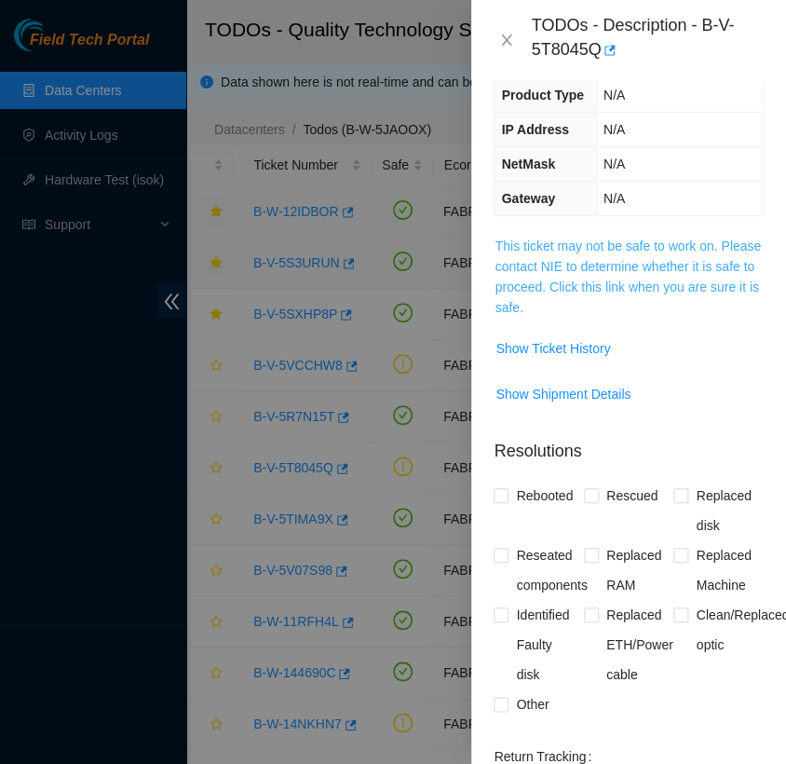
click at [542, 285] on link "This ticket may not be safe to work on. Please contact NIE to determine whether…" at bounding box center [628, 276] width 266 height 76
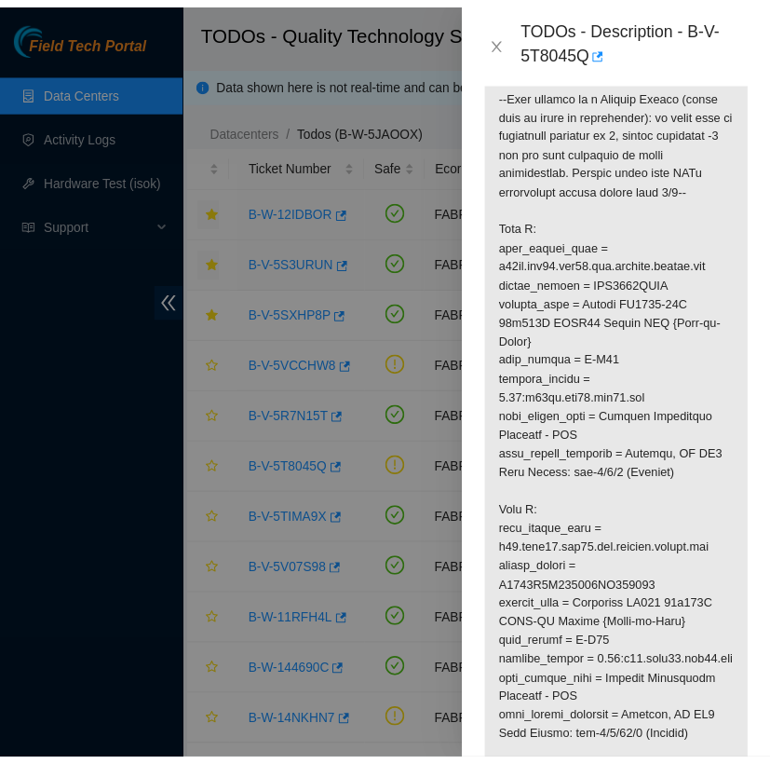
scroll to position [466, 0]
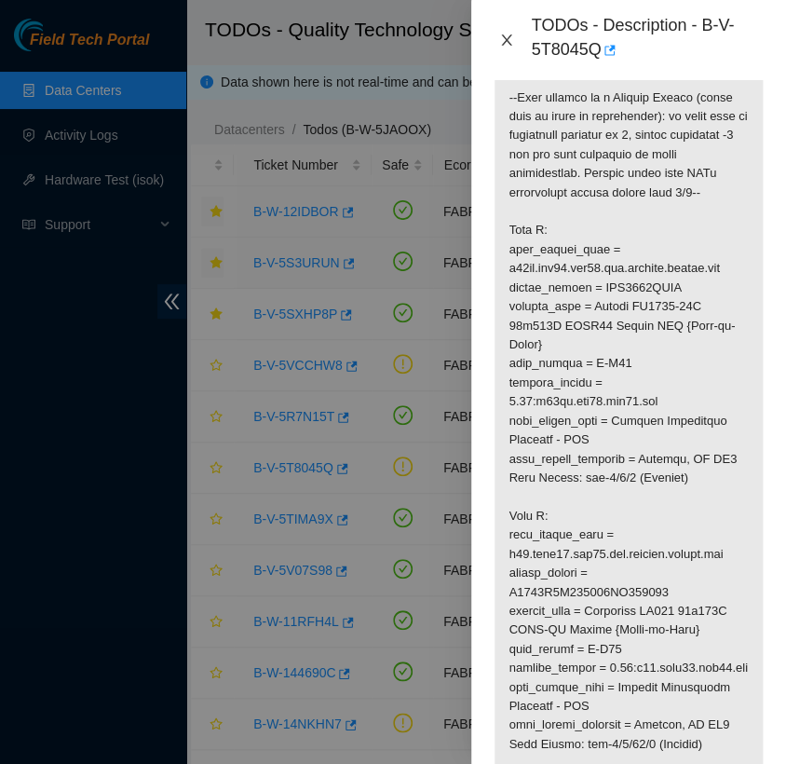
click at [513, 41] on icon "close" at bounding box center [506, 40] width 15 height 15
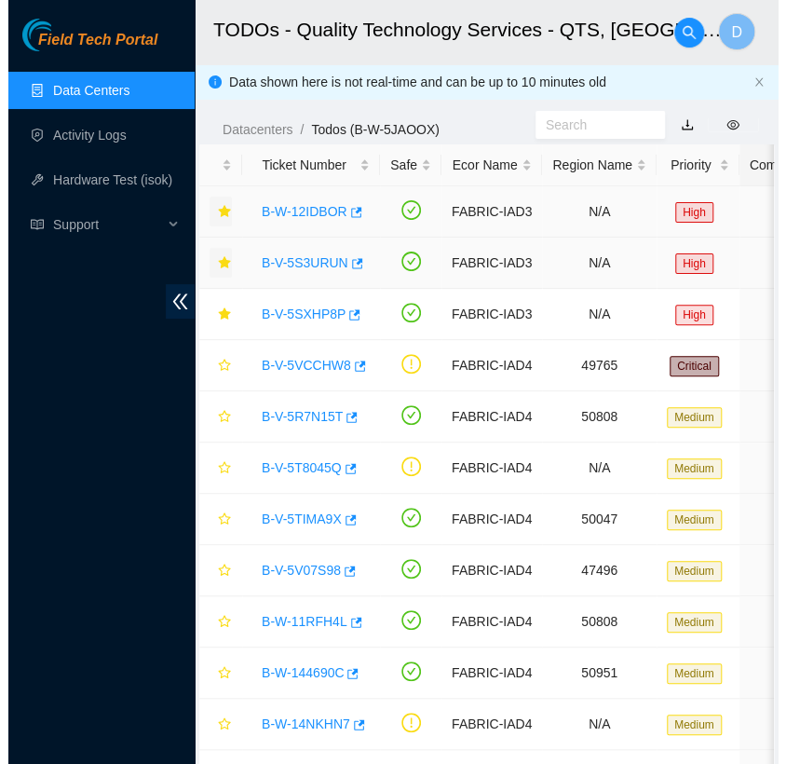
scroll to position [453, 0]
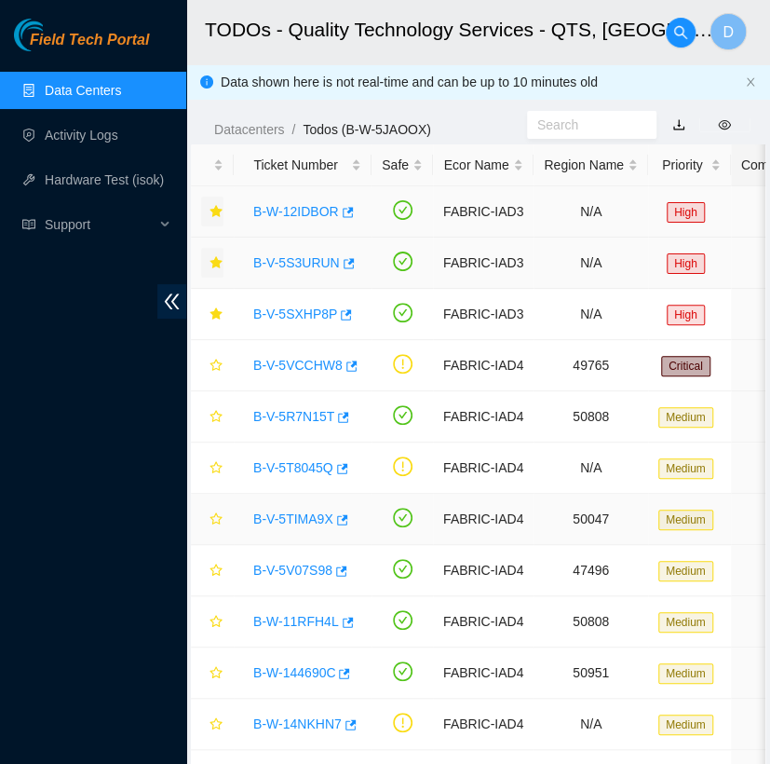
click at [283, 518] on link "B-V-5TIMA9X" at bounding box center [293, 518] width 80 height 15
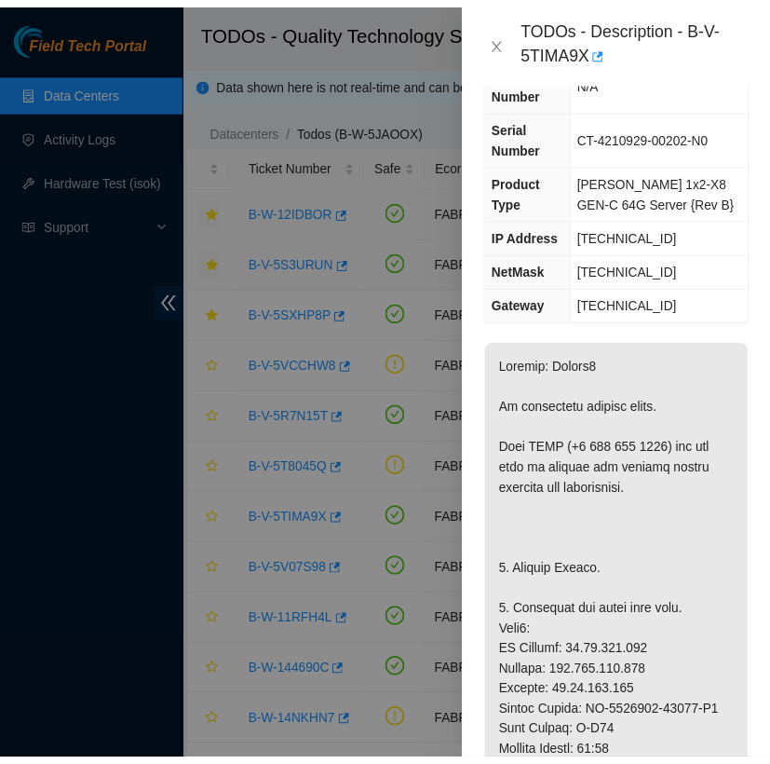
scroll to position [207, 0]
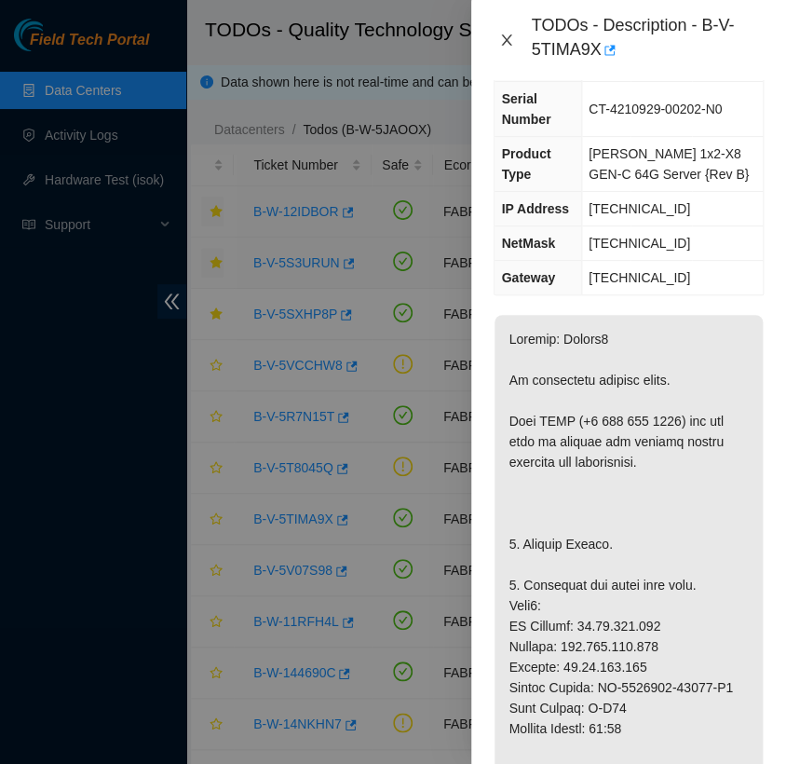
click at [506, 37] on icon "close" at bounding box center [506, 40] width 15 height 15
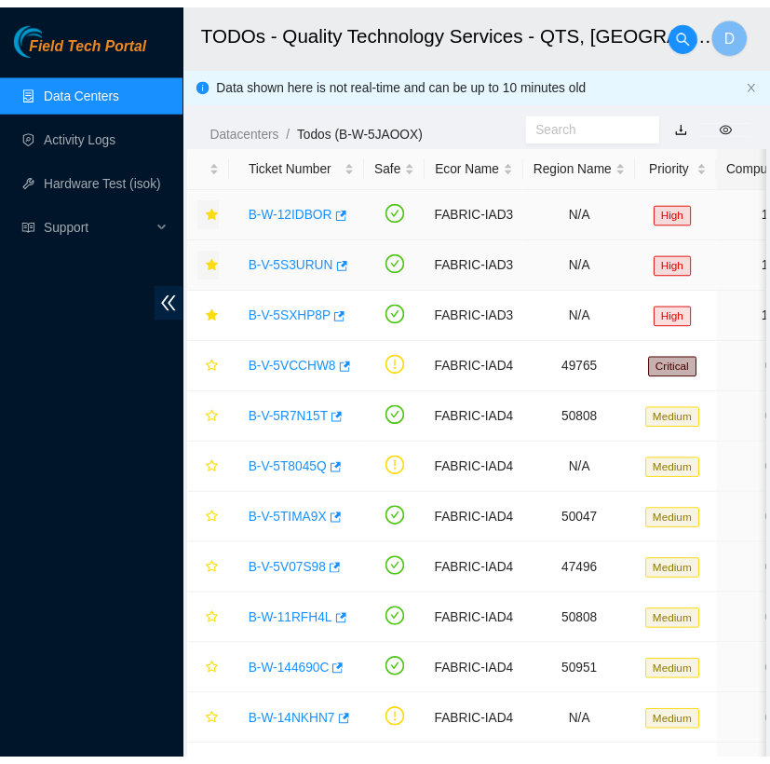
scroll to position [186, 0]
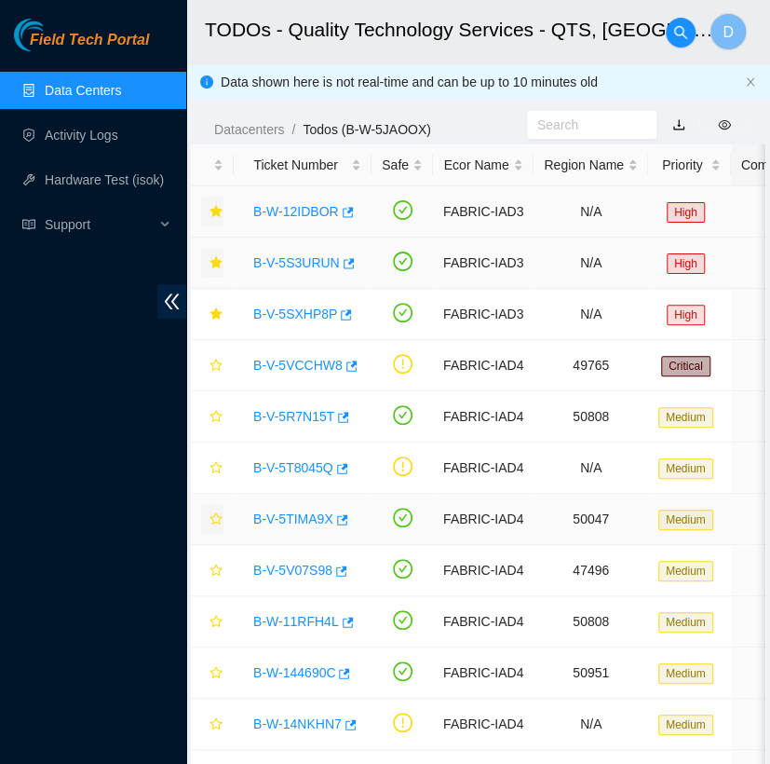
click at [218, 520] on icon "star" at bounding box center [216, 518] width 12 height 12
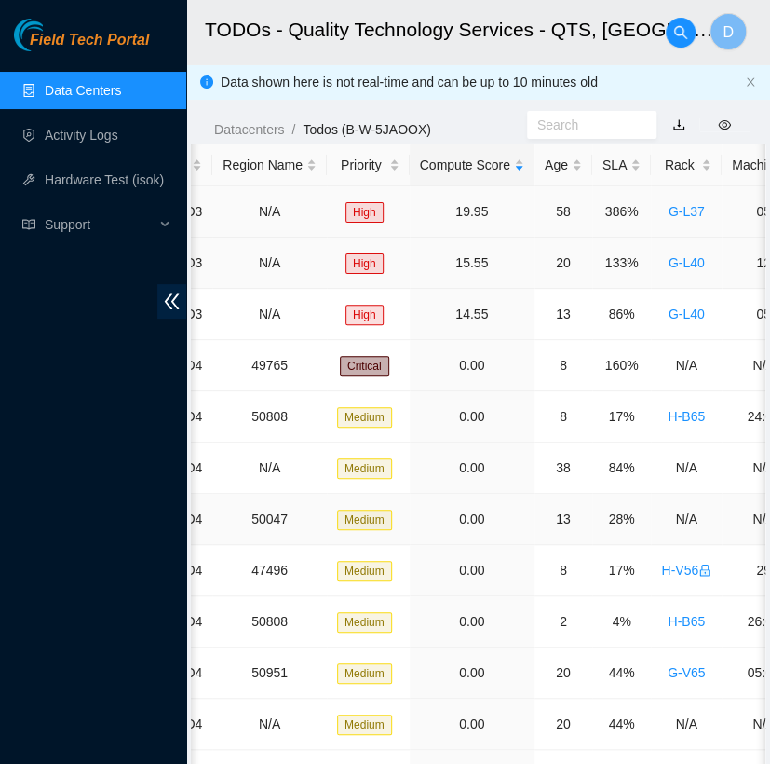
scroll to position [0, 331]
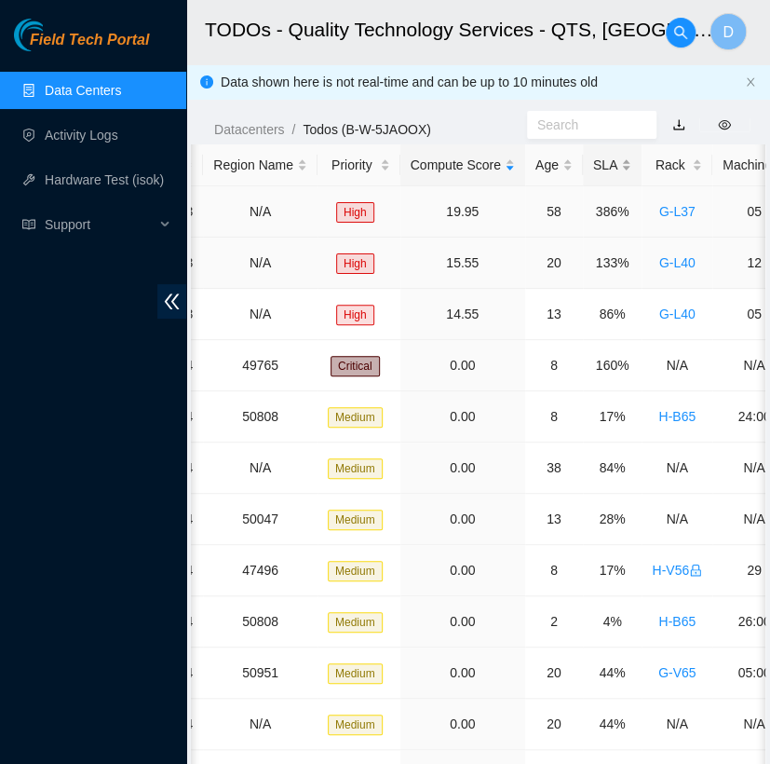
click at [603, 156] on div "SLA" at bounding box center [612, 165] width 38 height 20
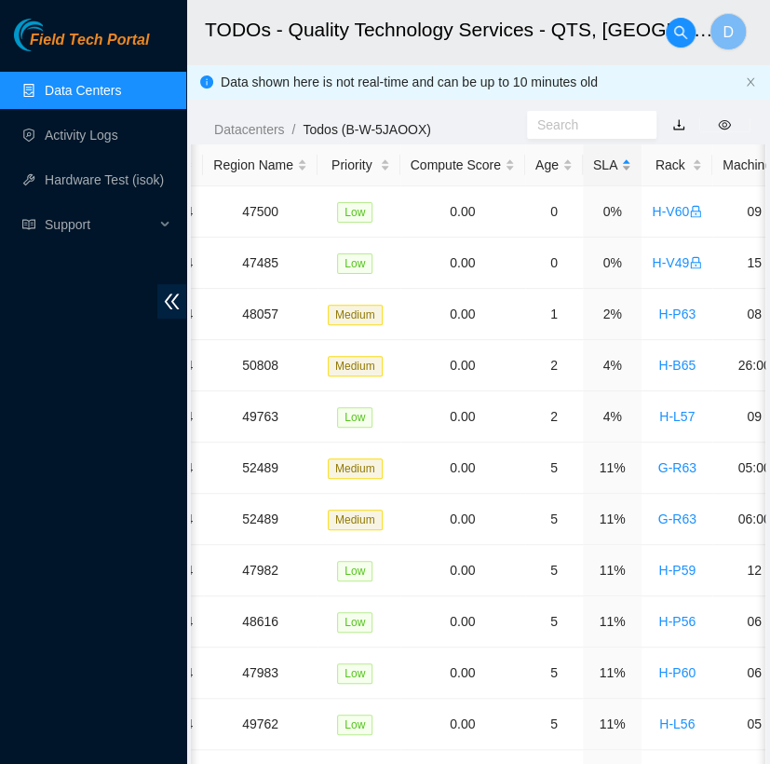
click at [603, 156] on div "SLA" at bounding box center [612, 165] width 38 height 20
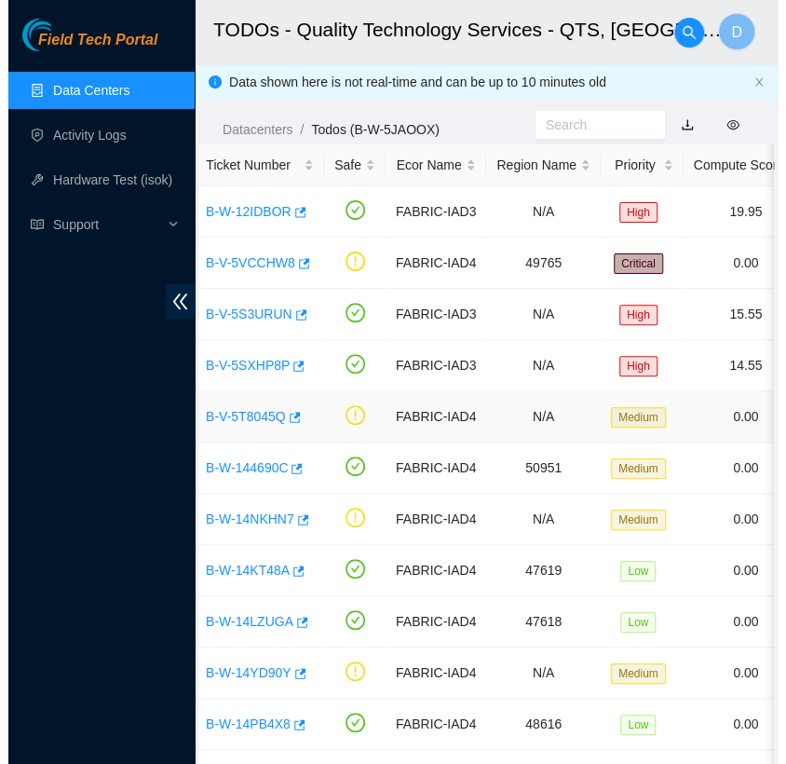
scroll to position [0, 0]
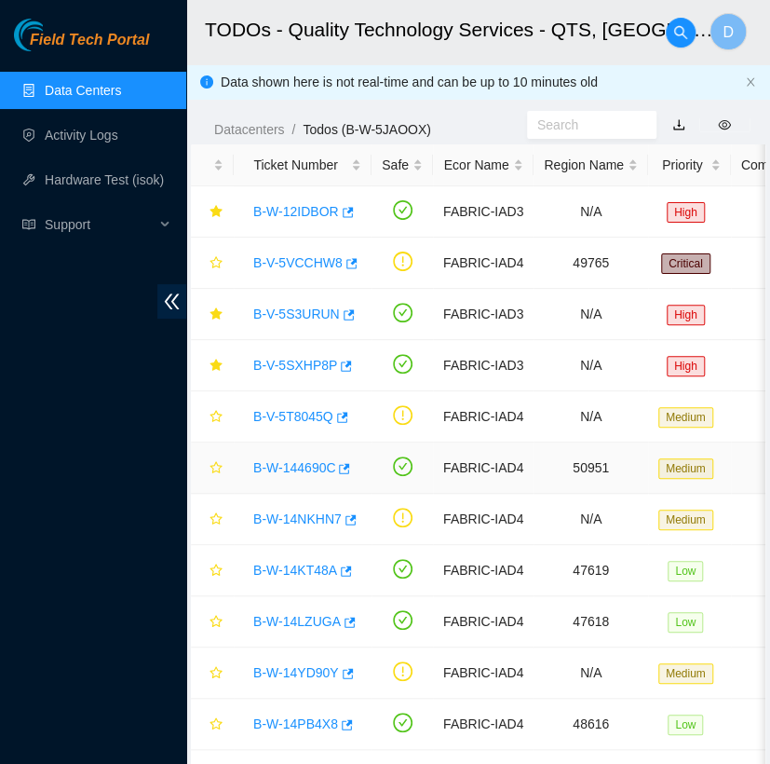
click at [292, 468] on link "B-W-144690C" at bounding box center [294, 467] width 82 height 15
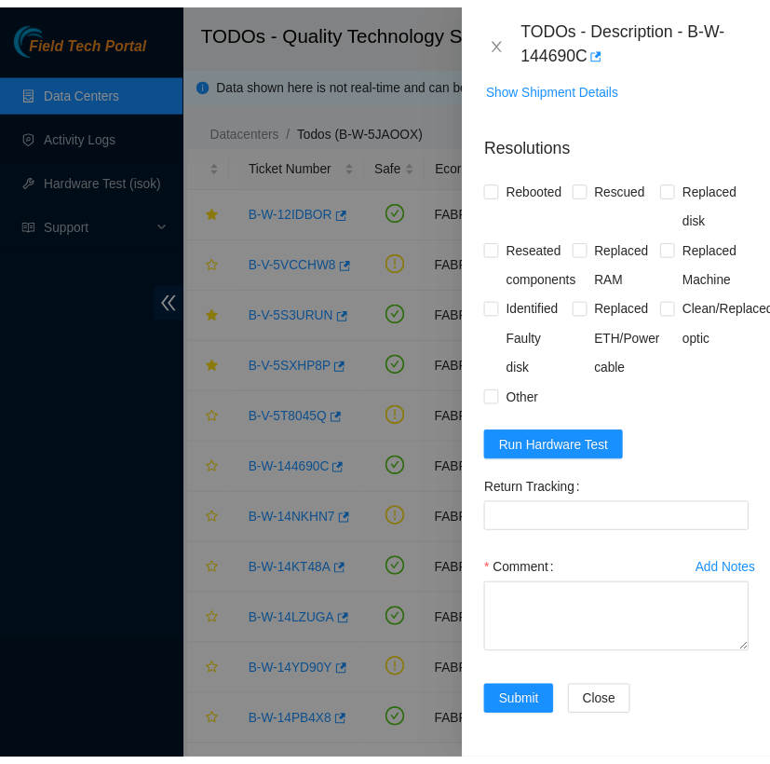
scroll to position [1927, 0]
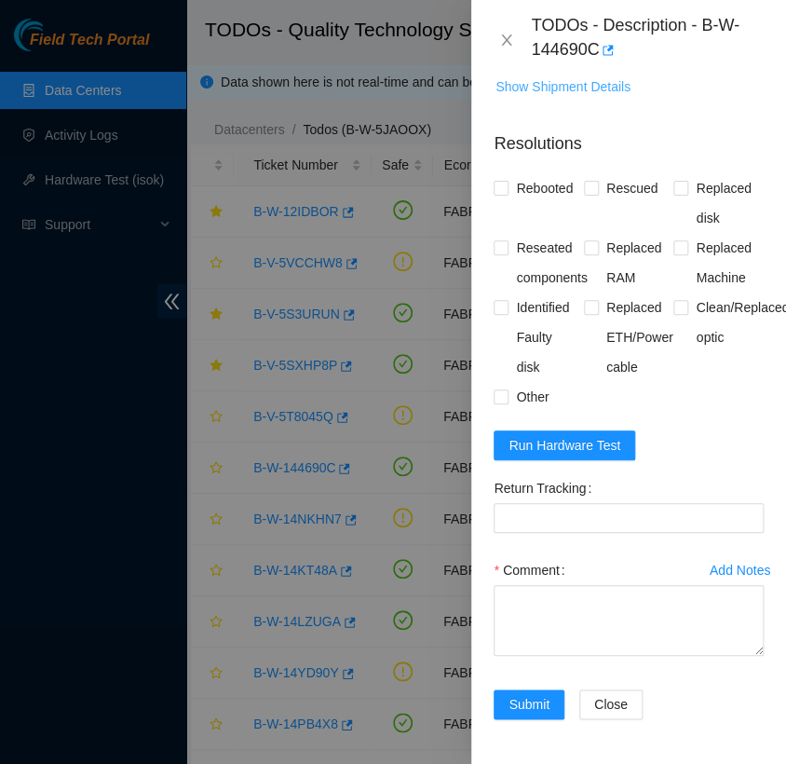
click at [584, 97] on span "Show Shipment Details" at bounding box center [562, 86] width 135 height 20
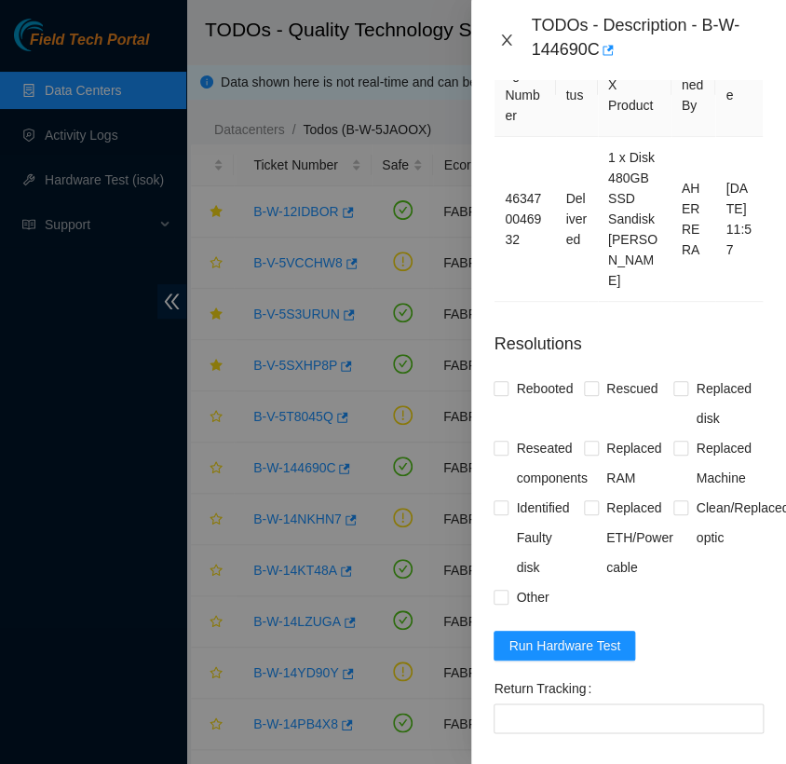
click at [504, 34] on icon "close" at bounding box center [506, 40] width 15 height 15
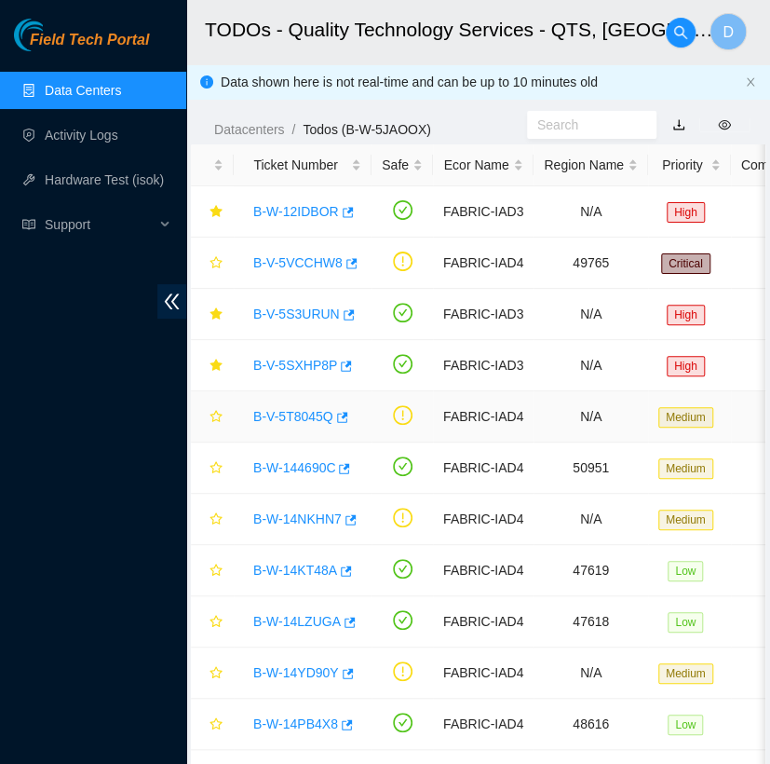
scroll to position [438, 0]
click at [214, 467] on icon "star" at bounding box center [216, 467] width 13 height 13
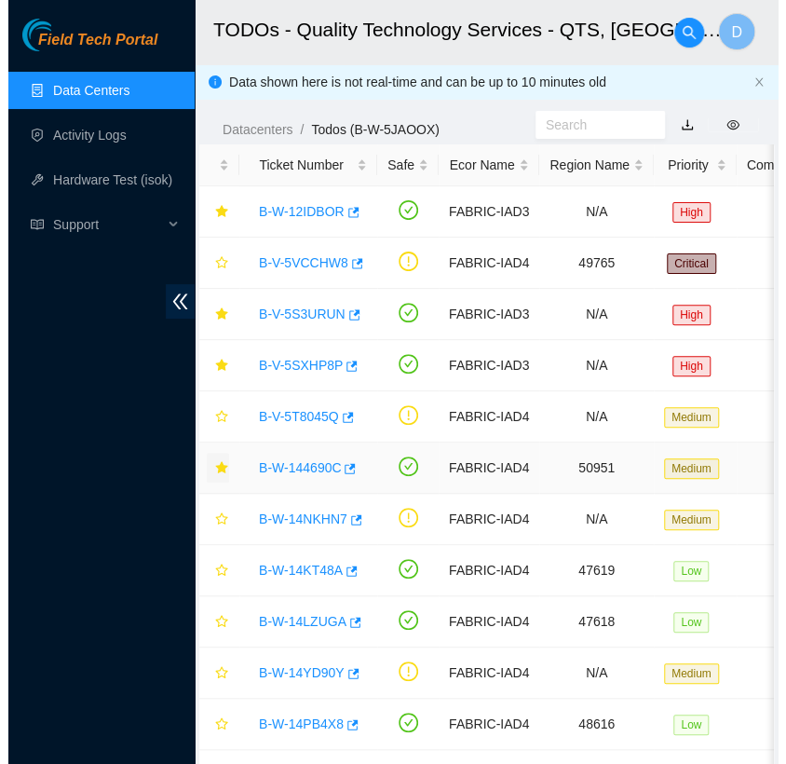
scroll to position [0, 0]
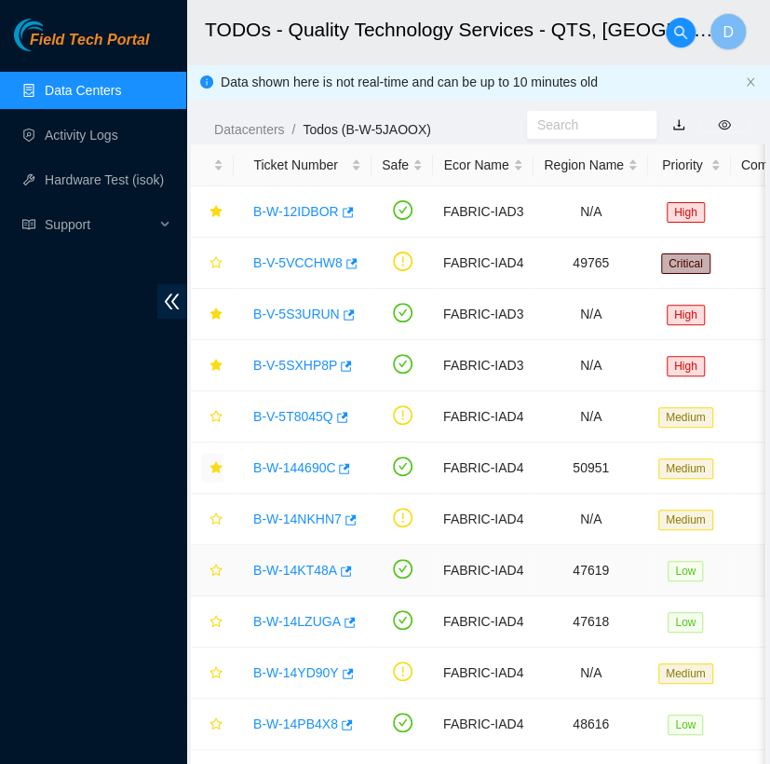
click at [291, 568] on link "B-W-14KT48A" at bounding box center [295, 569] width 84 height 15
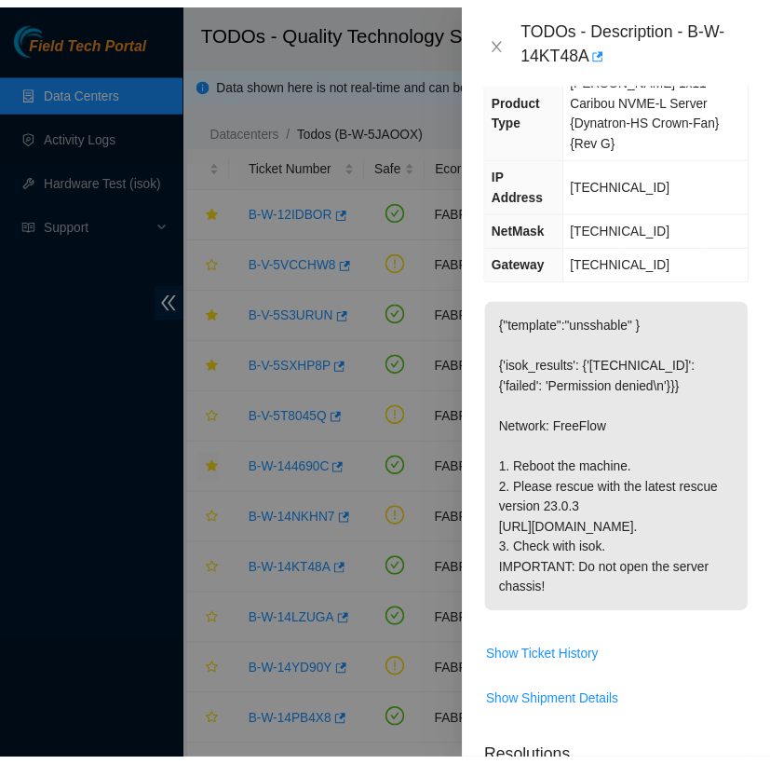
scroll to position [264, 0]
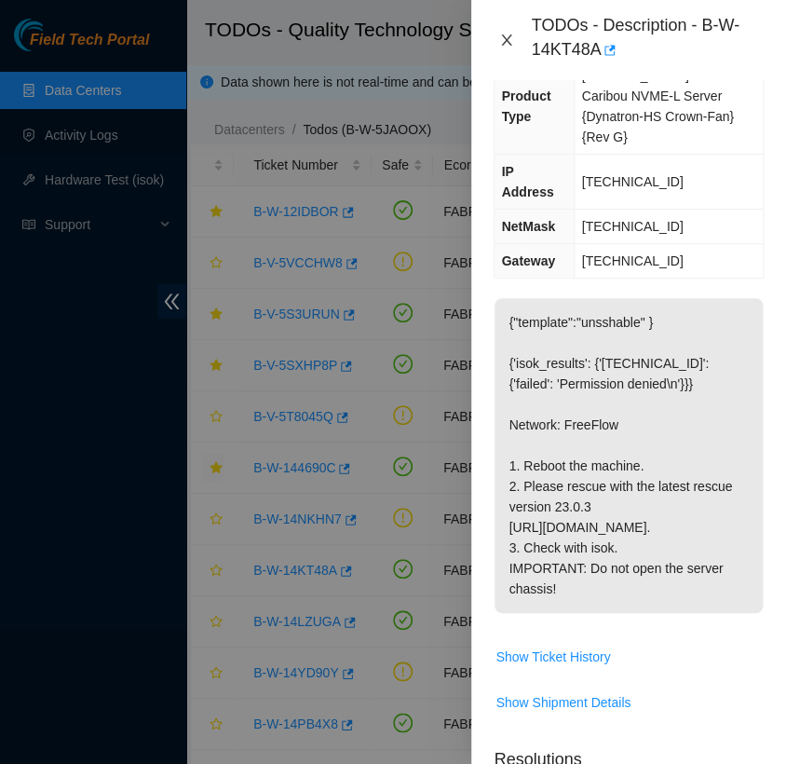
click at [507, 47] on icon "close" at bounding box center [506, 40] width 15 height 15
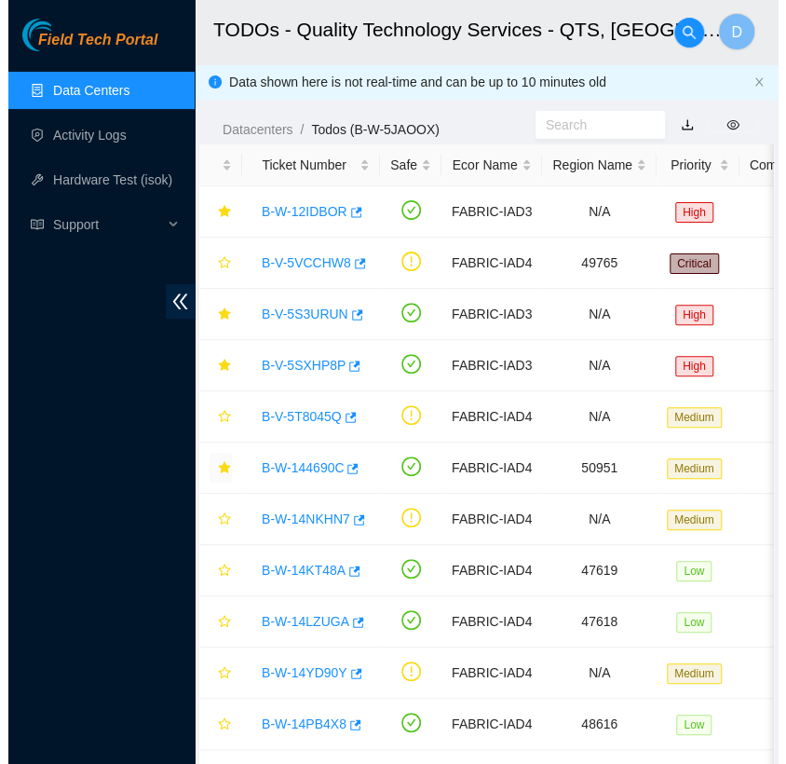
scroll to position [254, 0]
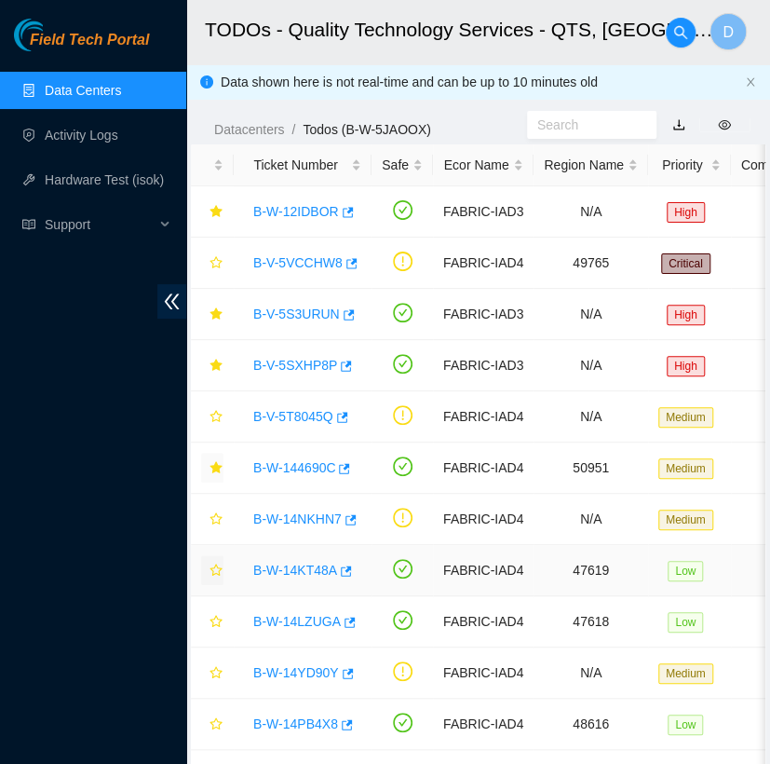
click at [219, 575] on icon "star" at bounding box center [216, 569] width 13 height 13
click at [305, 615] on link "B-W-14LZUGA" at bounding box center [297, 621] width 88 height 15
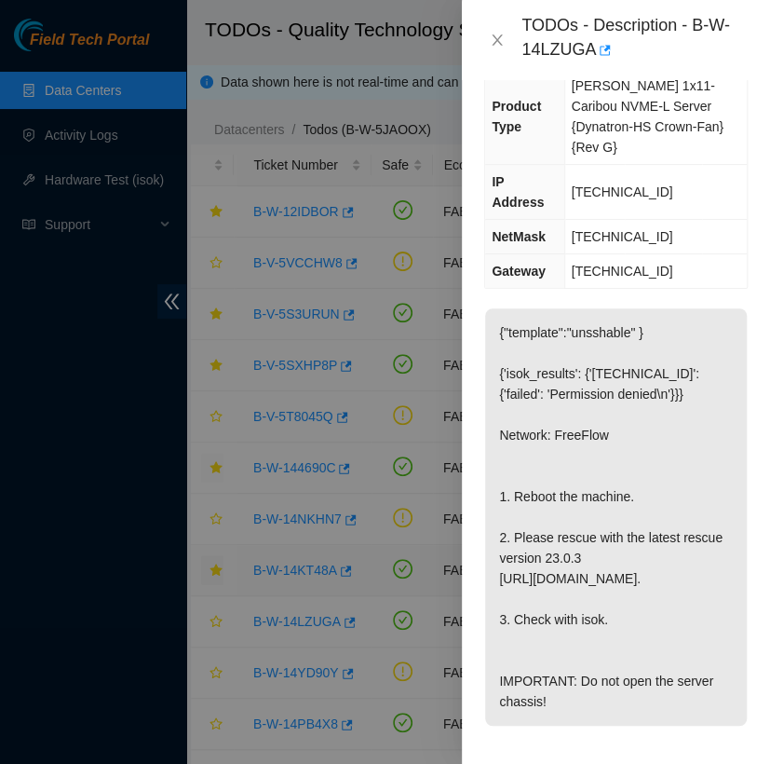
scroll to position [264, 0]
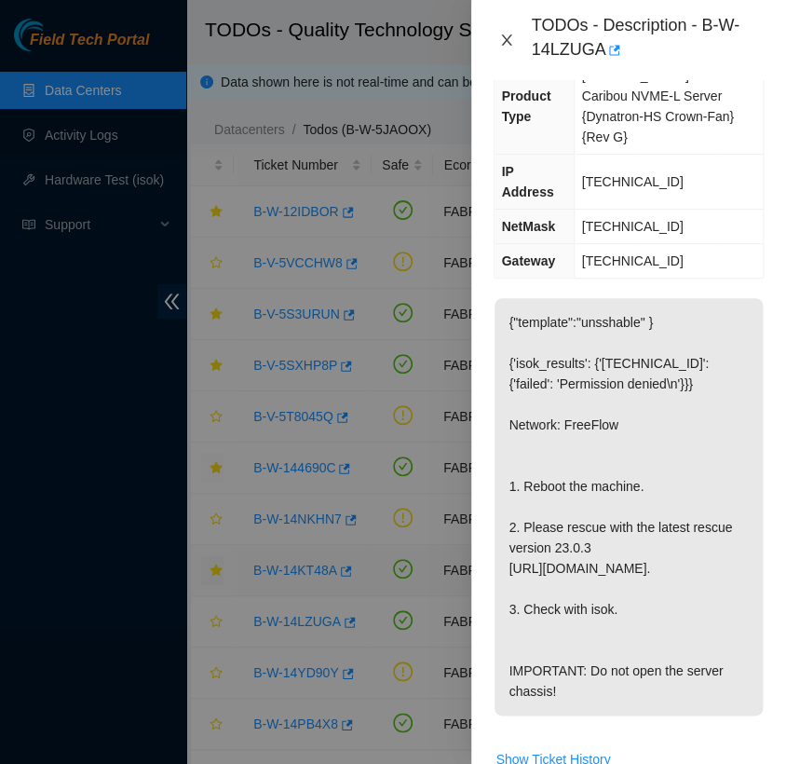
click at [507, 42] on icon "close" at bounding box center [506, 40] width 15 height 15
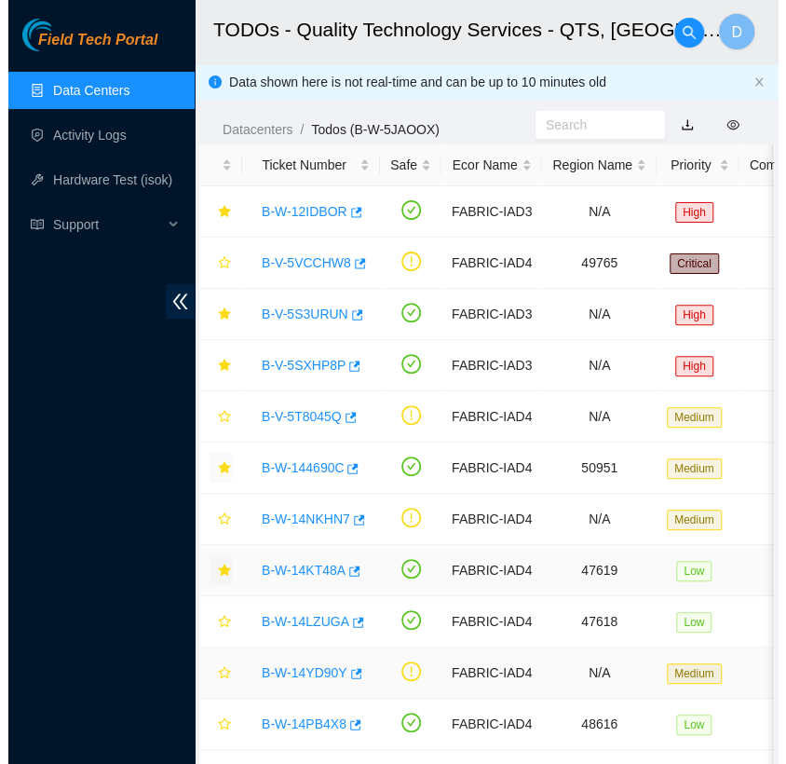
scroll to position [254, 0]
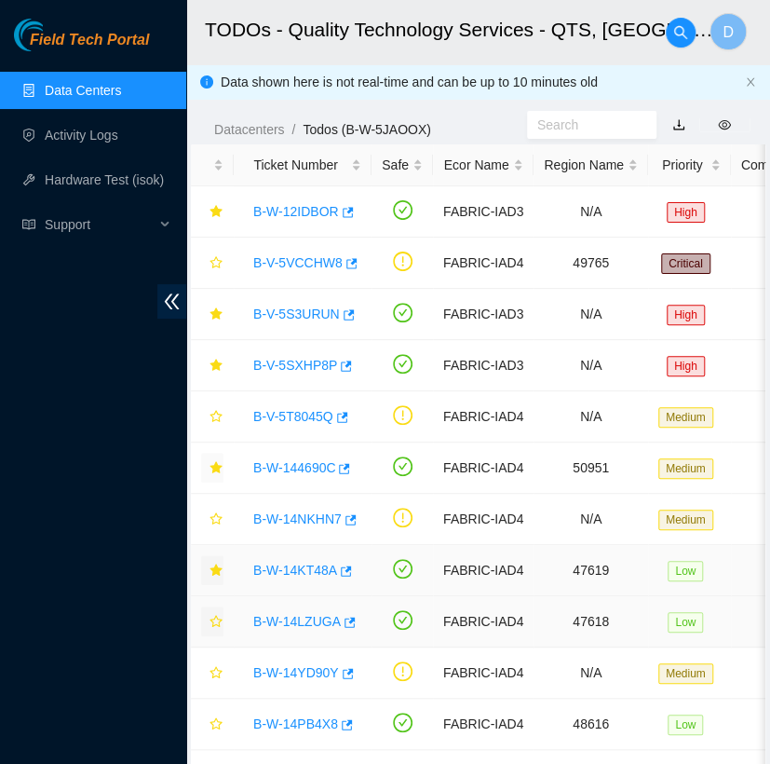
click at [220, 622] on icon "star" at bounding box center [216, 621] width 13 height 13
click at [310, 723] on link "B-W-14PB4X8" at bounding box center [295, 723] width 85 height 15
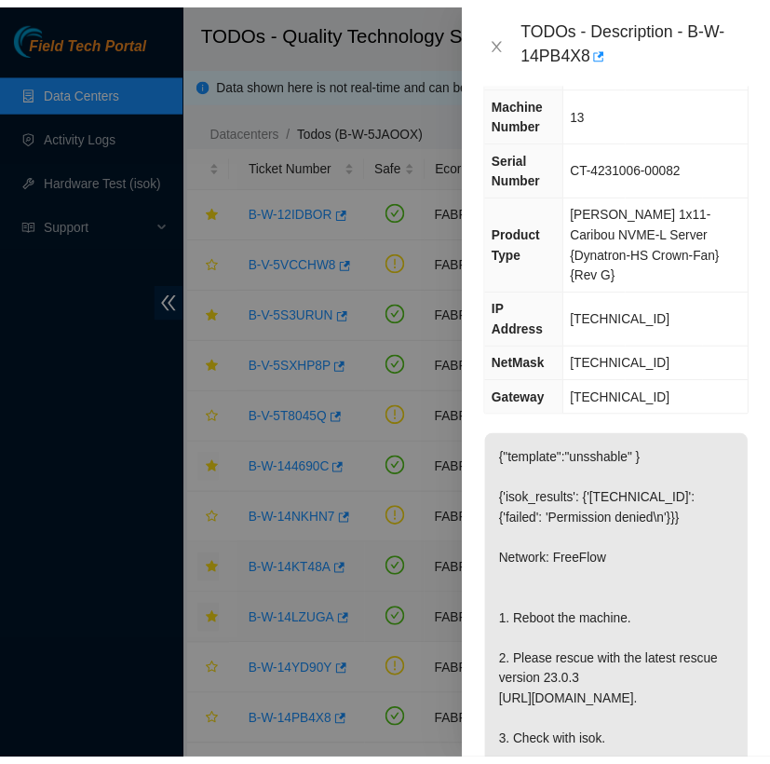
scroll to position [116, 0]
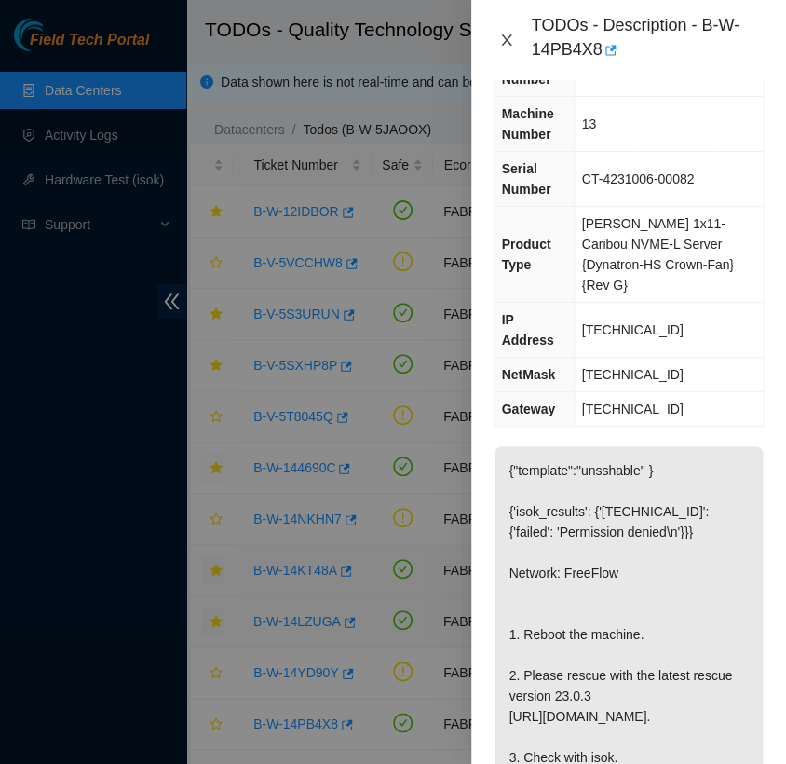
click at [511, 34] on icon "close" at bounding box center [506, 40] width 15 height 15
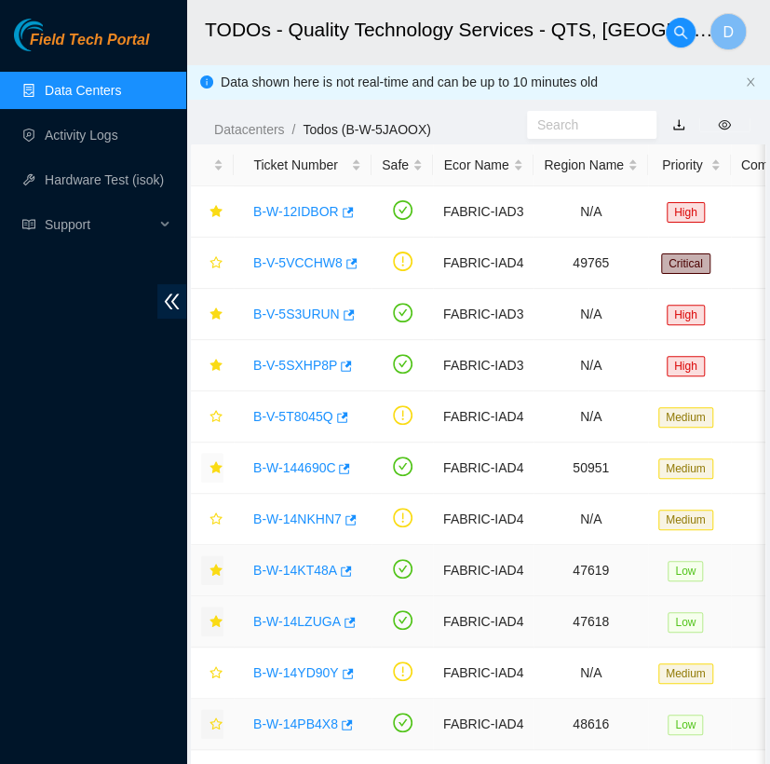
click at [211, 718] on icon "star" at bounding box center [216, 723] width 13 height 13
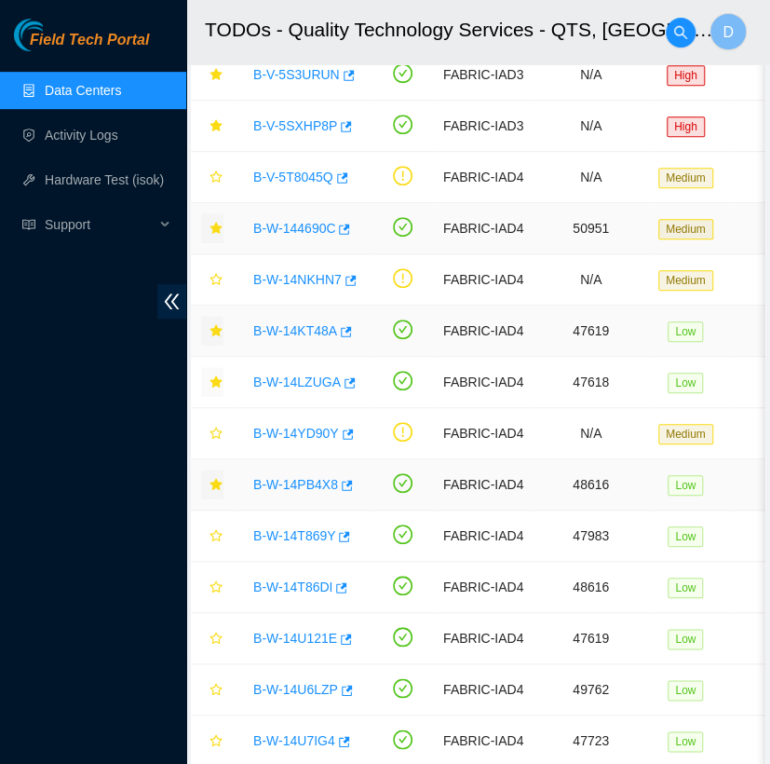
scroll to position [0, 0]
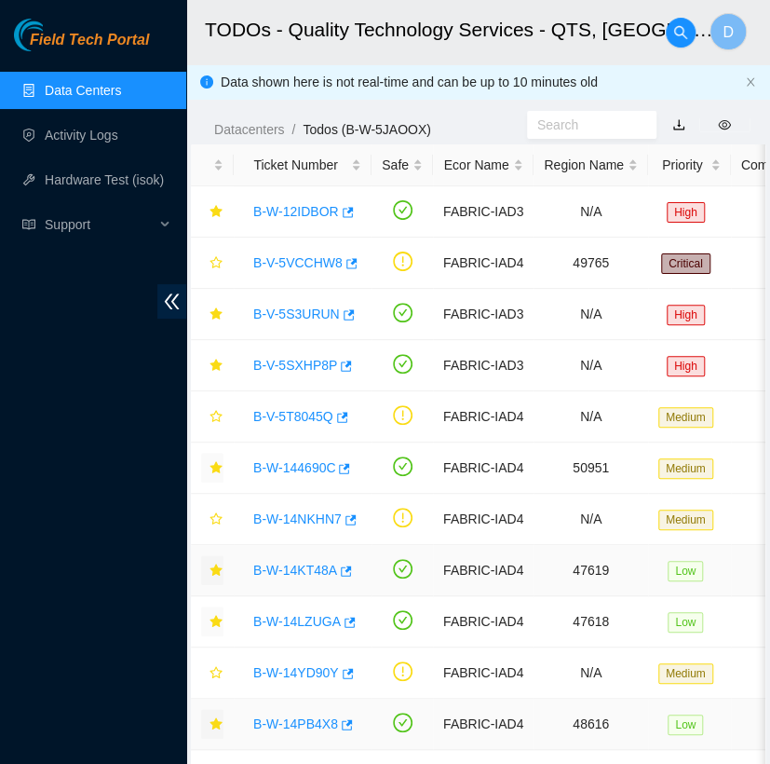
click at [117, 93] on link "Data Centers" at bounding box center [83, 90] width 76 height 15
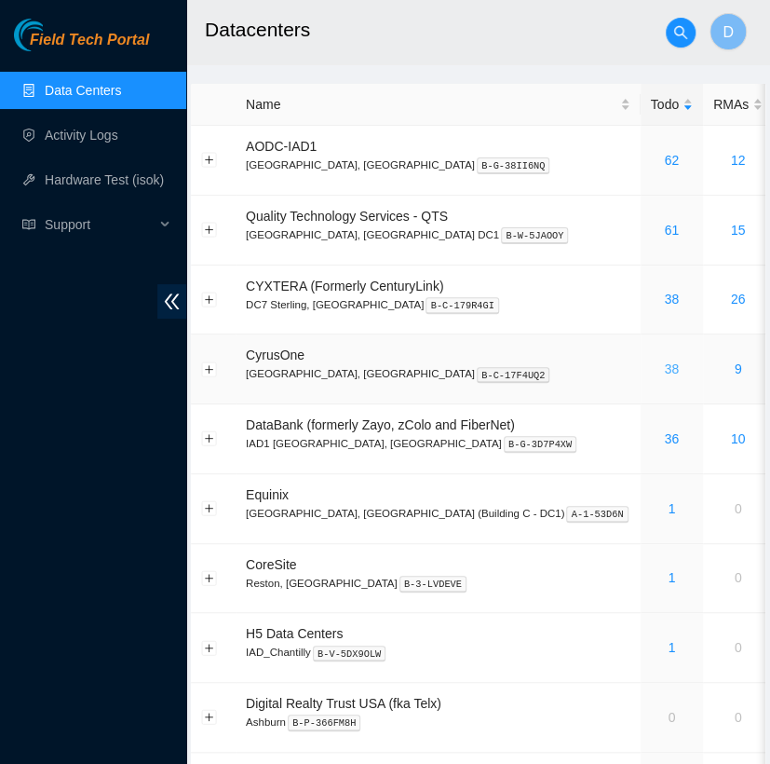
click at [664, 362] on link "38" at bounding box center [671, 368] width 15 height 15
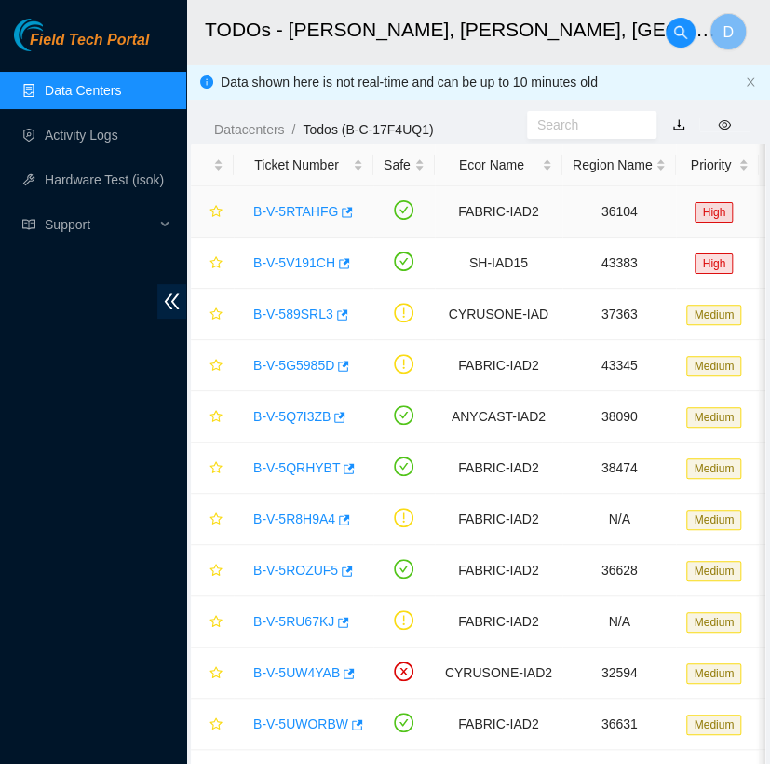
click at [289, 215] on link "B-V-5RTAHFG" at bounding box center [295, 211] width 85 height 15
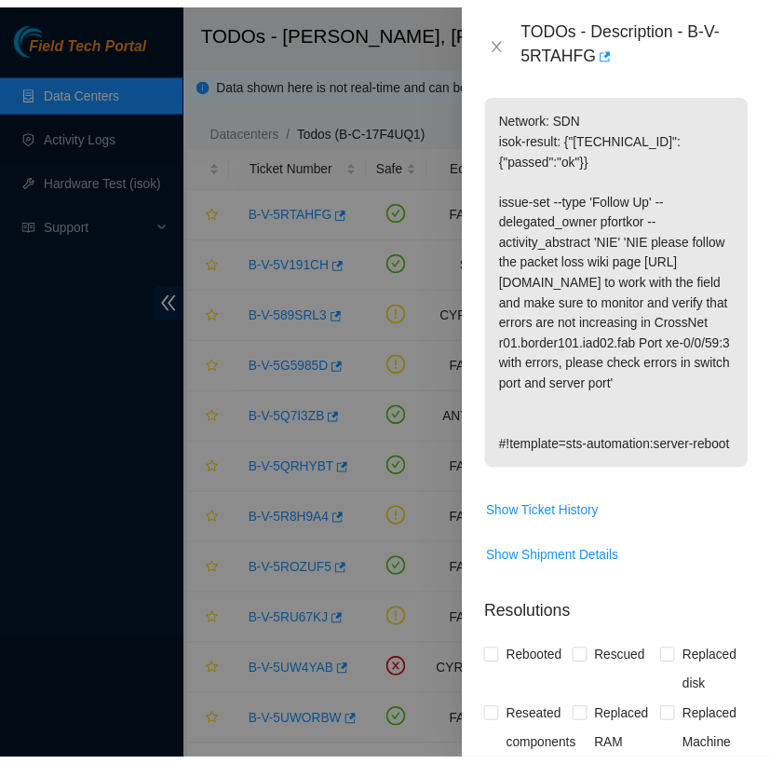
scroll to position [437, 0]
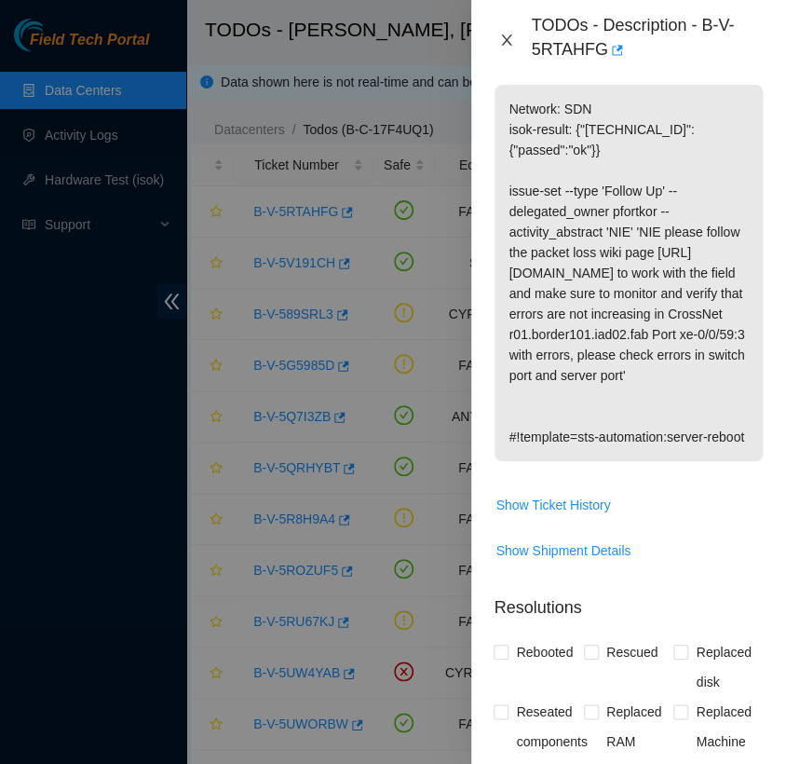
click at [504, 46] on icon "close" at bounding box center [506, 40] width 15 height 15
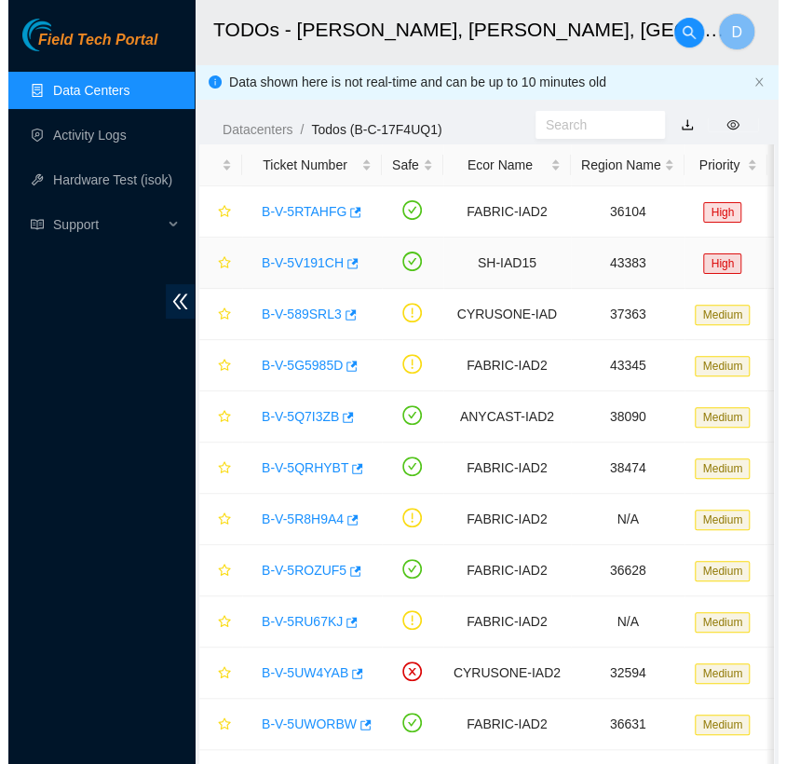
scroll to position [382, 0]
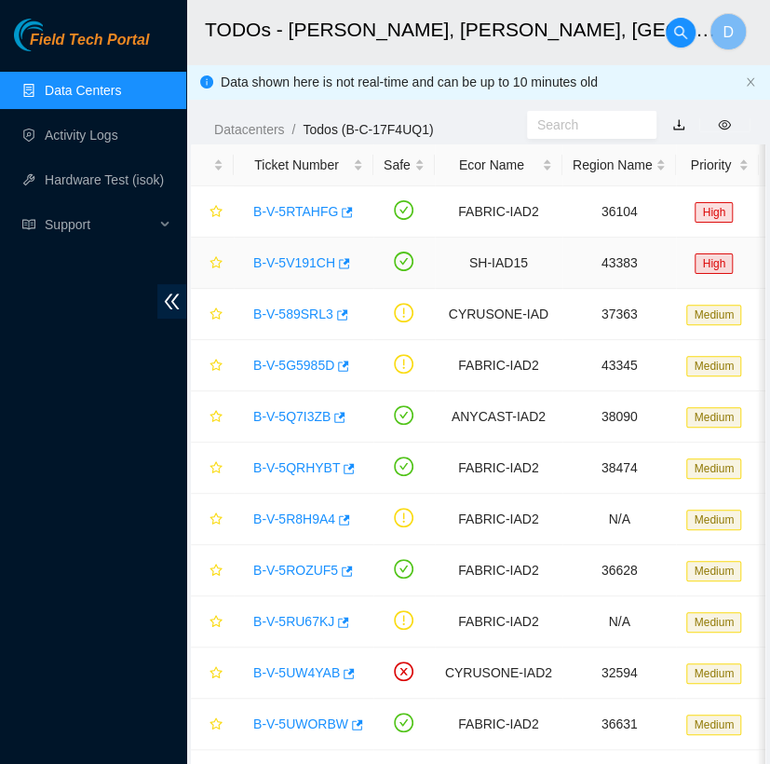
click at [309, 255] on link "B-V-5V191CH" at bounding box center [294, 262] width 82 height 15
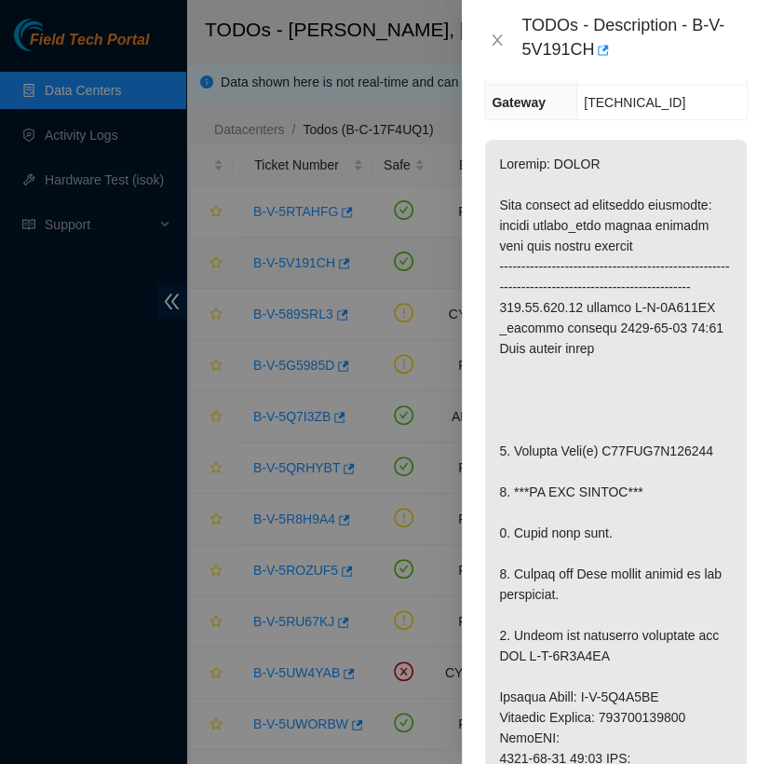
scroll to position [457, 0]
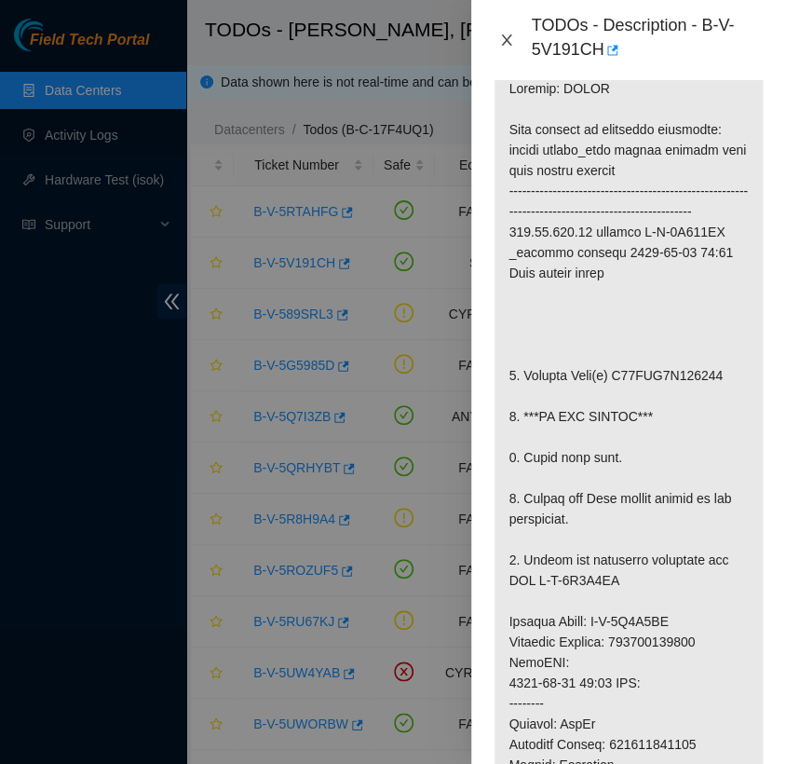
click at [502, 34] on icon "close" at bounding box center [507, 39] width 10 height 11
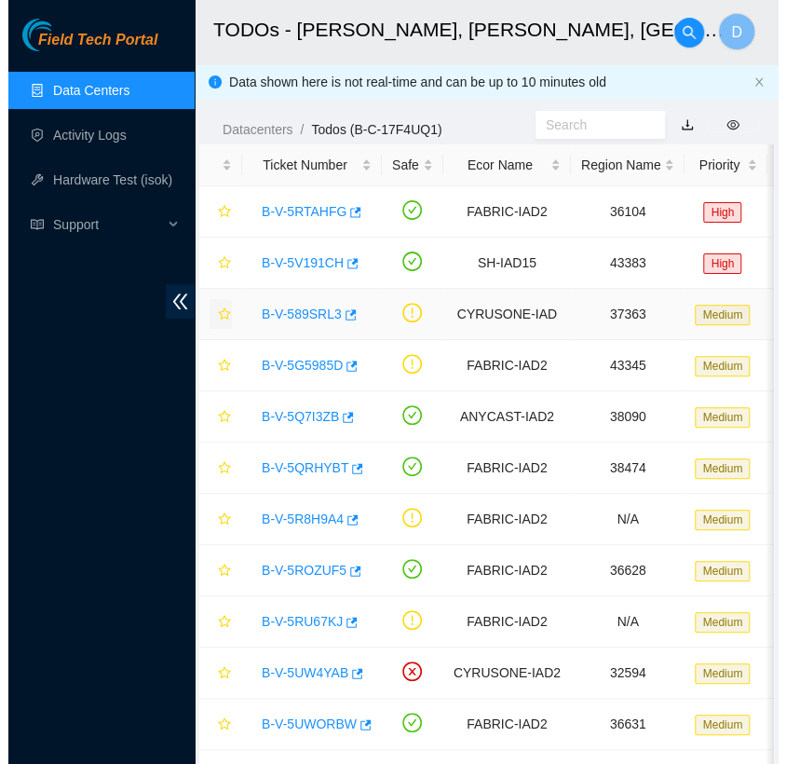
scroll to position [382, 0]
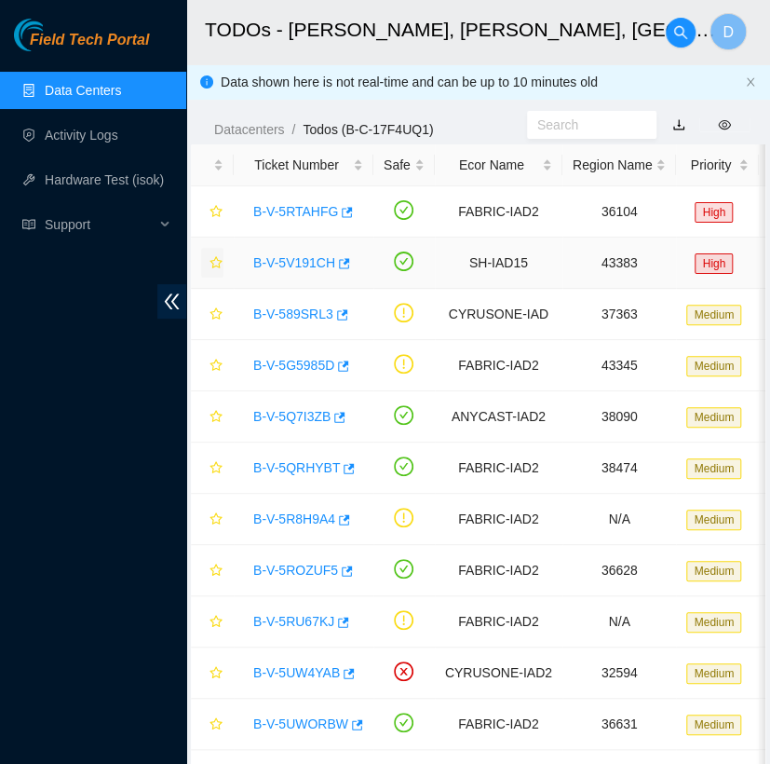
click at [220, 264] on icon "star" at bounding box center [216, 262] width 13 height 13
click at [309, 421] on link "B-V-5Q7I3ZB" at bounding box center [291, 416] width 77 height 15
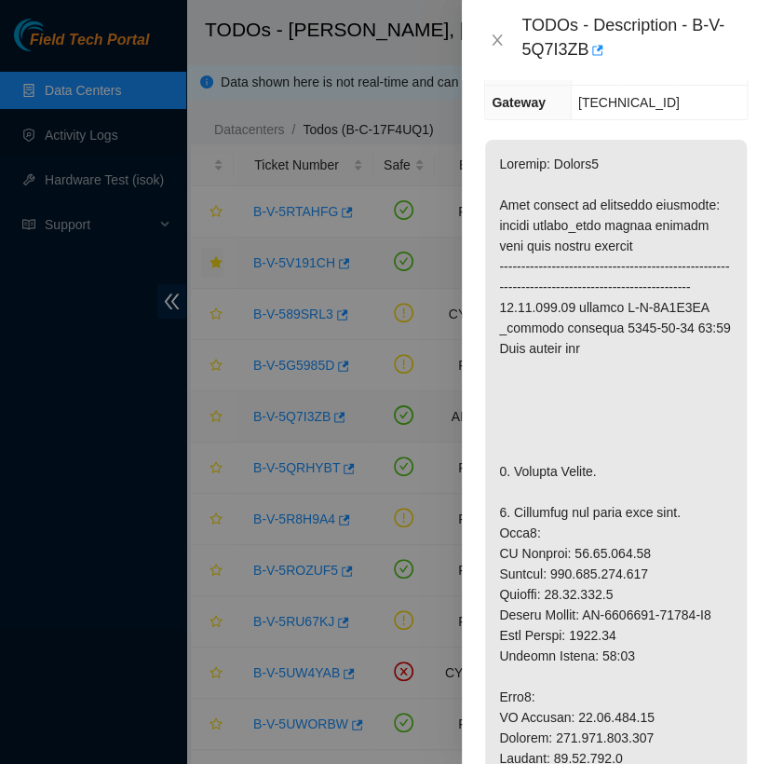
scroll to position [457, 0]
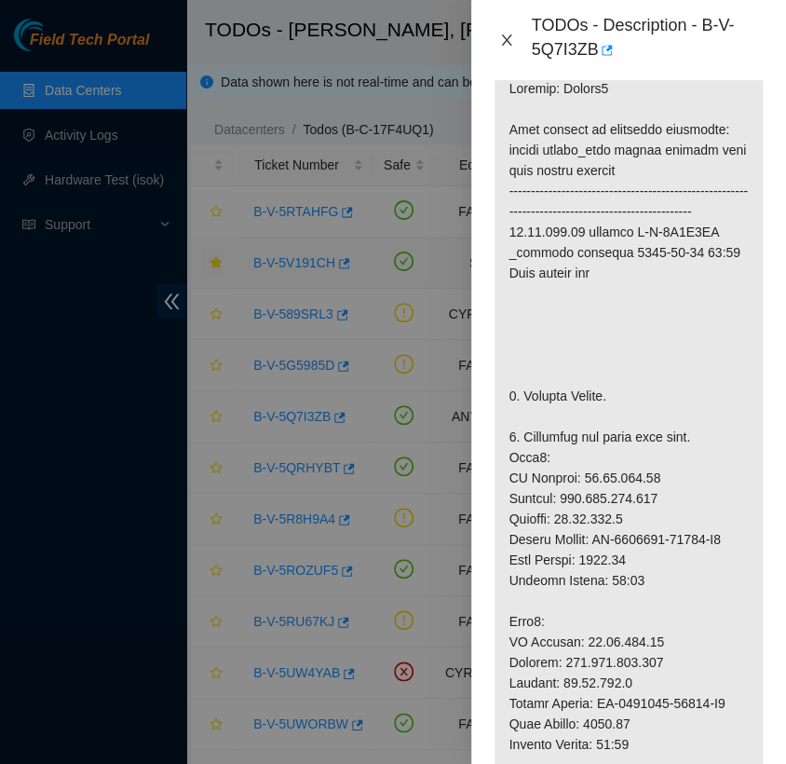
click at [507, 46] on icon "close" at bounding box center [506, 40] width 15 height 15
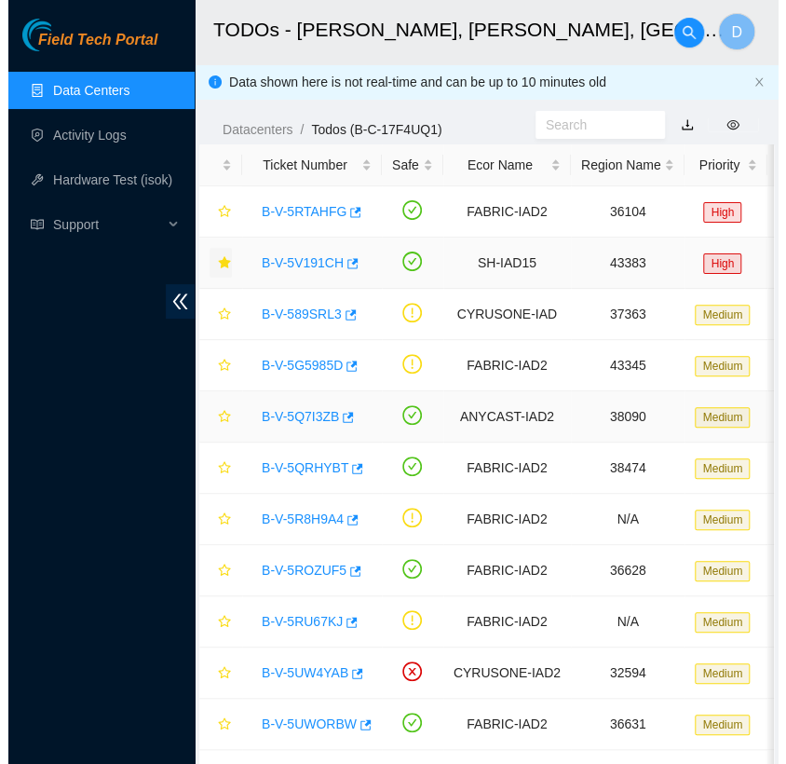
scroll to position [382, 0]
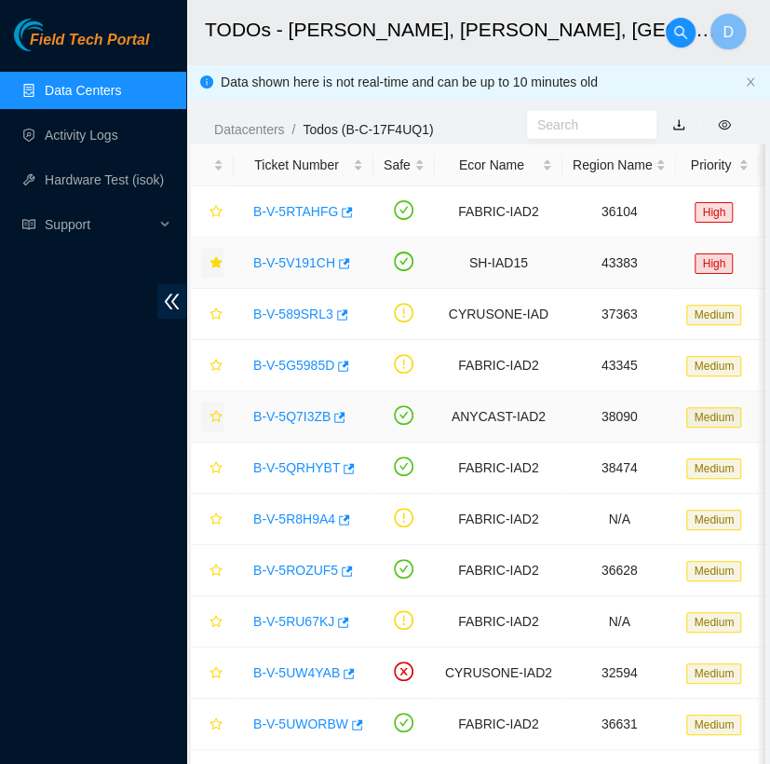
click at [215, 415] on icon "star" at bounding box center [216, 416] width 13 height 13
click at [309, 468] on link "B-V-5QRHYBT" at bounding box center [296, 467] width 87 height 15
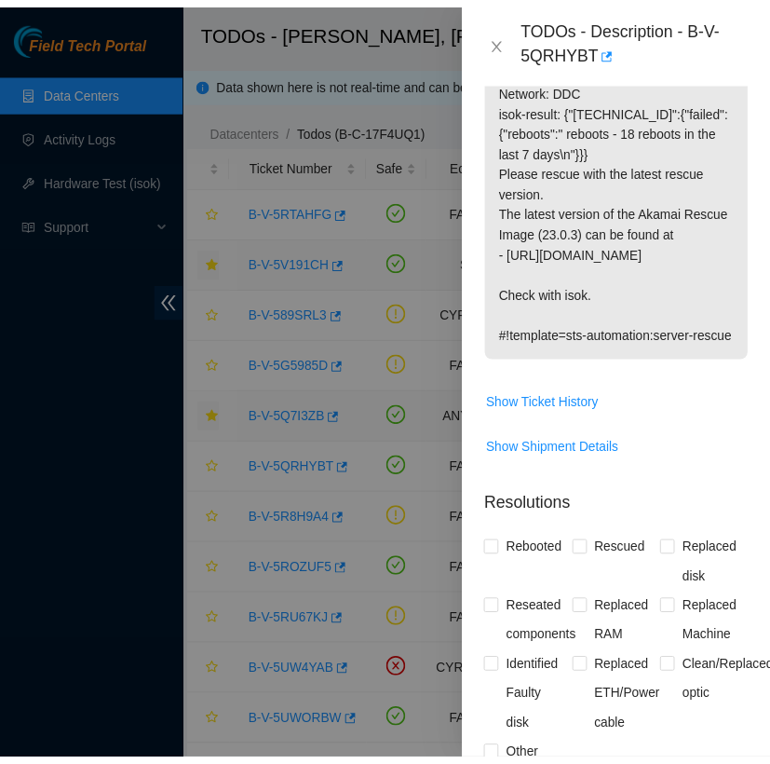
scroll to position [226, 0]
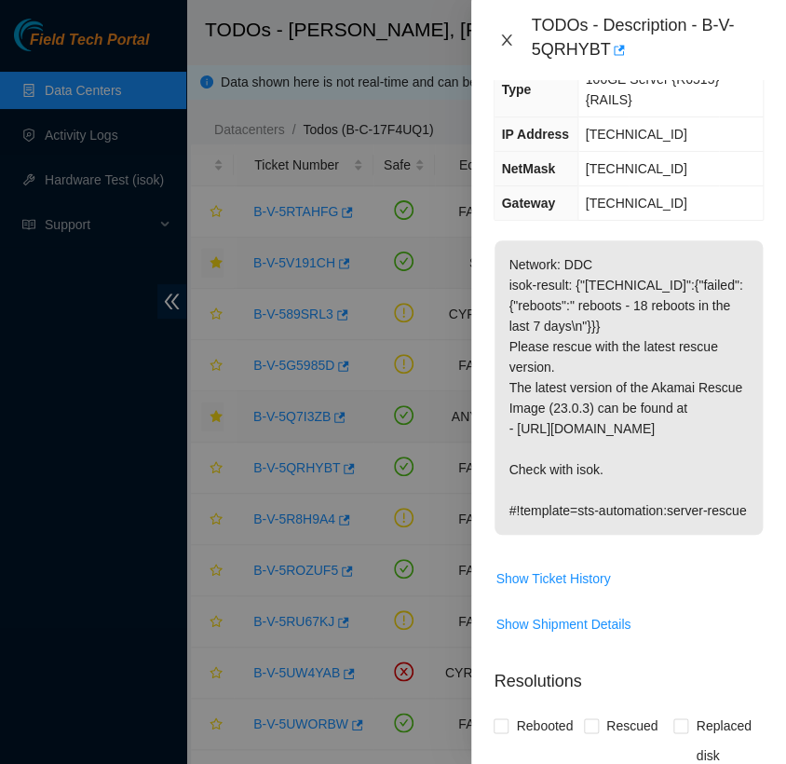
click at [511, 38] on icon "close" at bounding box center [506, 40] width 15 height 15
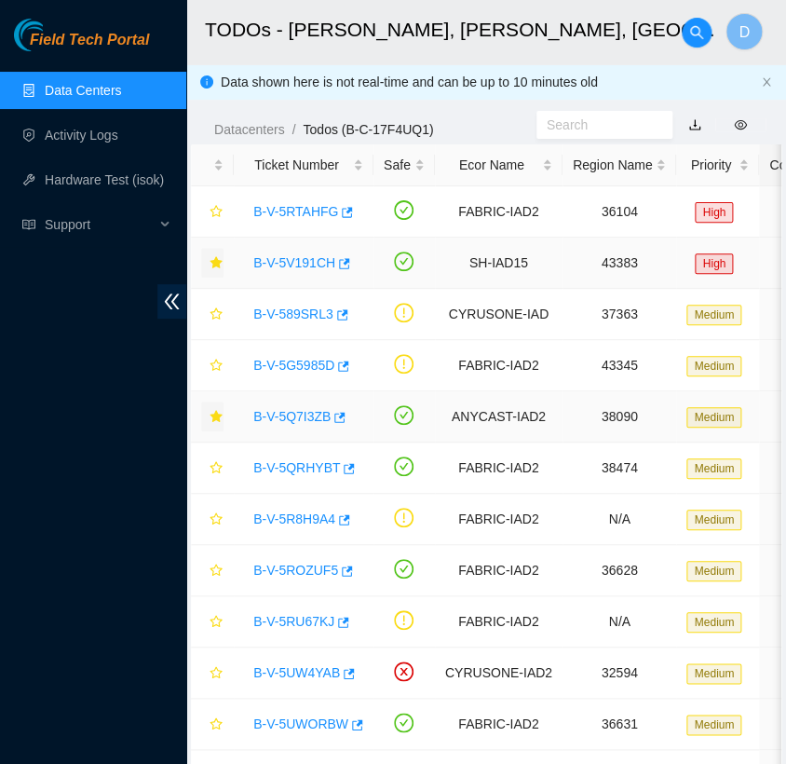
scroll to position [216, 0]
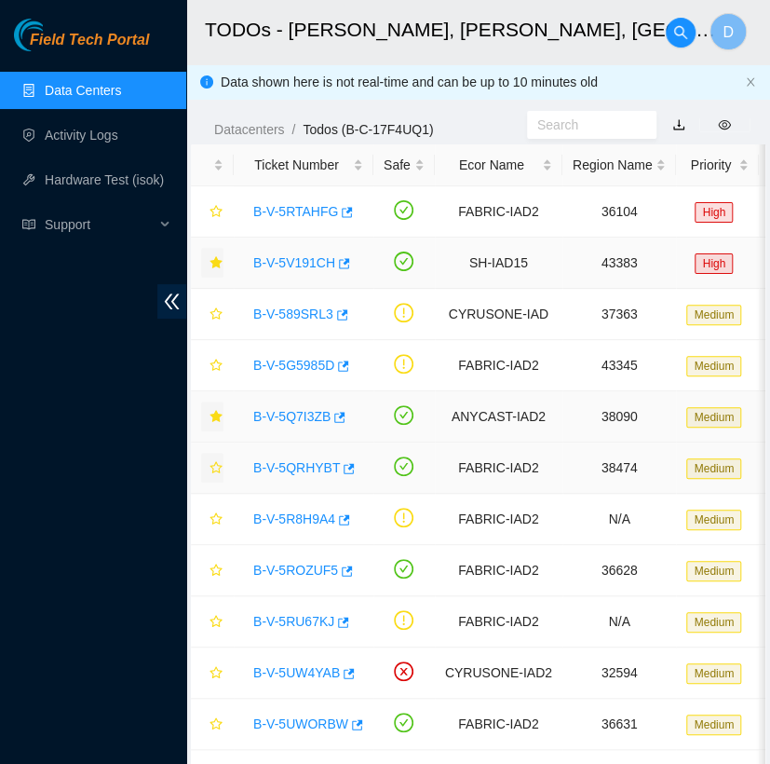
click at [219, 473] on span "star" at bounding box center [216, 468] width 13 height 15
click at [294, 570] on link "B-V-5ROZUF5" at bounding box center [295, 569] width 85 height 15
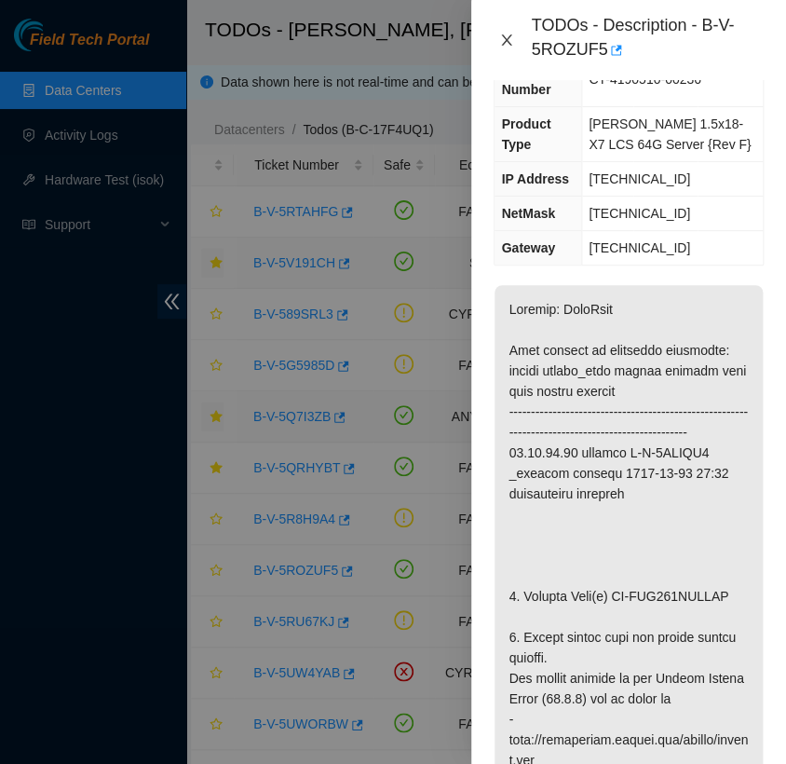
click at [508, 32] on button "Close" at bounding box center [507, 41] width 26 height 18
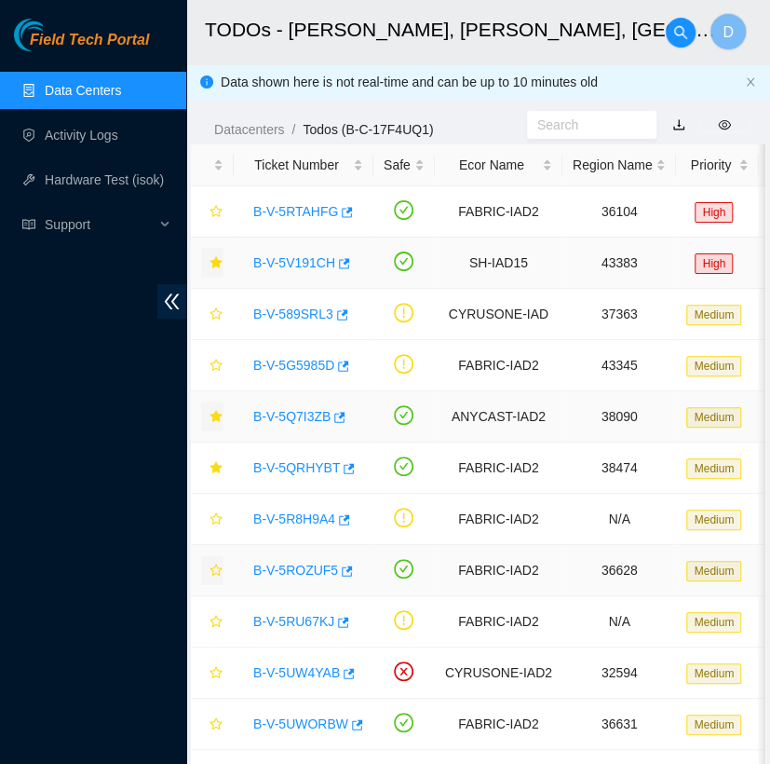
click at [214, 569] on icon "star" at bounding box center [216, 569] width 13 height 13
click at [283, 665] on link "B-V-5UW4YAB" at bounding box center [296, 672] width 87 height 15
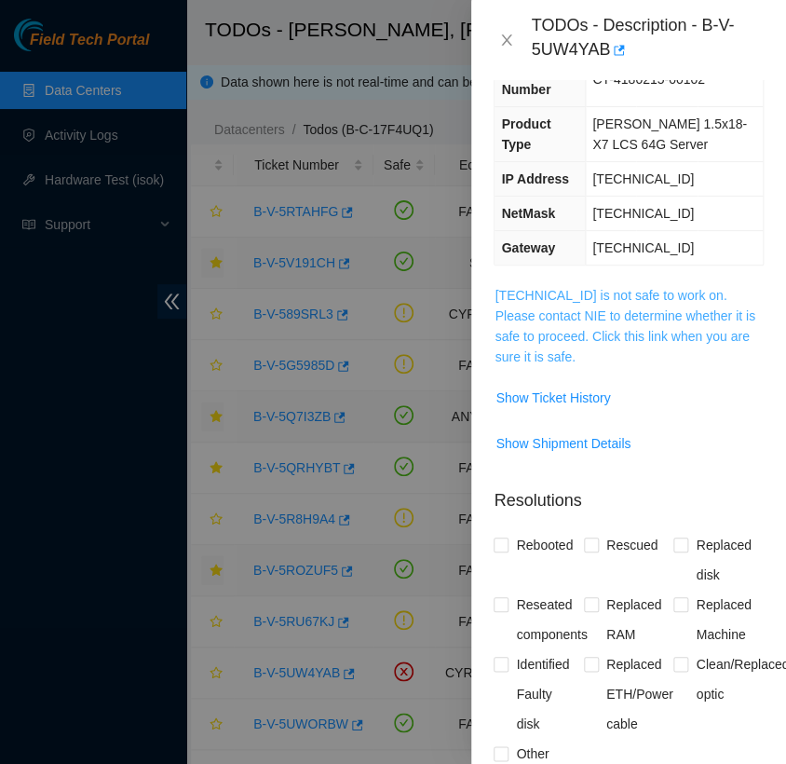
click at [562, 289] on link "[TECHNICAL_ID] is not safe to work on. Please contact NIE to determine whether …" at bounding box center [625, 326] width 260 height 76
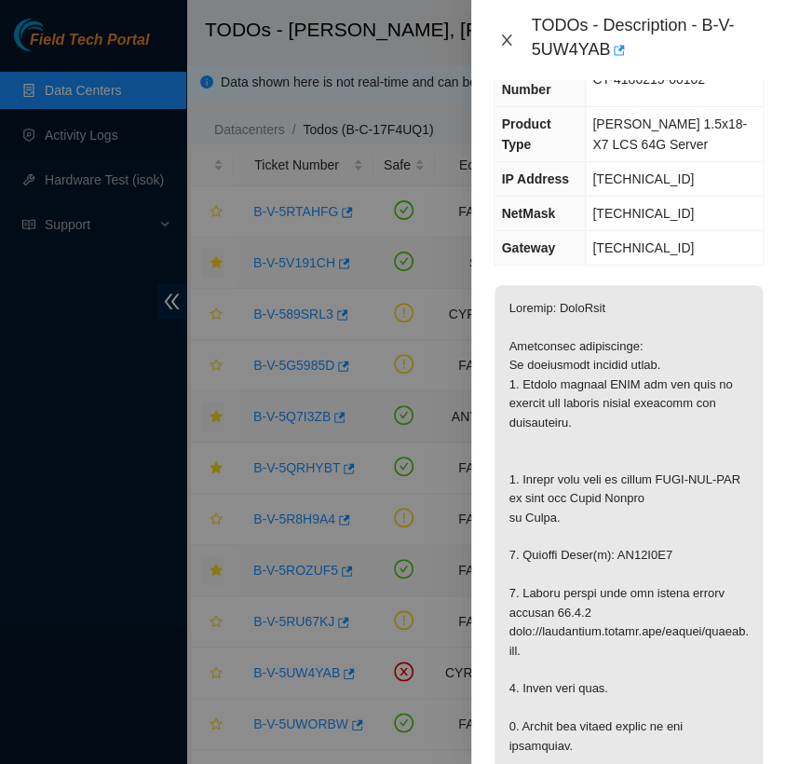
click at [504, 41] on icon "close" at bounding box center [506, 40] width 15 height 15
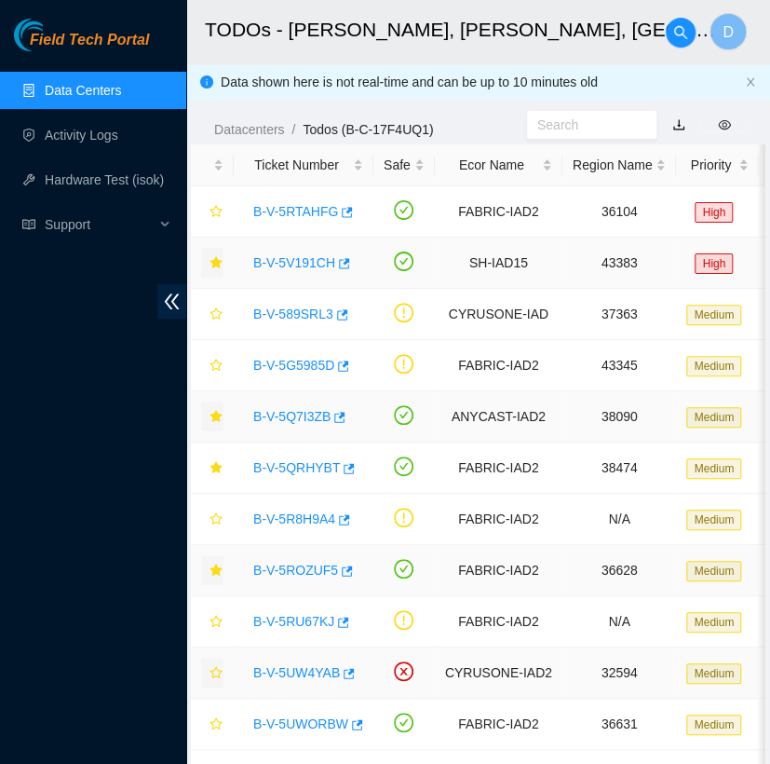
click at [215, 675] on icon "star" at bounding box center [216, 672] width 13 height 13
click at [301, 724] on link "B-V-5UWORBW" at bounding box center [300, 723] width 95 height 15
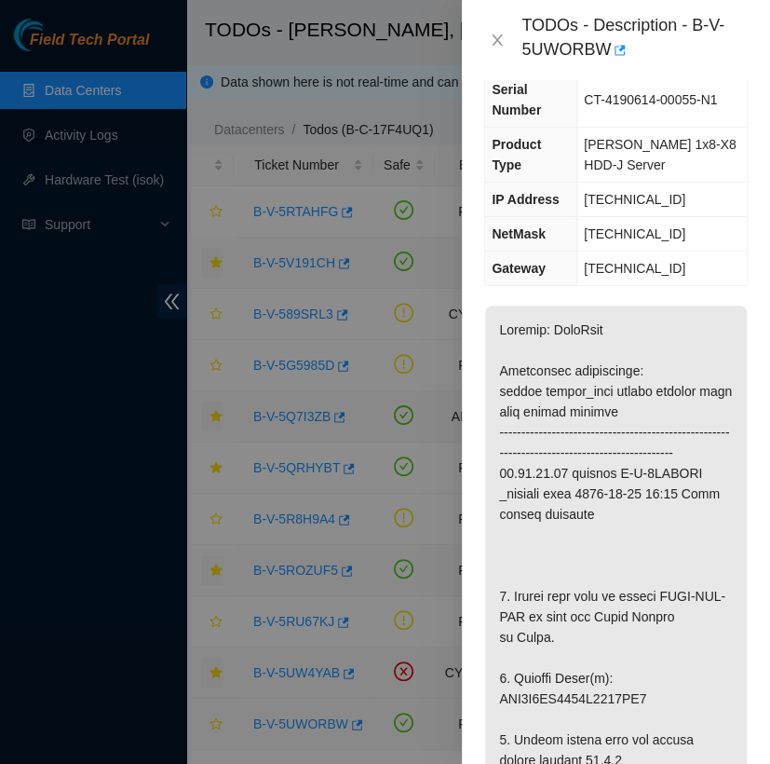
scroll to position [237, 0]
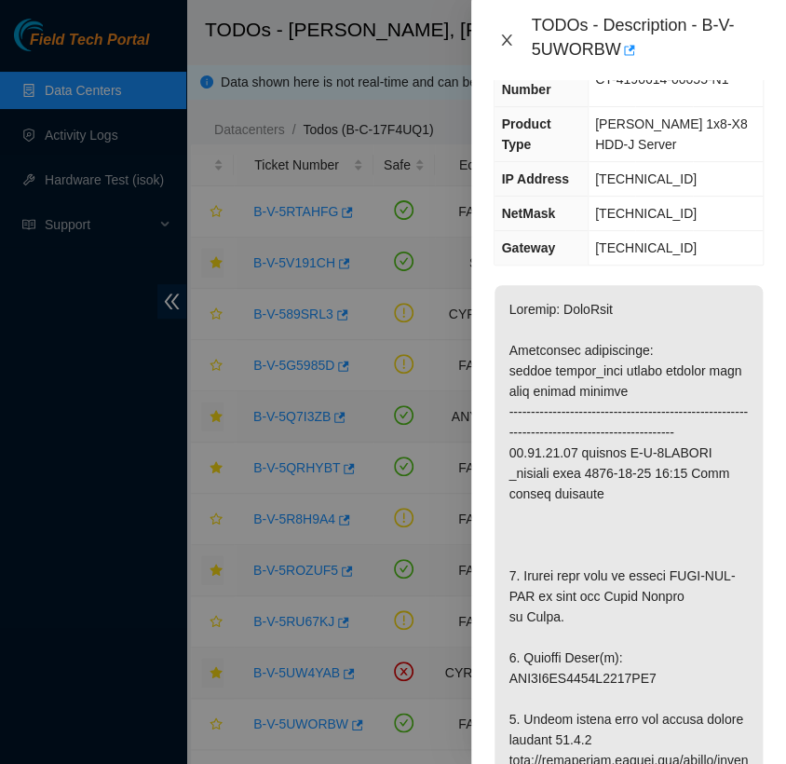
click at [505, 46] on icon "close" at bounding box center [506, 40] width 15 height 15
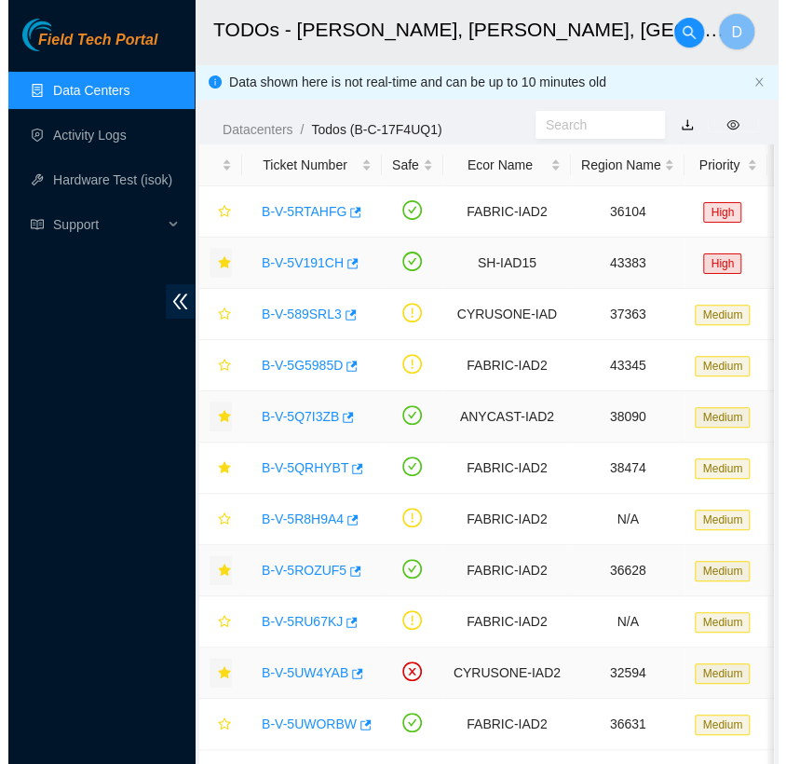
scroll to position [216, 0]
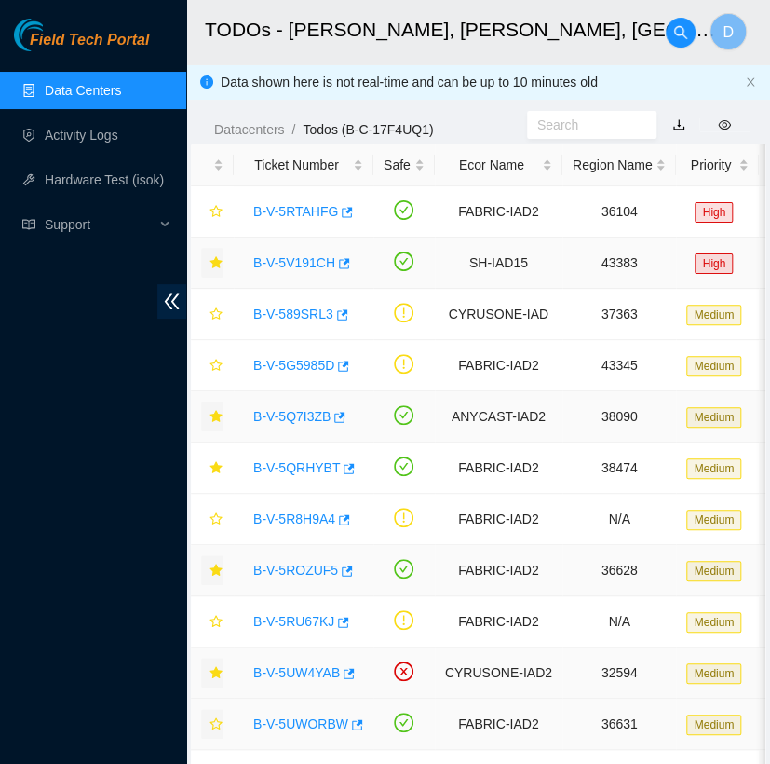
click at [218, 720] on icon "star" at bounding box center [216, 723] width 13 height 13
click at [119, 92] on link "Data Centers" at bounding box center [83, 90] width 76 height 15
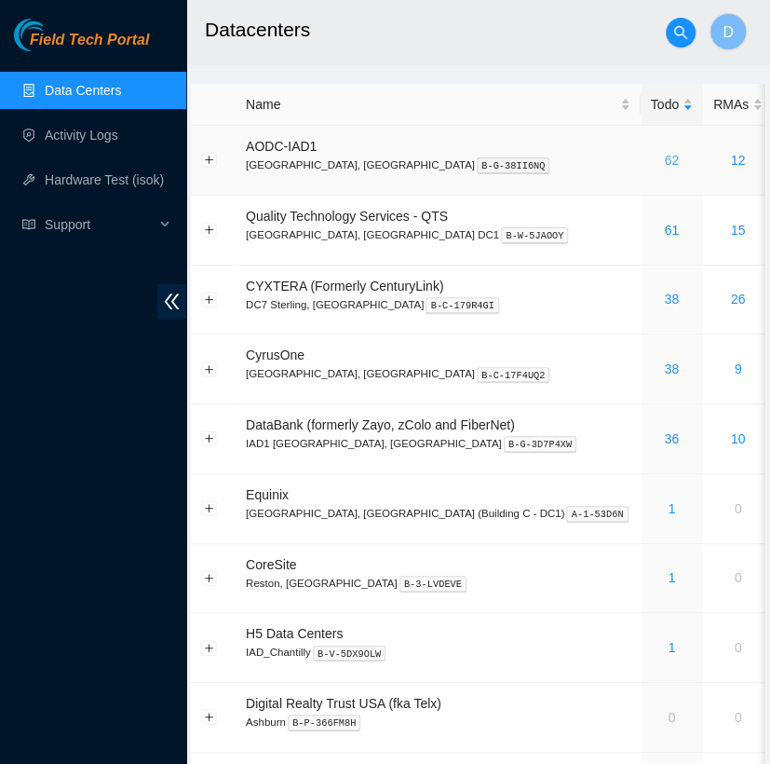
click at [664, 155] on link "62" at bounding box center [671, 160] width 15 height 15
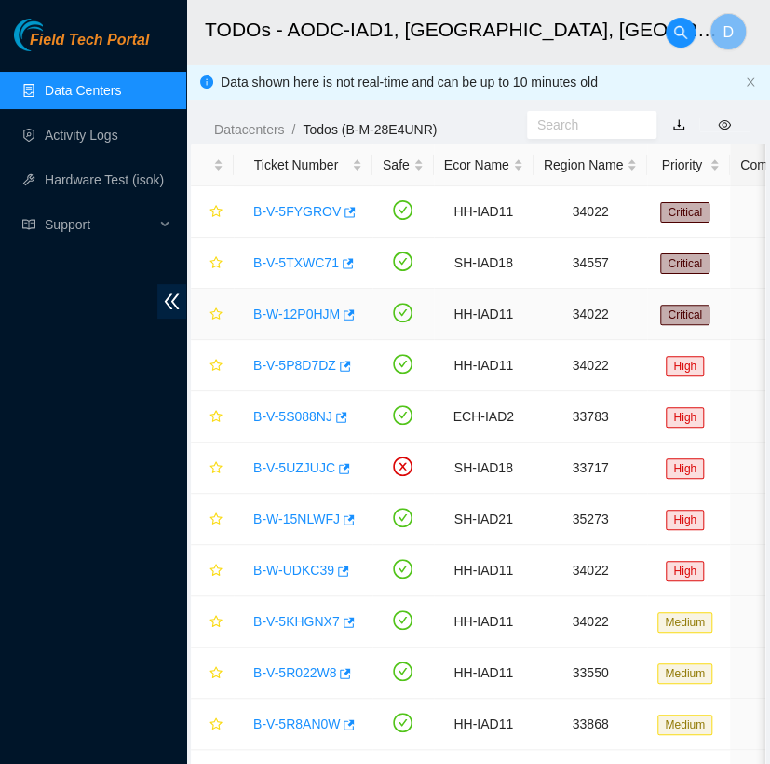
click at [293, 314] on link "B-W-12P0HJM" at bounding box center [296, 313] width 87 height 15
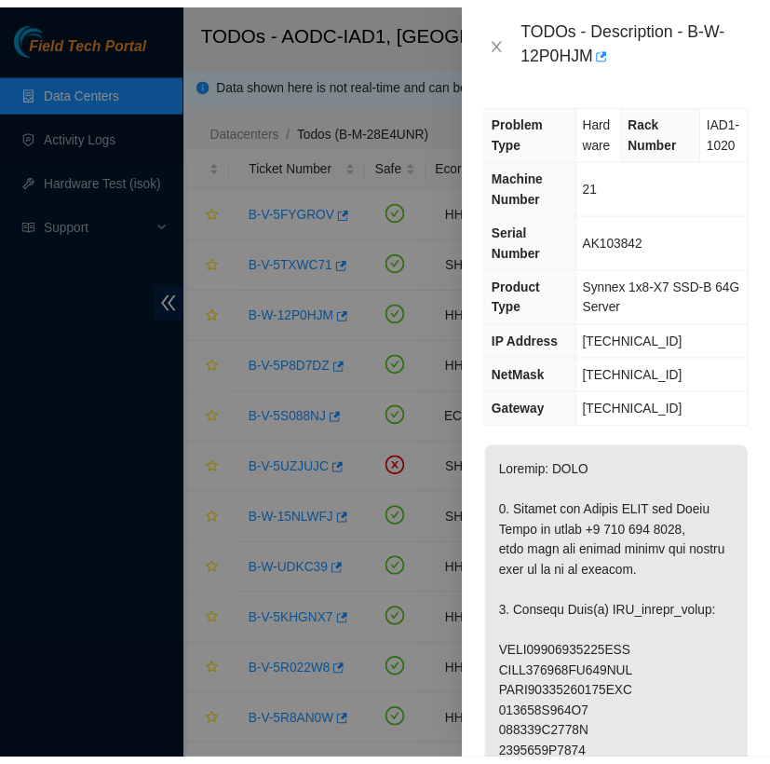
scroll to position [385, 0]
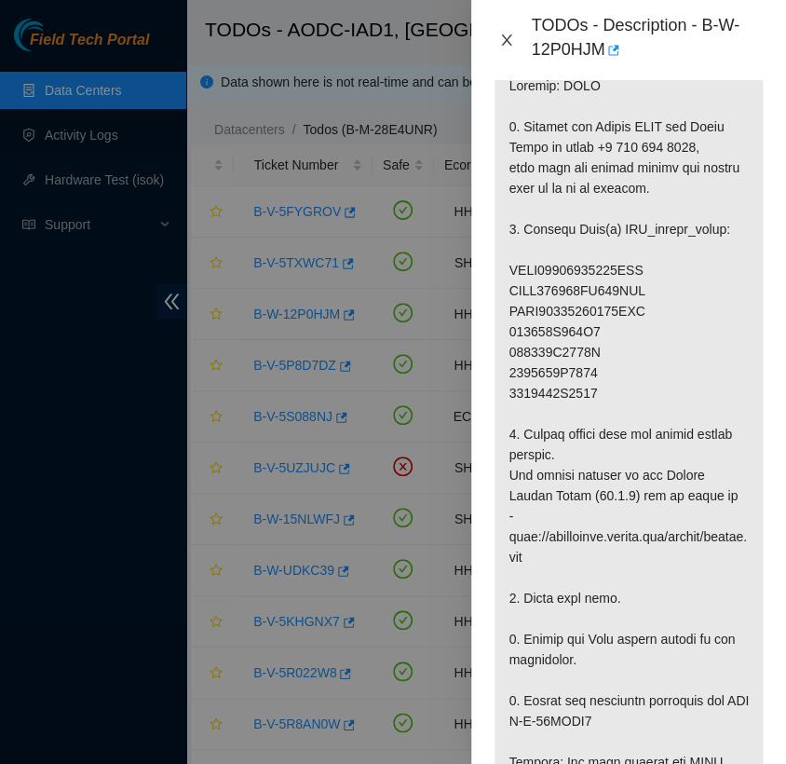
click at [508, 35] on icon "close" at bounding box center [506, 40] width 15 height 15
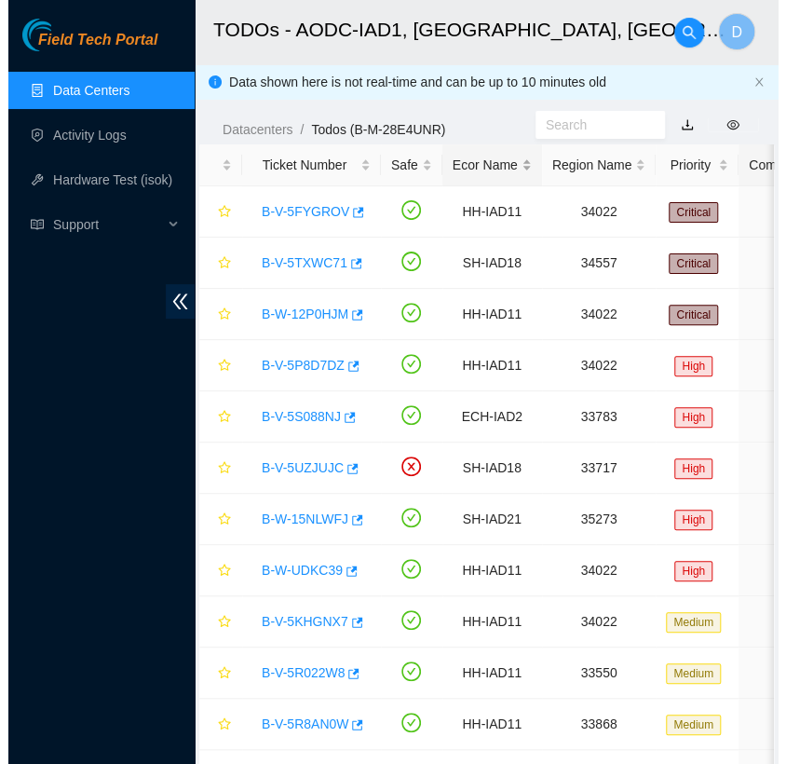
scroll to position [364, 0]
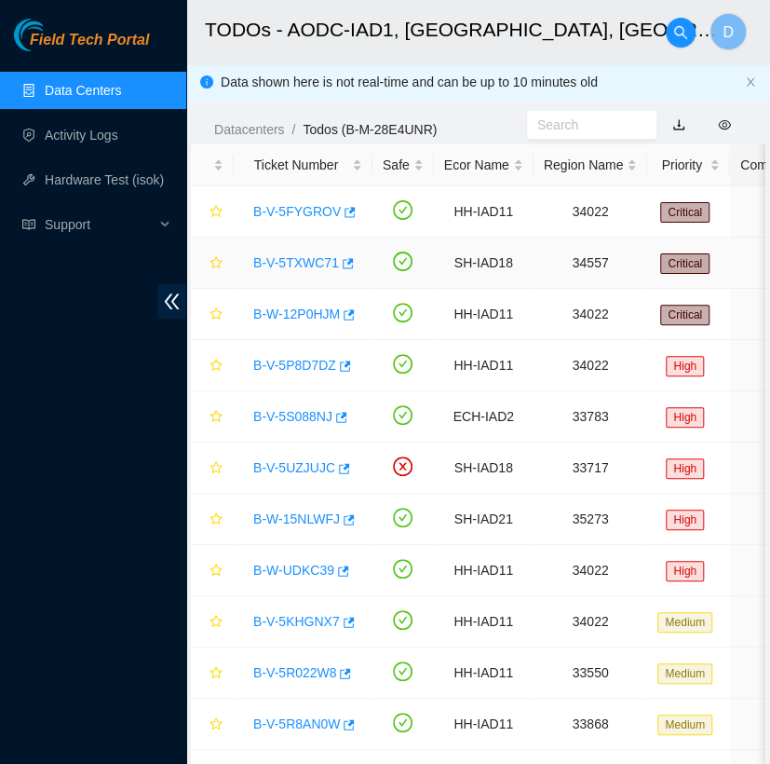
click at [304, 268] on link "B-V-5TXWC71" at bounding box center [296, 262] width 86 height 15
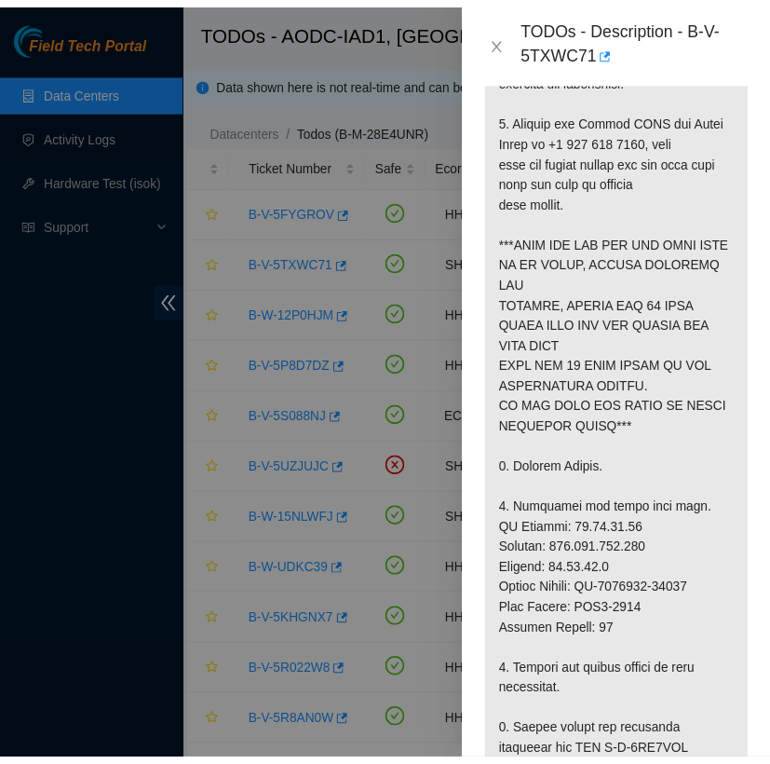
scroll to position [535, 0]
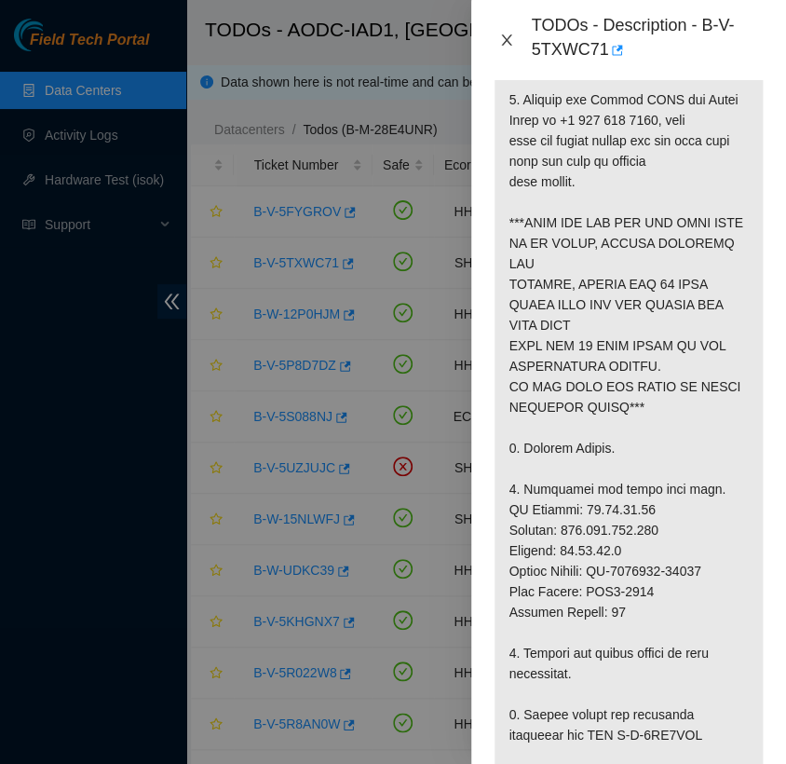
click at [507, 40] on icon "close" at bounding box center [507, 39] width 10 height 11
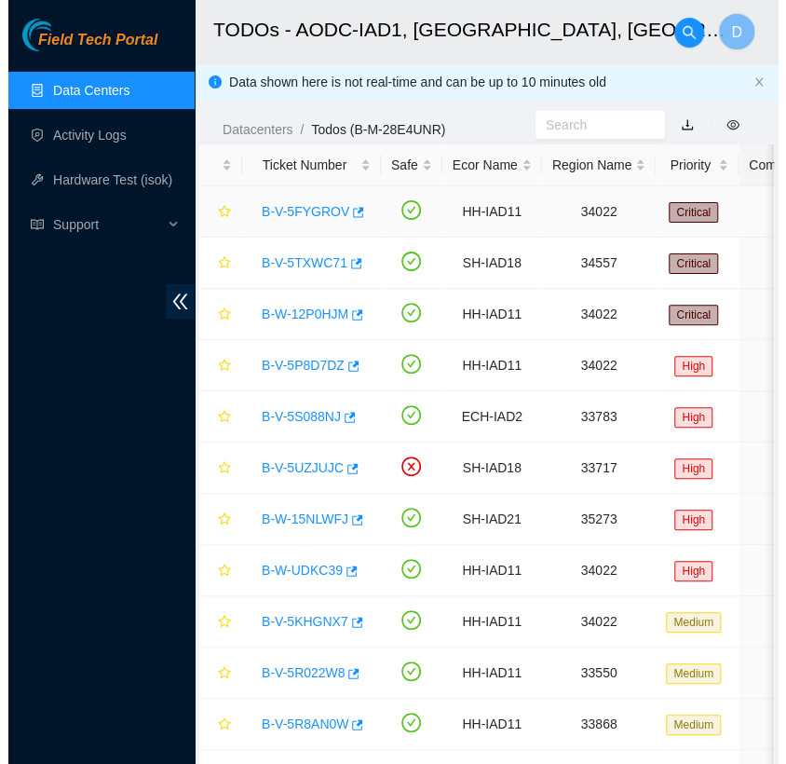
scroll to position [488, 0]
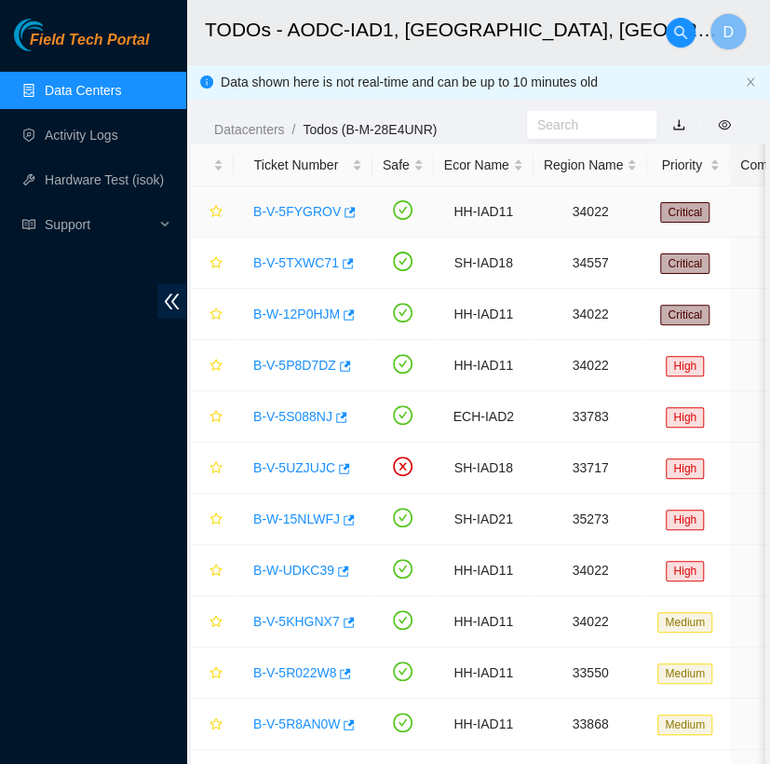
click at [303, 213] on link "B-V-5FYGROV" at bounding box center [297, 211] width 88 height 15
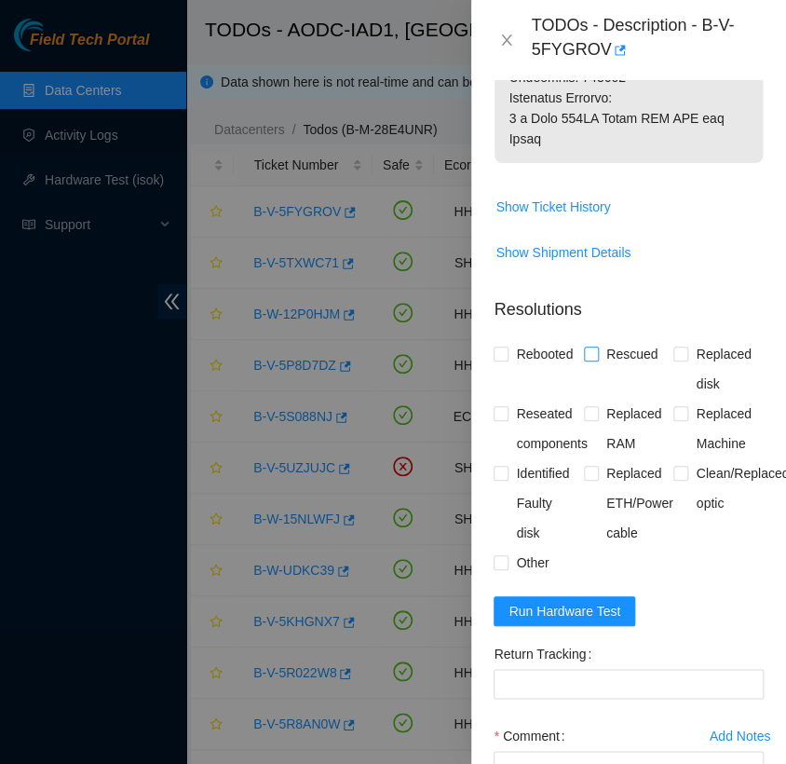
scroll to position [1641, 0]
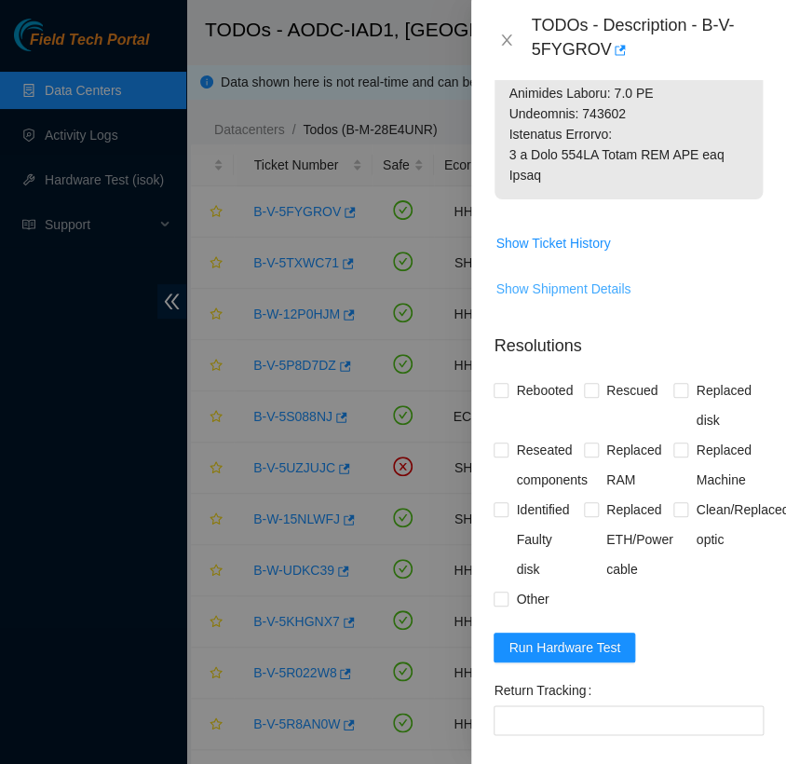
click at [575, 299] on span "Show Shipment Details" at bounding box center [562, 288] width 135 height 20
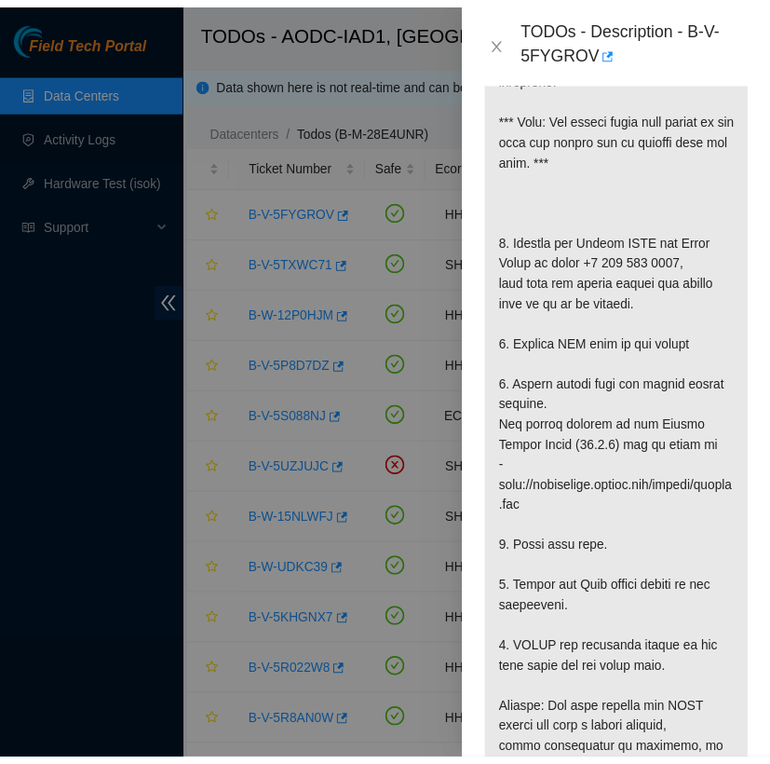
scroll to position [530, 0]
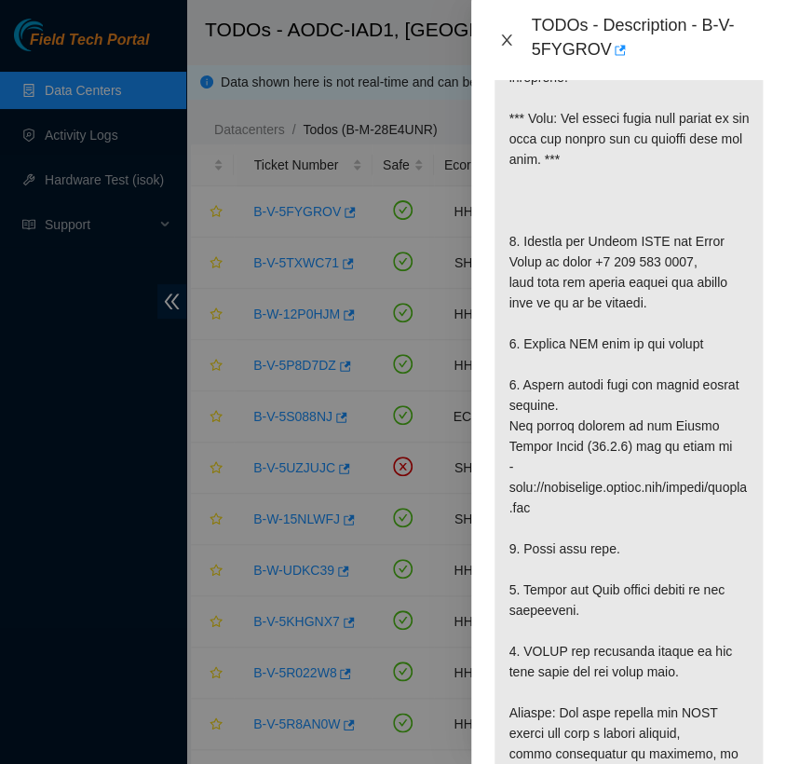
click at [508, 41] on icon "close" at bounding box center [506, 40] width 15 height 15
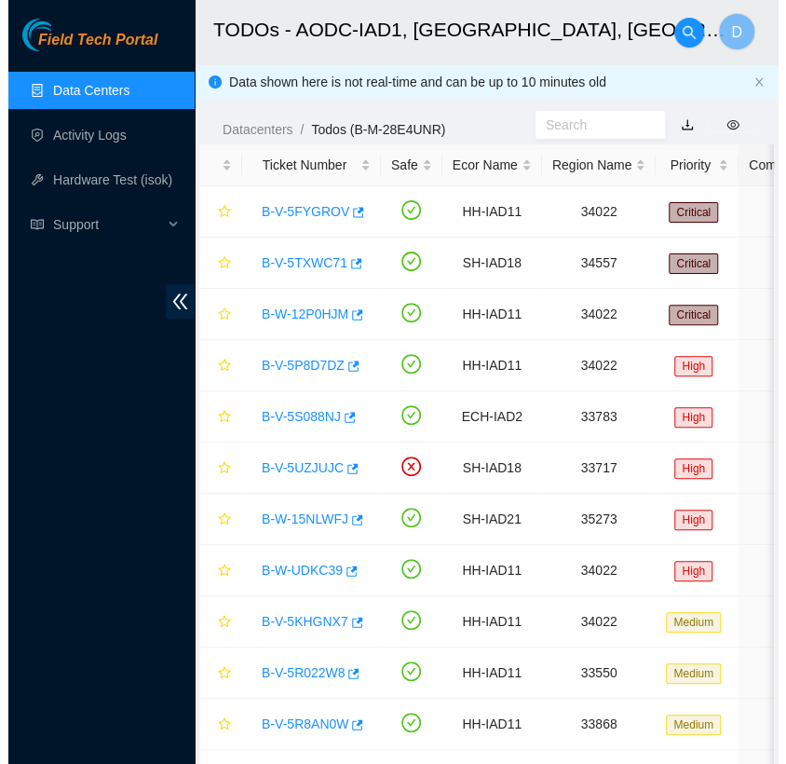
scroll to position [488, 0]
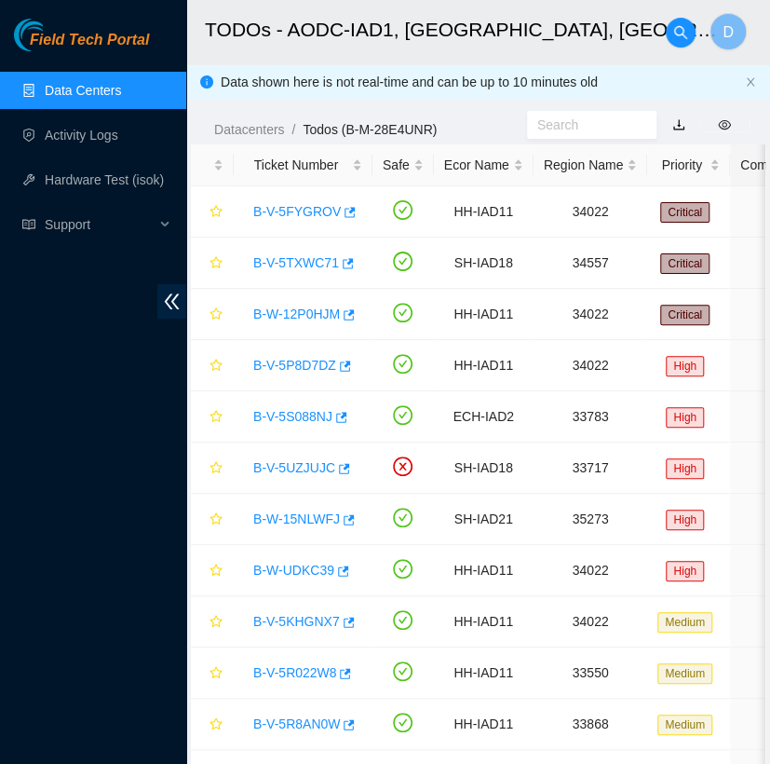
click at [110, 93] on link "Data Centers" at bounding box center [83, 90] width 76 height 15
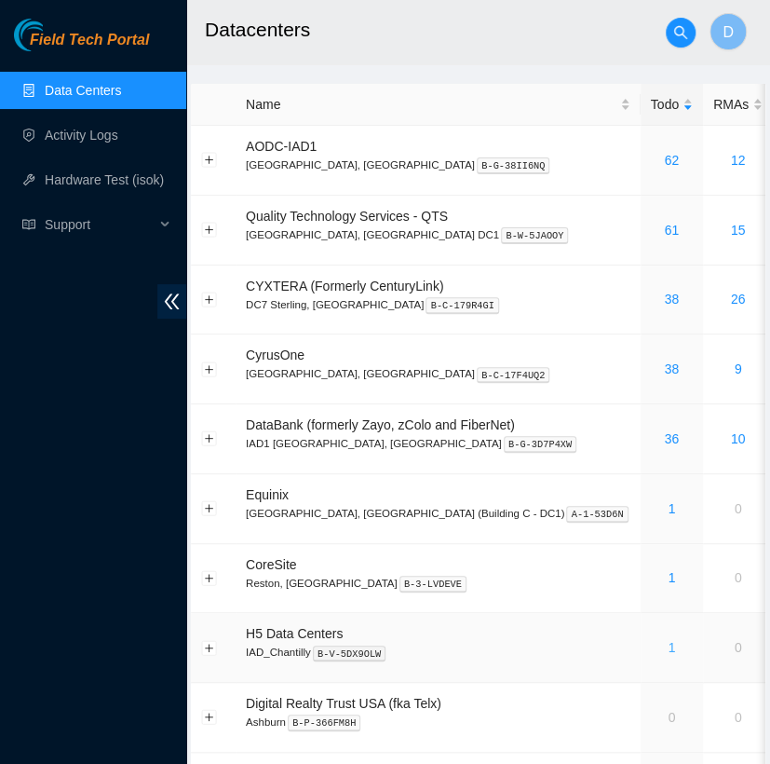
click at [668, 649] on link "1" at bounding box center [671, 647] width 7 height 15
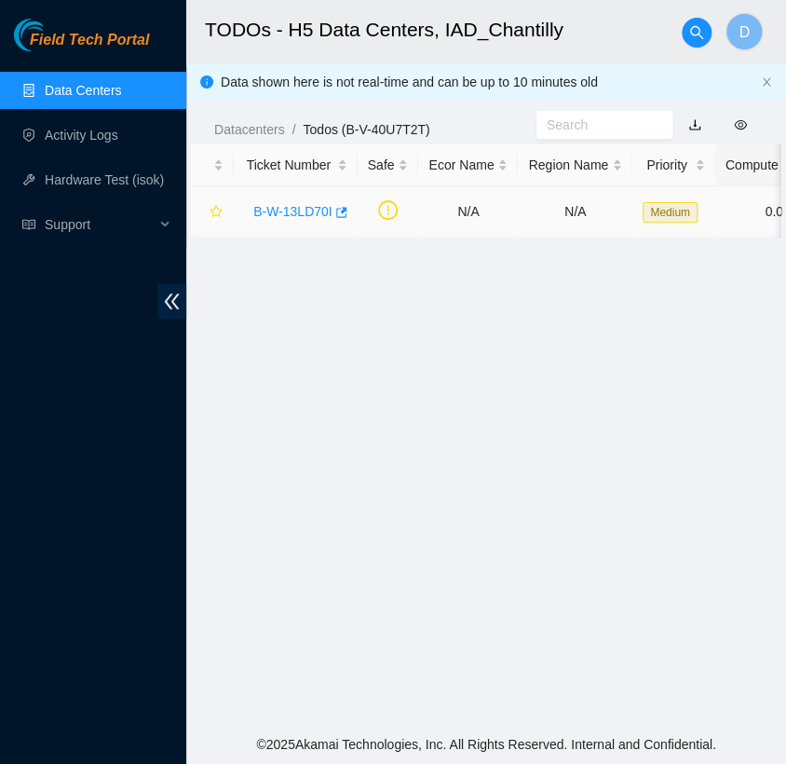
click at [298, 213] on link "B-W-13LD70I" at bounding box center [292, 211] width 79 height 15
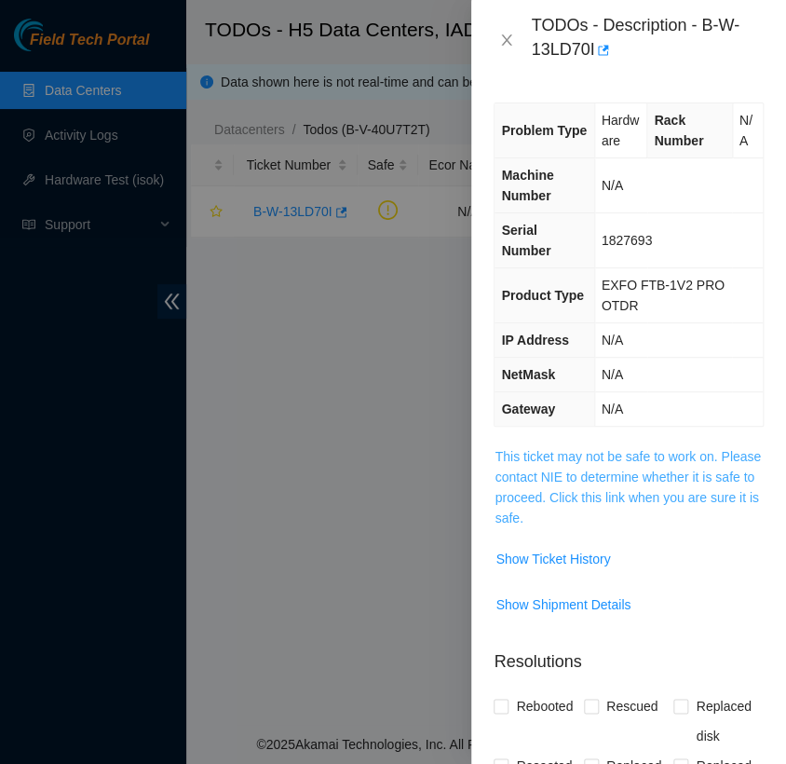
click at [638, 475] on link "This ticket may not be safe to work on. Please contact NIE to determine whether…" at bounding box center [628, 487] width 266 height 76
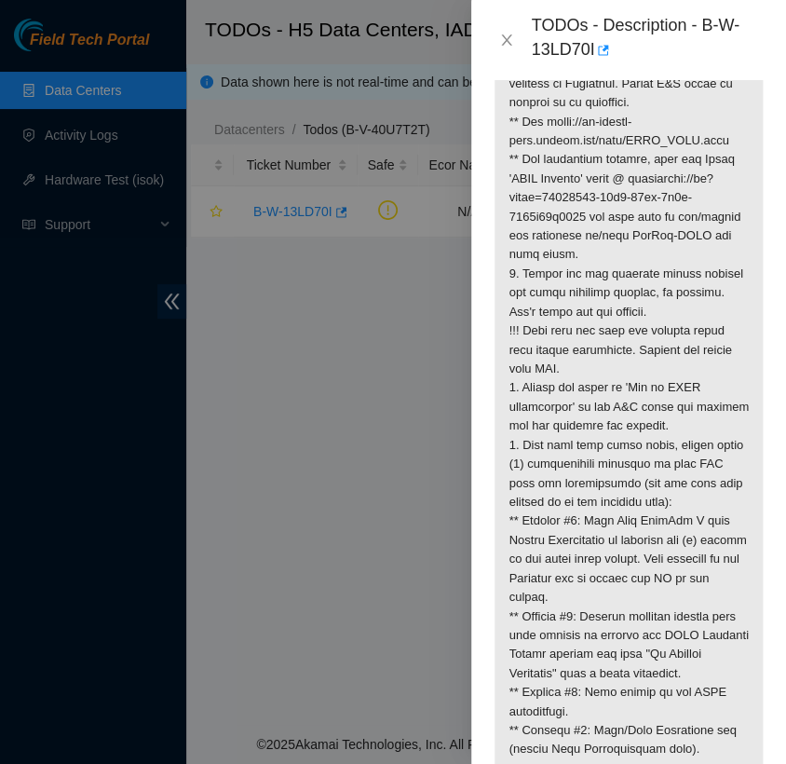
scroll to position [462, 0]
click at [508, 32] on button "Close" at bounding box center [507, 41] width 26 height 18
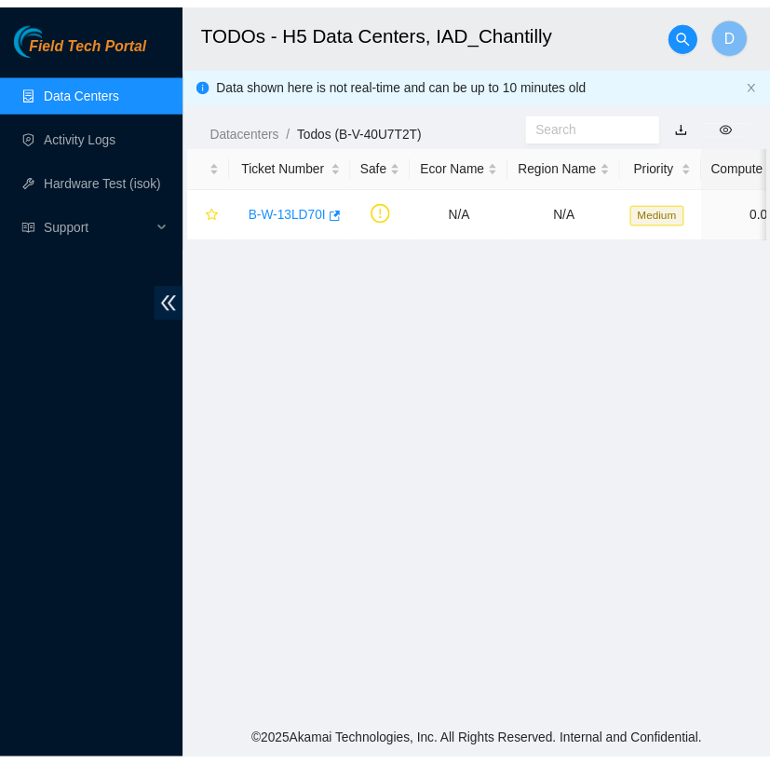
scroll to position [453, 0]
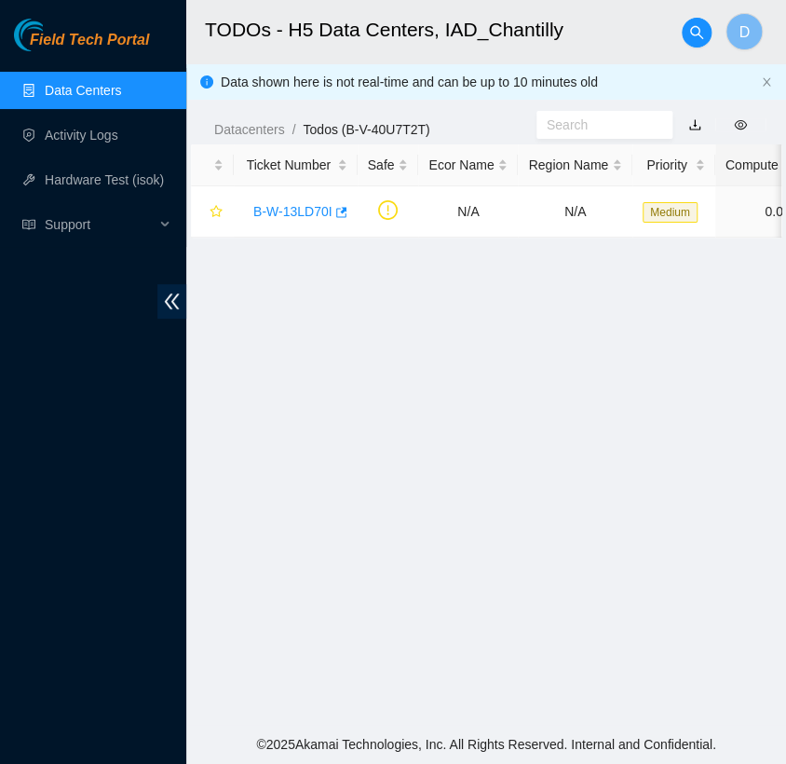
click at [76, 85] on link "Data Centers" at bounding box center [83, 90] width 76 height 15
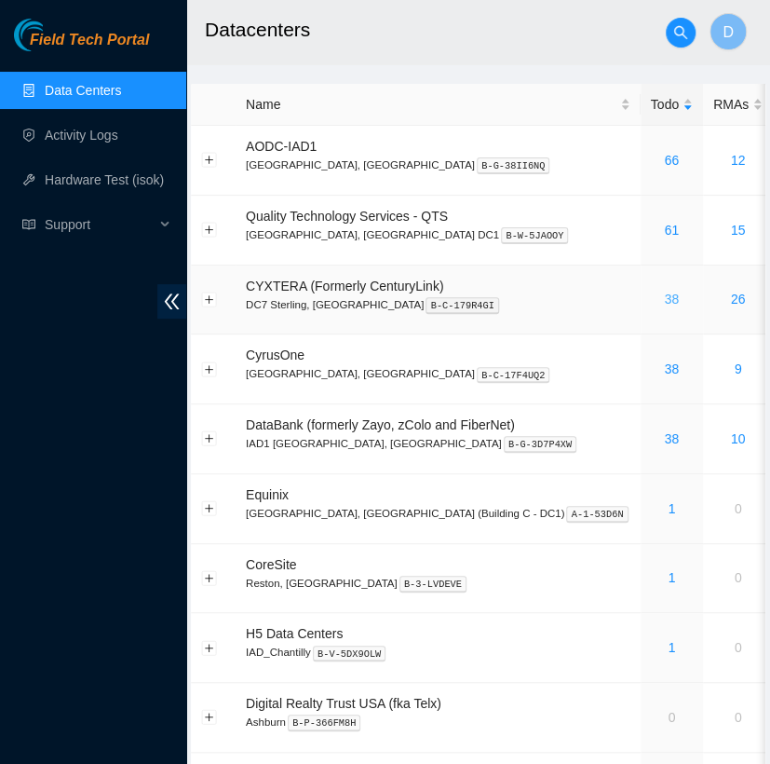
click at [664, 297] on link "38" at bounding box center [671, 298] width 15 height 15
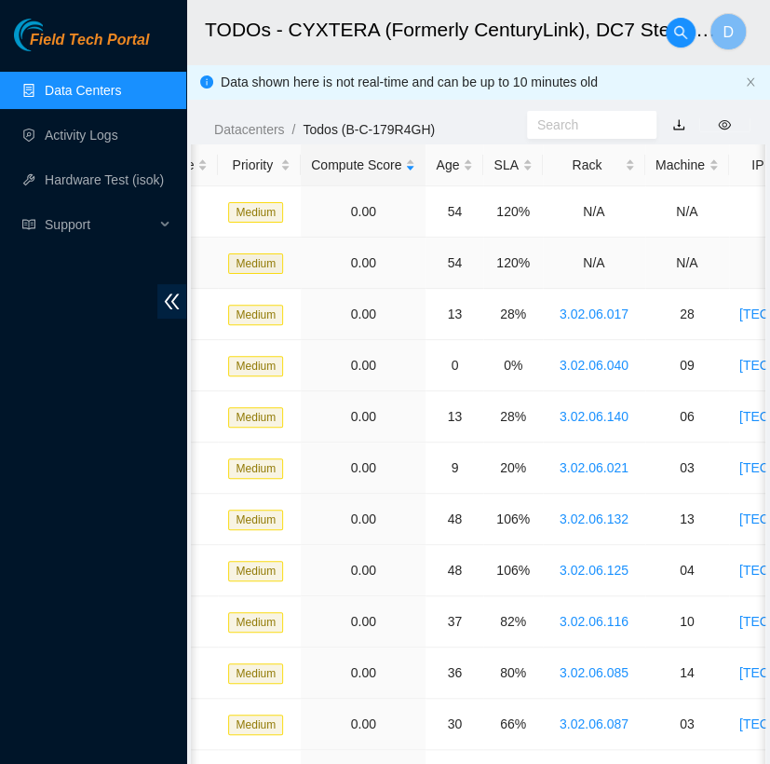
scroll to position [0, 432]
click at [495, 162] on div "SLA" at bounding box center [512, 165] width 38 height 20
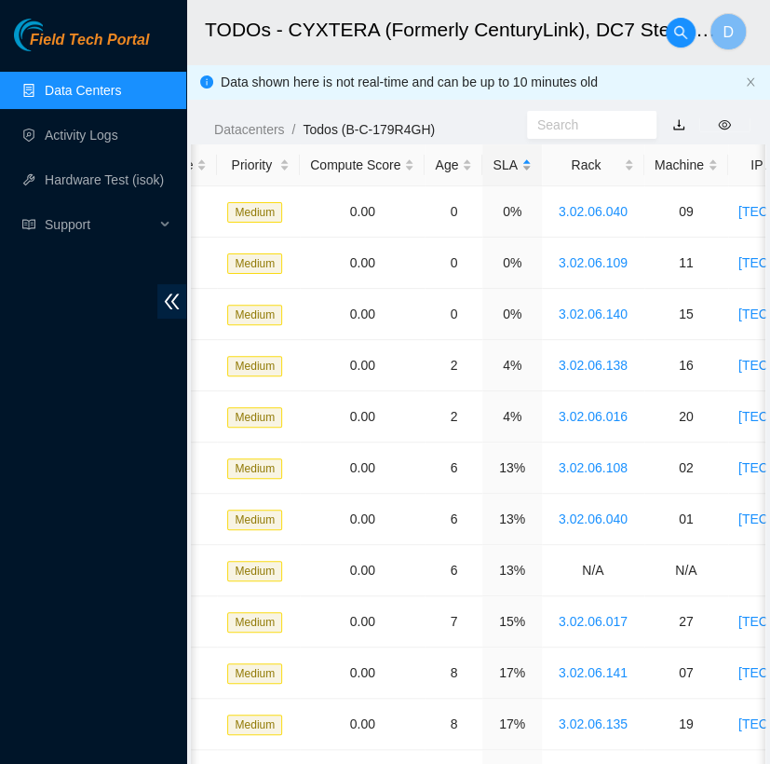
click at [495, 162] on div "SLA" at bounding box center [512, 165] width 38 height 20
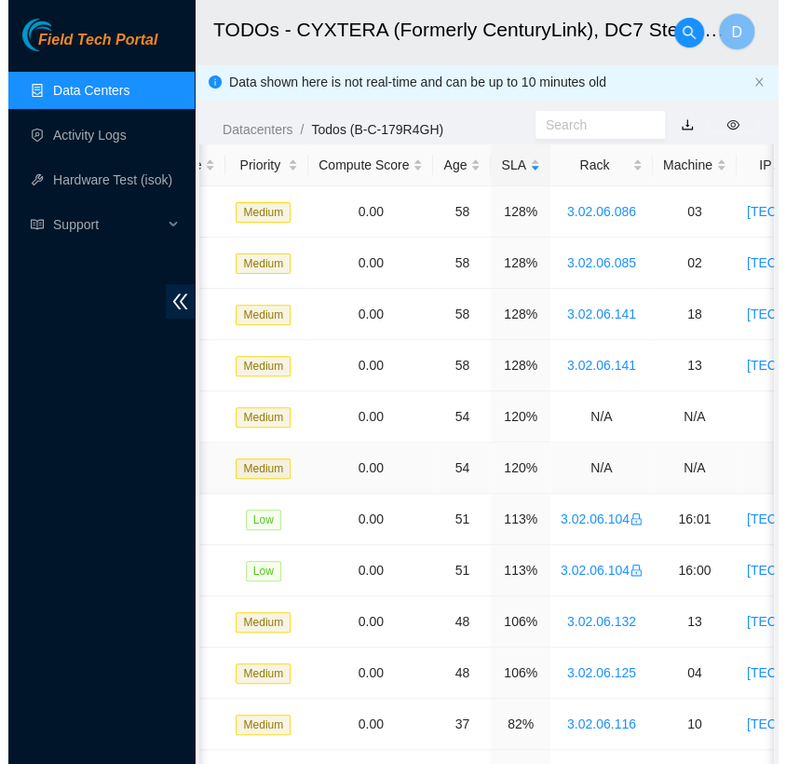
scroll to position [0, 0]
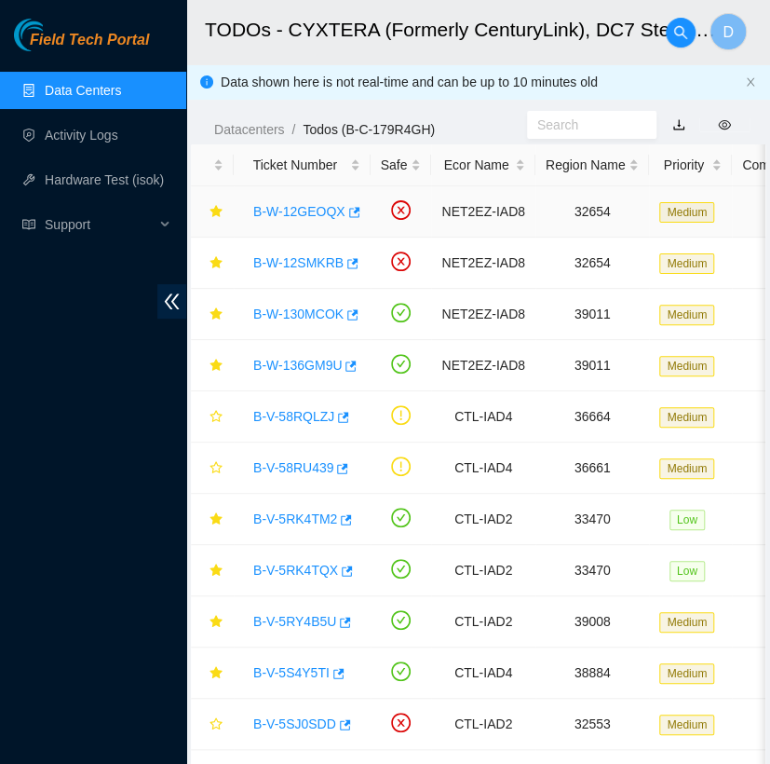
click at [298, 212] on link "B-W-12GEOQX" at bounding box center [299, 211] width 92 height 15
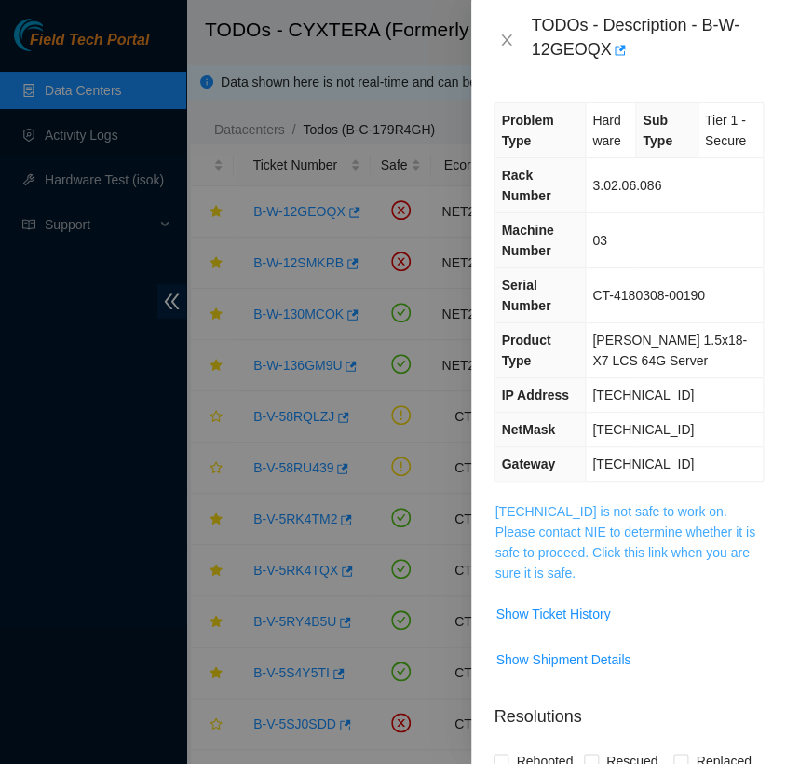
click at [615, 533] on link "[TECHNICAL_ID] is not safe to work on. Please contact NIE to determine whether …" at bounding box center [625, 542] width 260 height 76
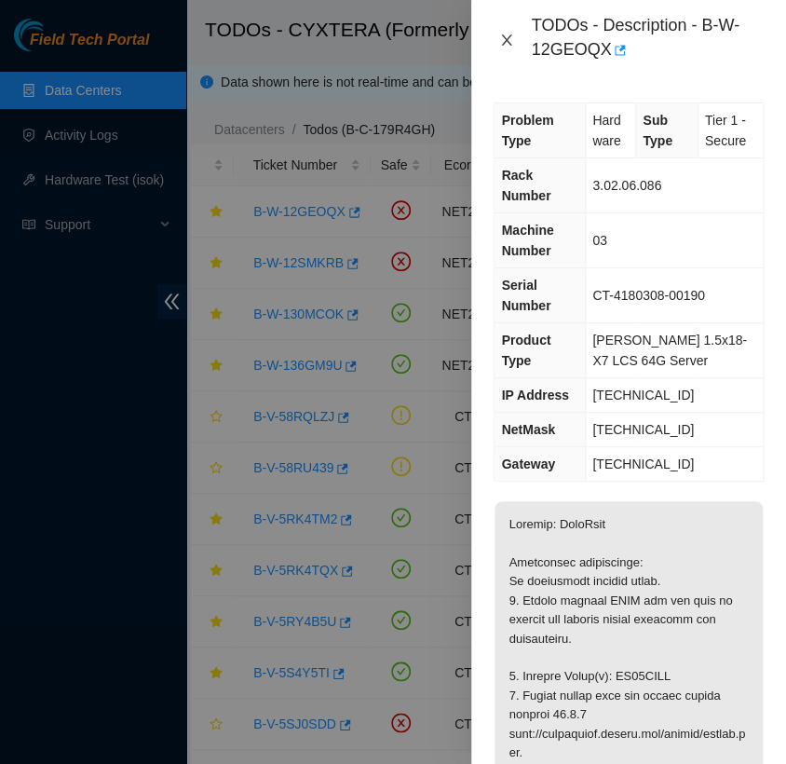
click at [506, 34] on icon "close" at bounding box center [506, 40] width 15 height 15
